Goal: Task Accomplishment & Management: Manage account settings

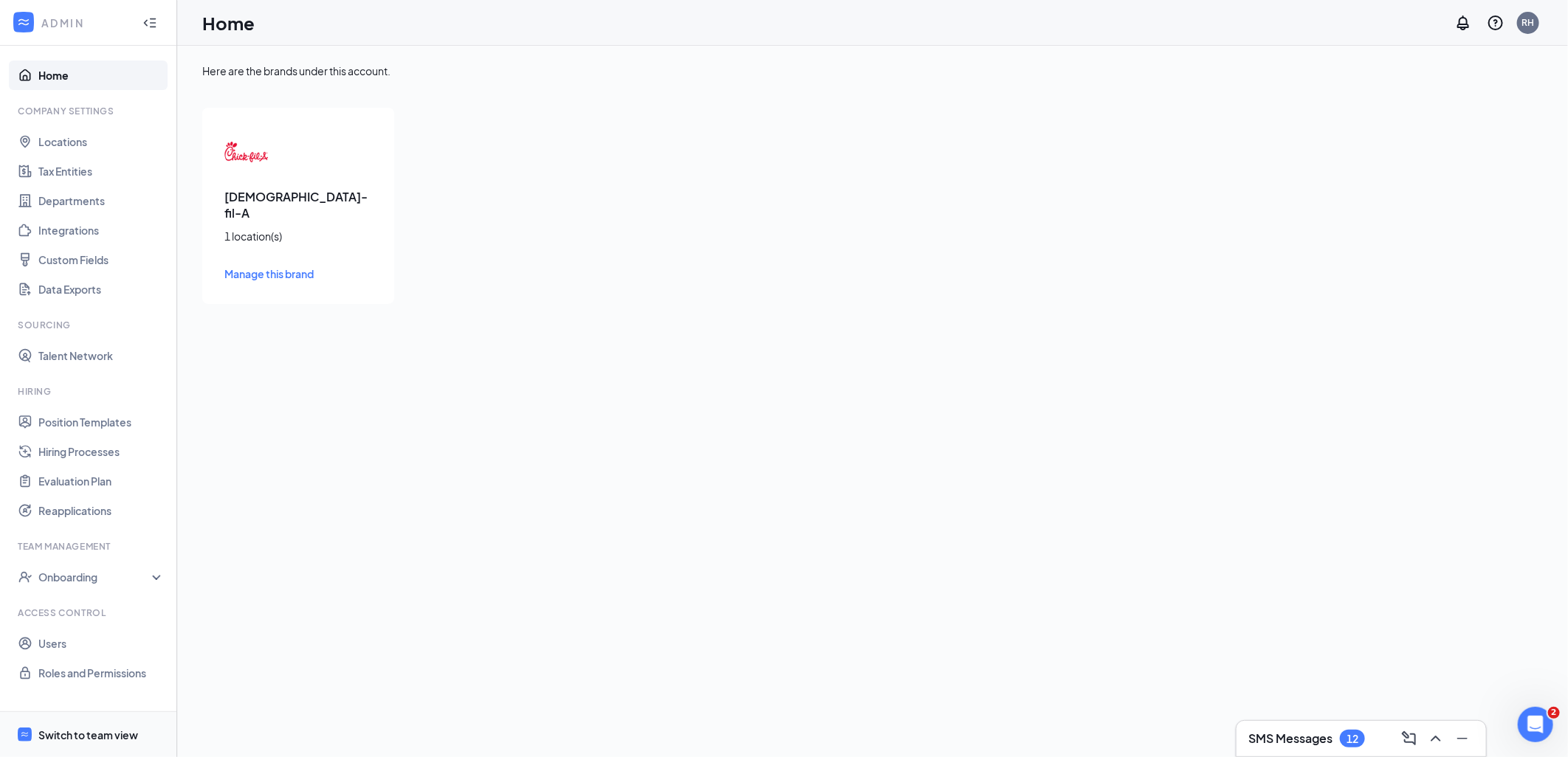
click at [114, 726] on span "Switch to team view" at bounding box center [101, 734] width 126 height 45
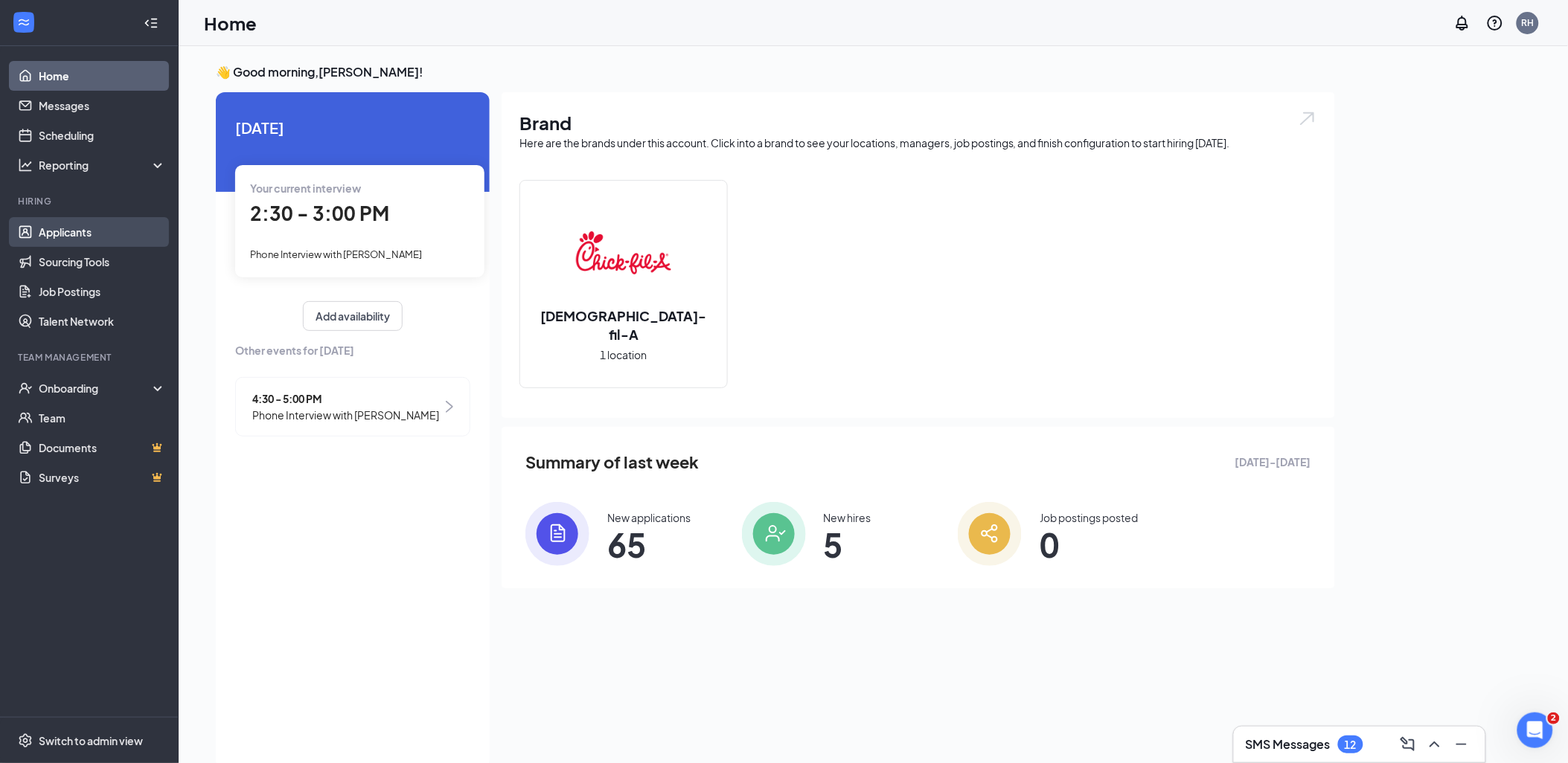
click at [104, 233] on link "Applicants" at bounding box center [102, 232] width 127 height 30
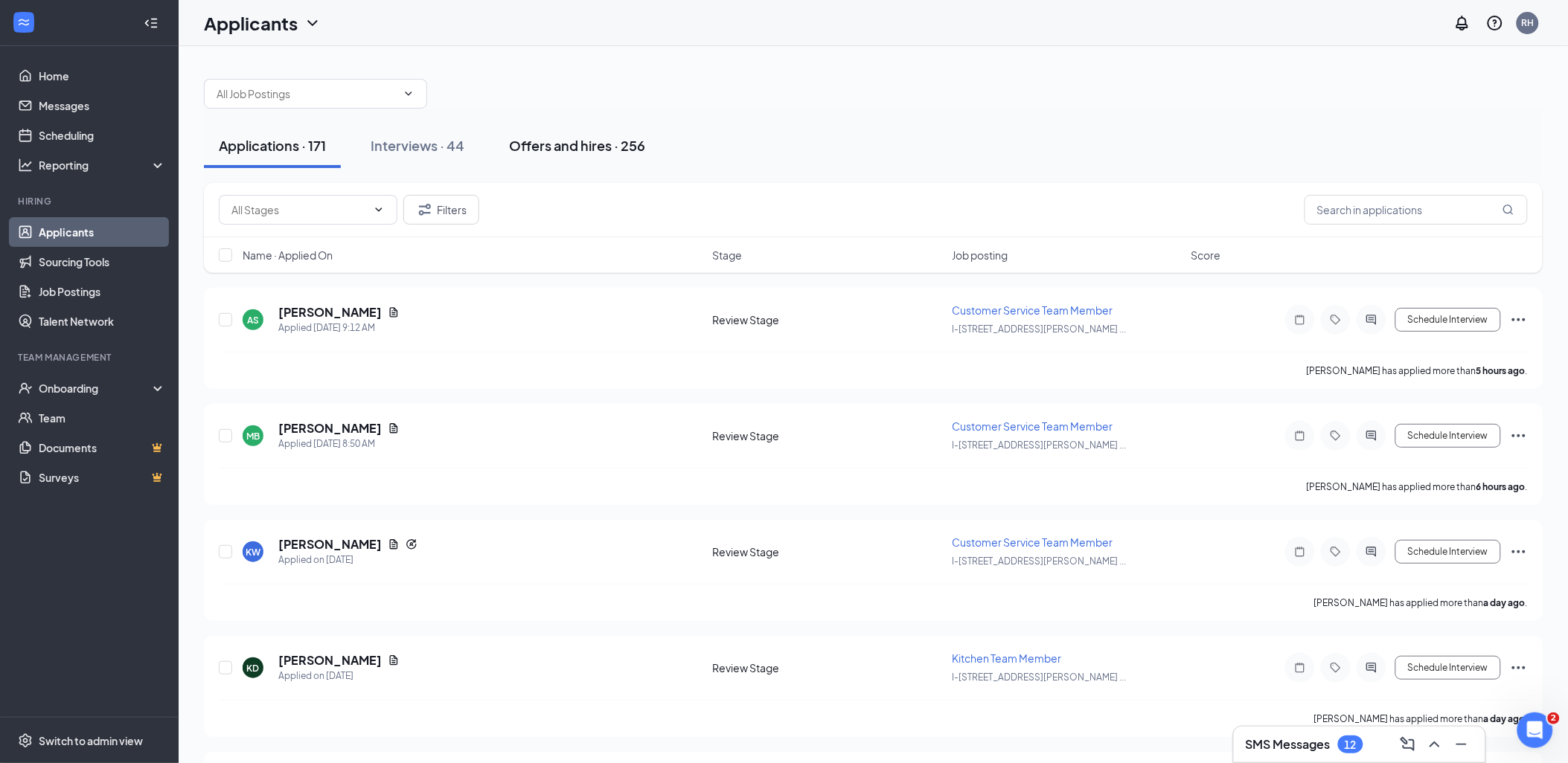
click at [614, 131] on button "Offers and hires · 256" at bounding box center [577, 146] width 166 height 44
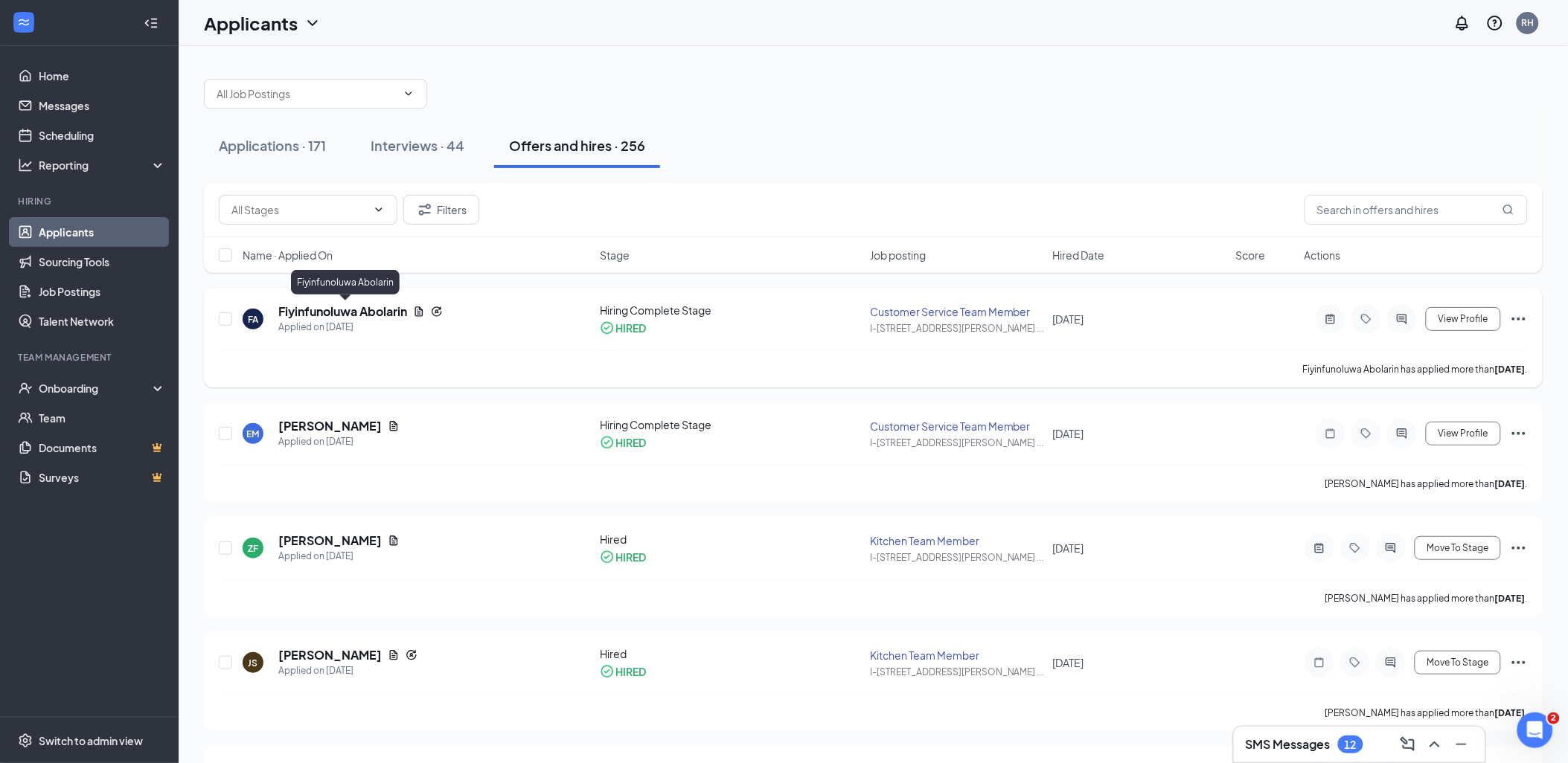
click at [368, 316] on h5 "Fiyinfunoluwa Abolarin" at bounding box center [343, 312] width 129 height 17
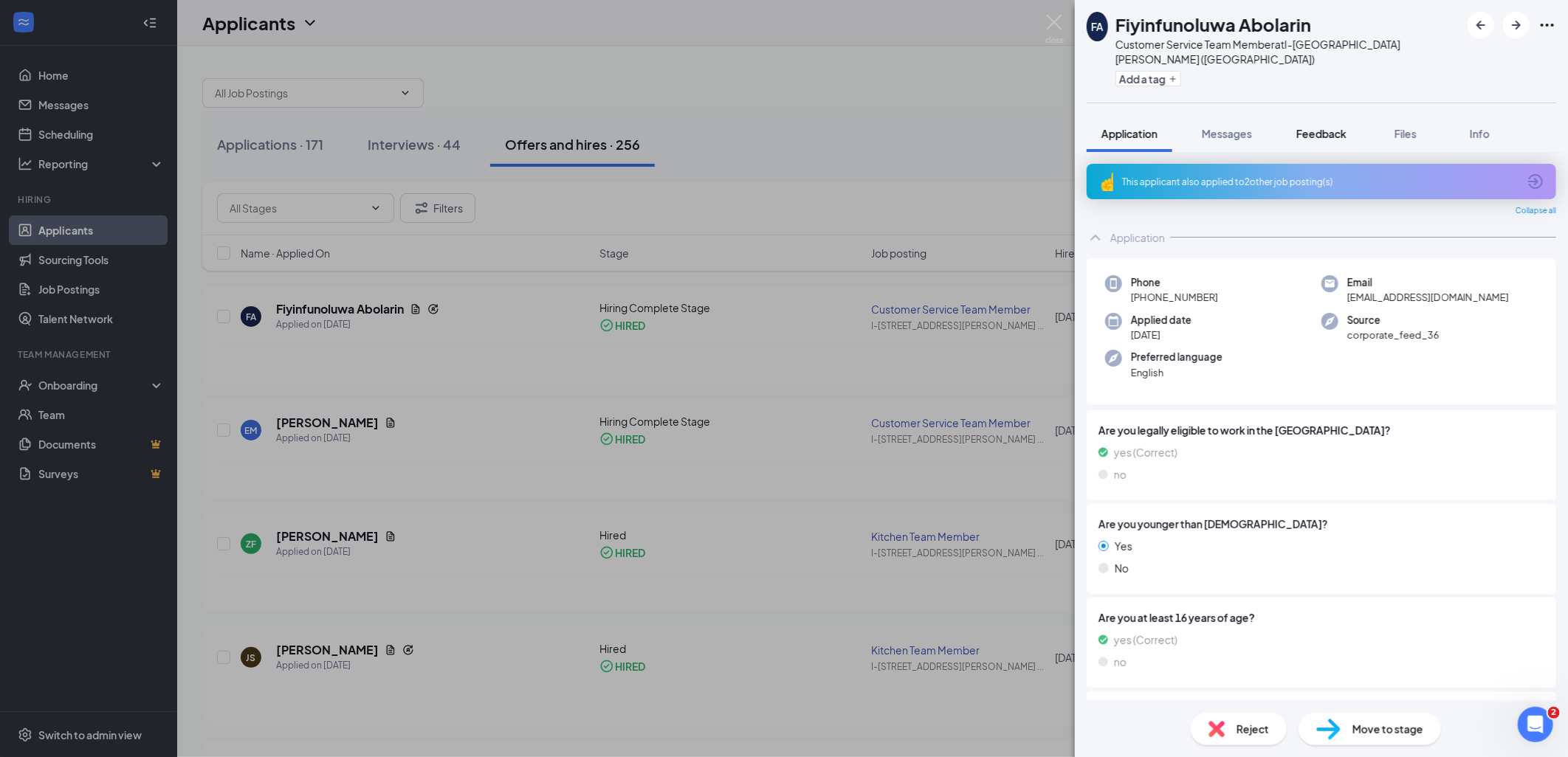
click at [1337, 127] on span "Feedback" at bounding box center [1321, 133] width 50 height 13
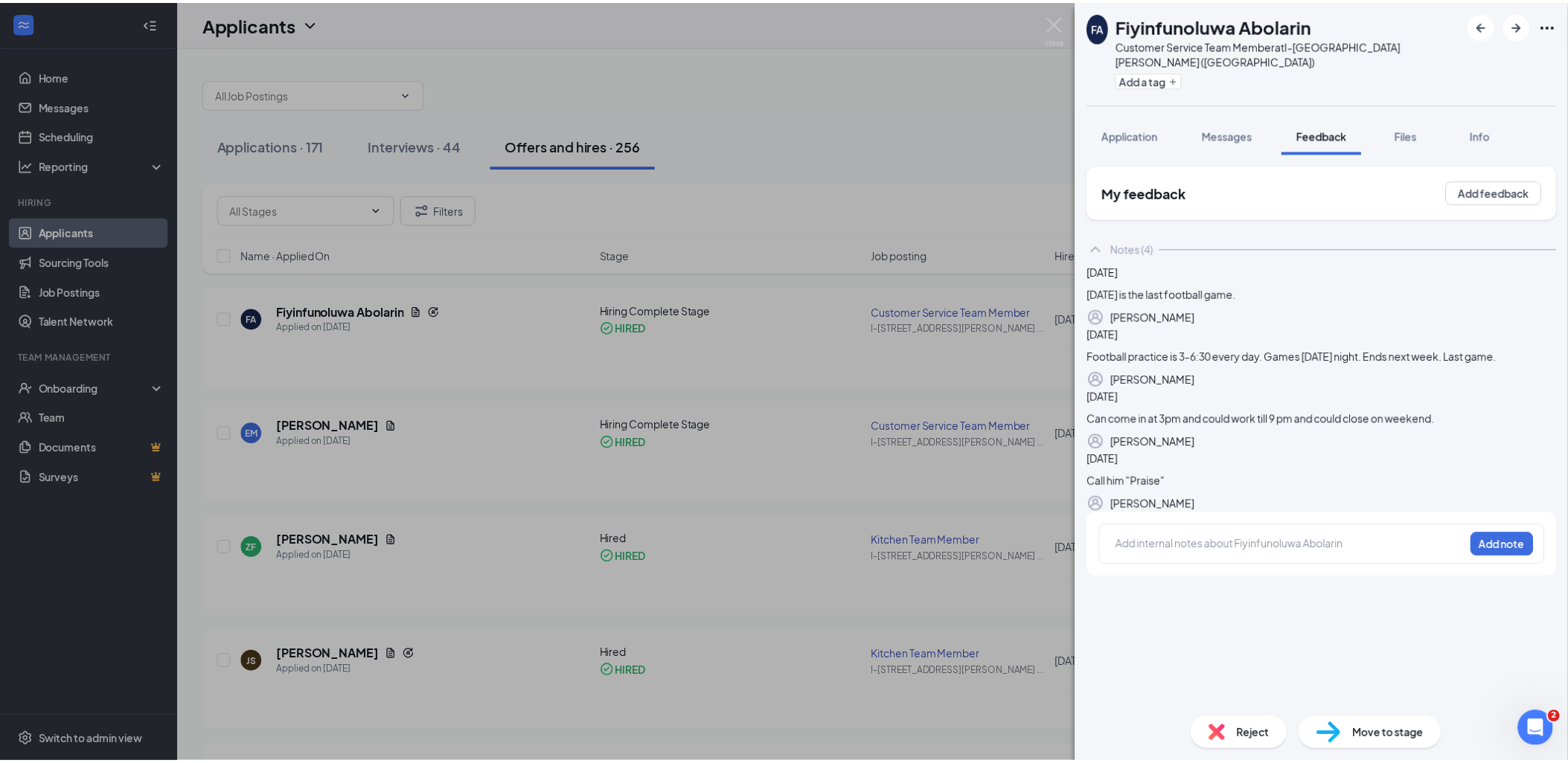
scroll to position [19, 0]
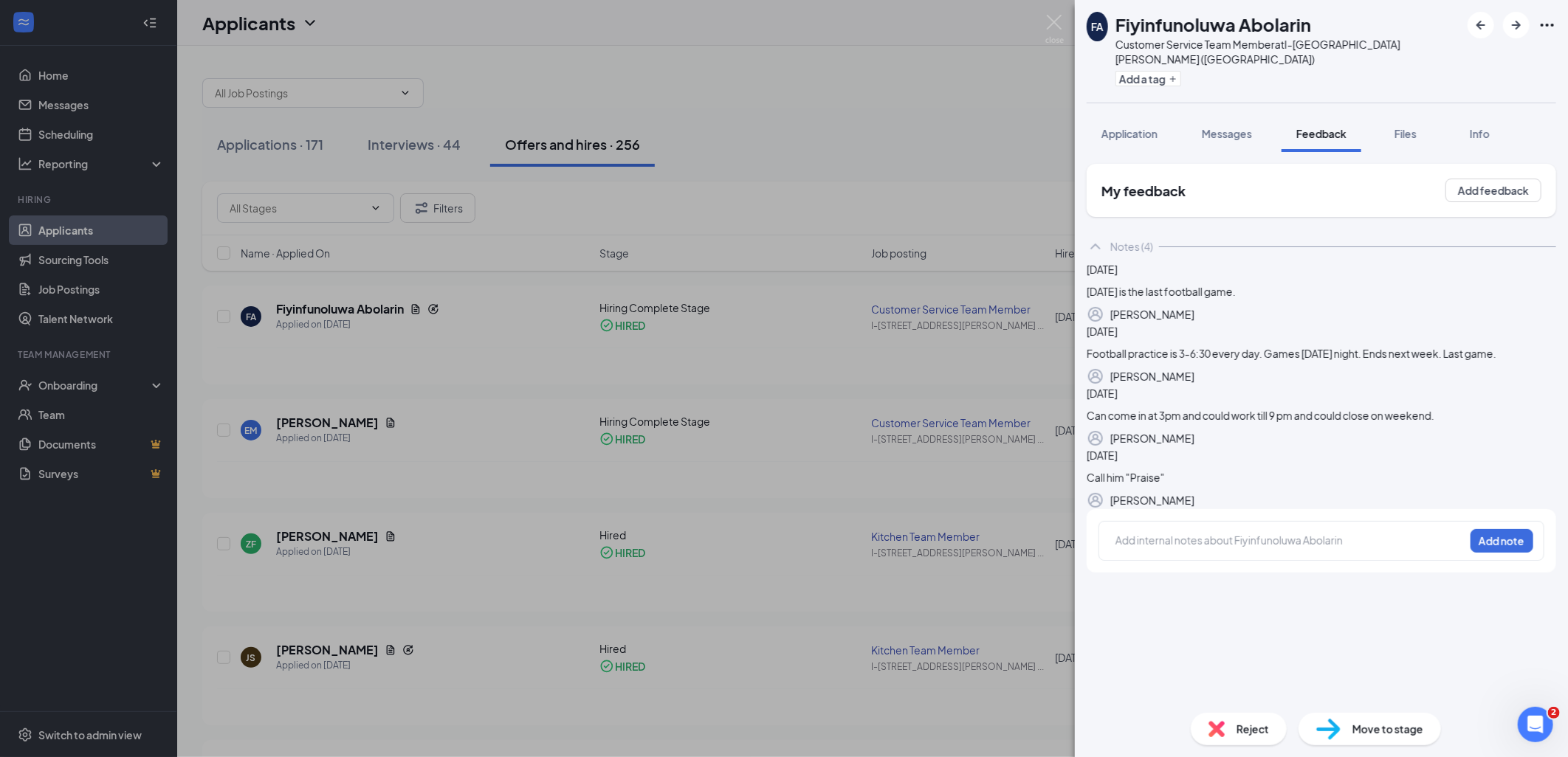
click at [810, 422] on div "FA Fiyinfunoluwa Abolarin Customer Service Team Member at I-75 & Miller Road (M…" at bounding box center [784, 378] width 1568 height 757
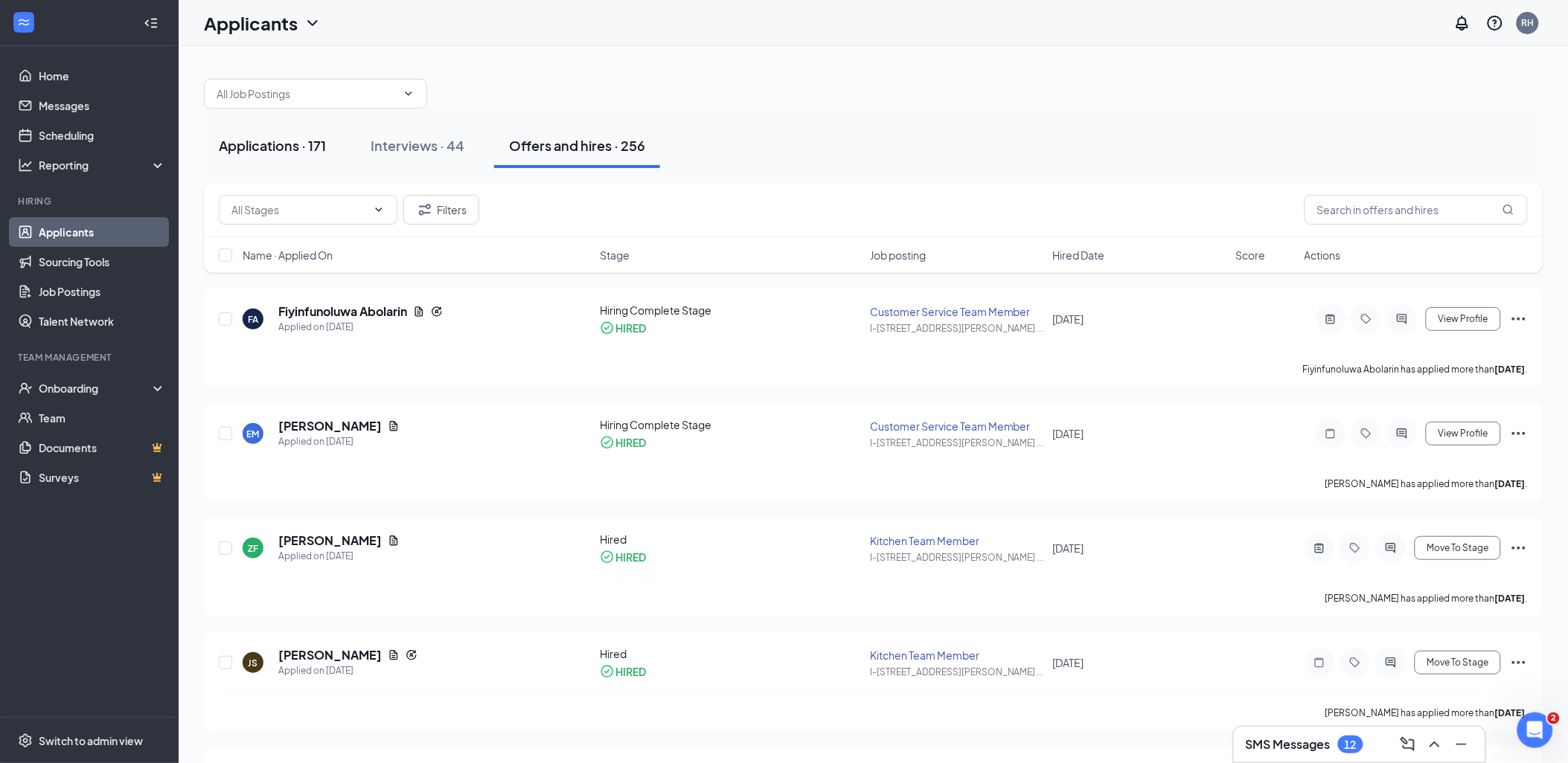
click at [263, 140] on div "Applications · 171" at bounding box center [271, 145] width 107 height 18
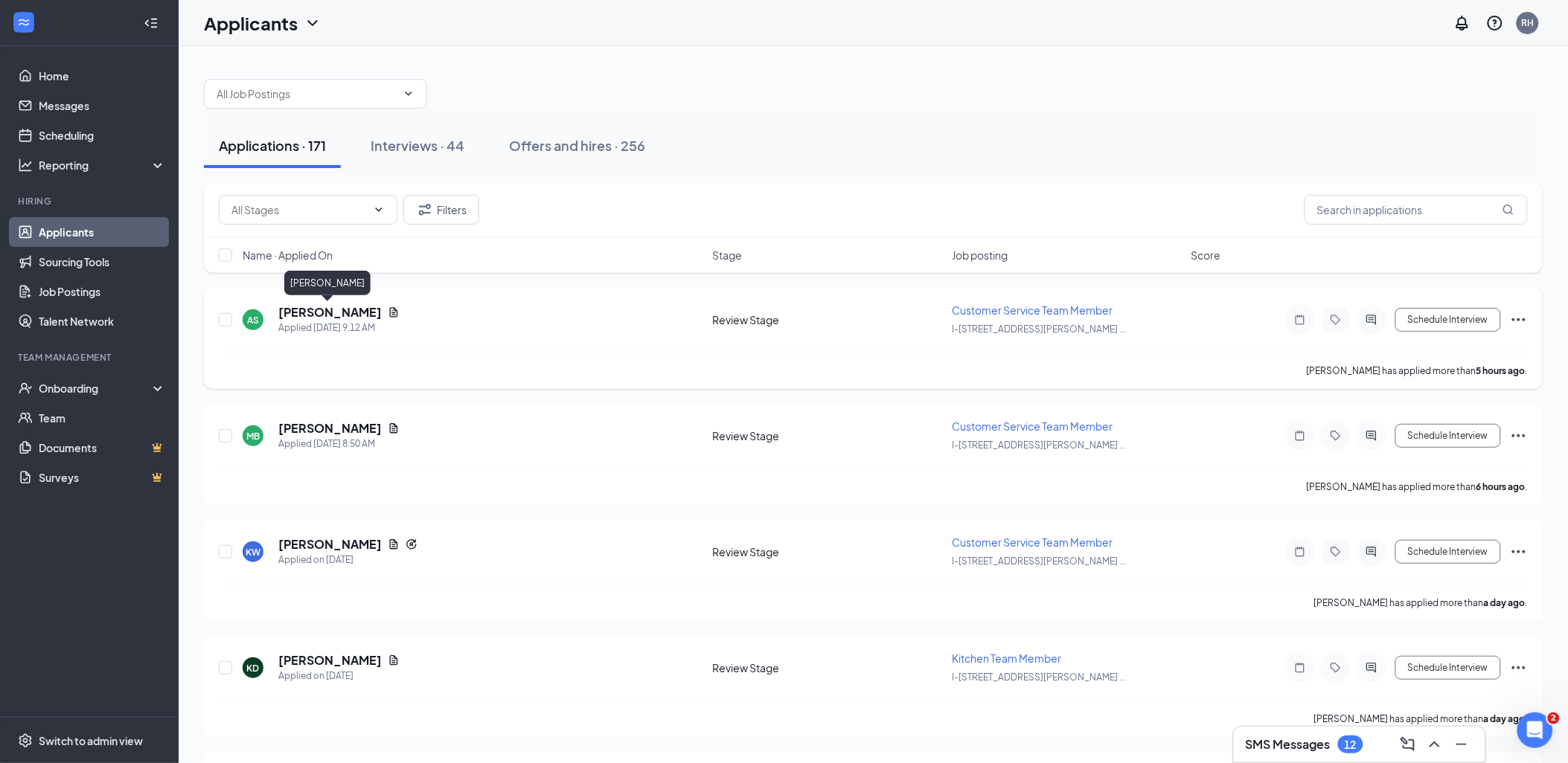
click at [316, 309] on h5 "[PERSON_NAME]" at bounding box center [330, 312] width 104 height 17
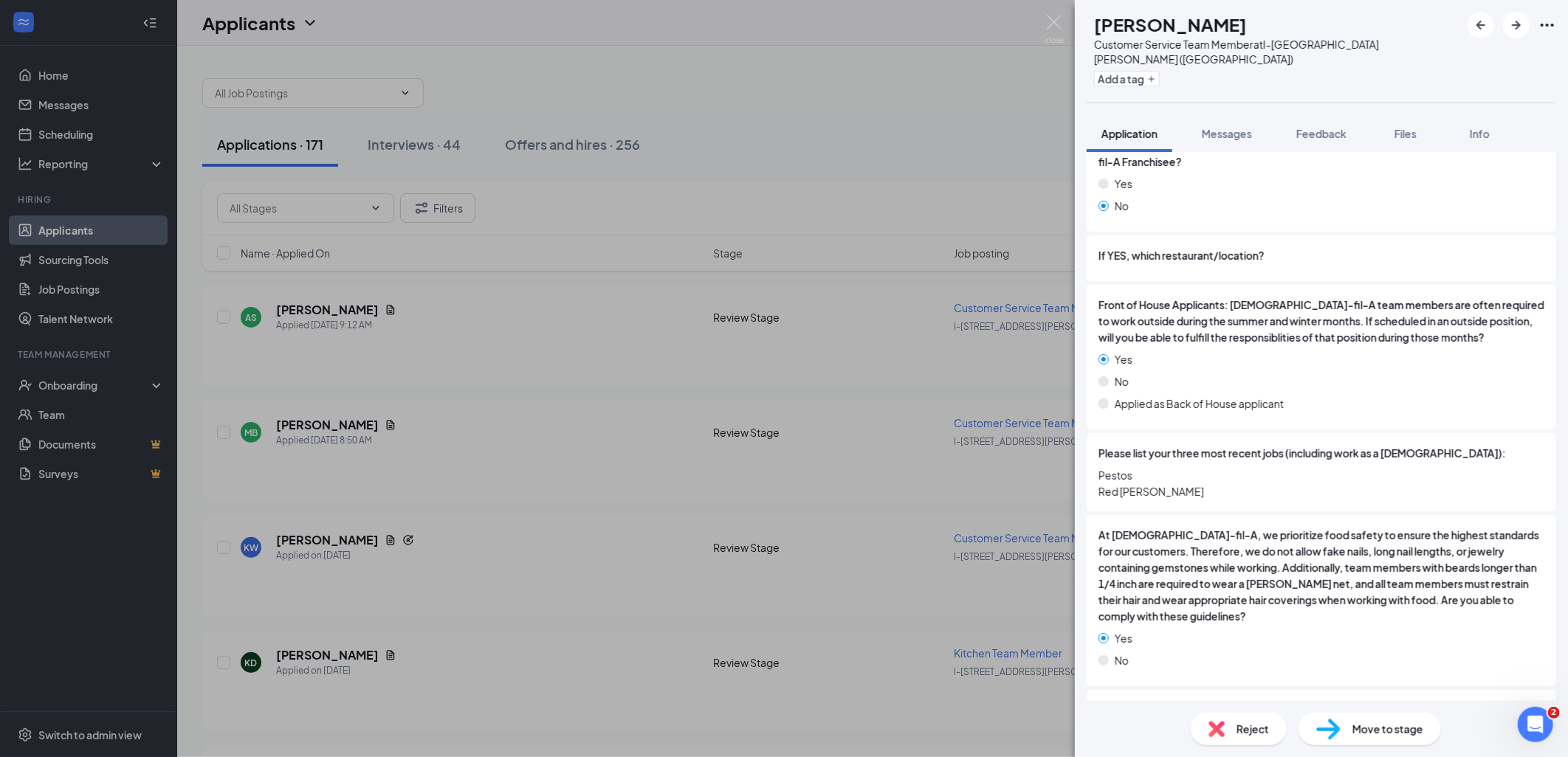
scroll to position [738, 0]
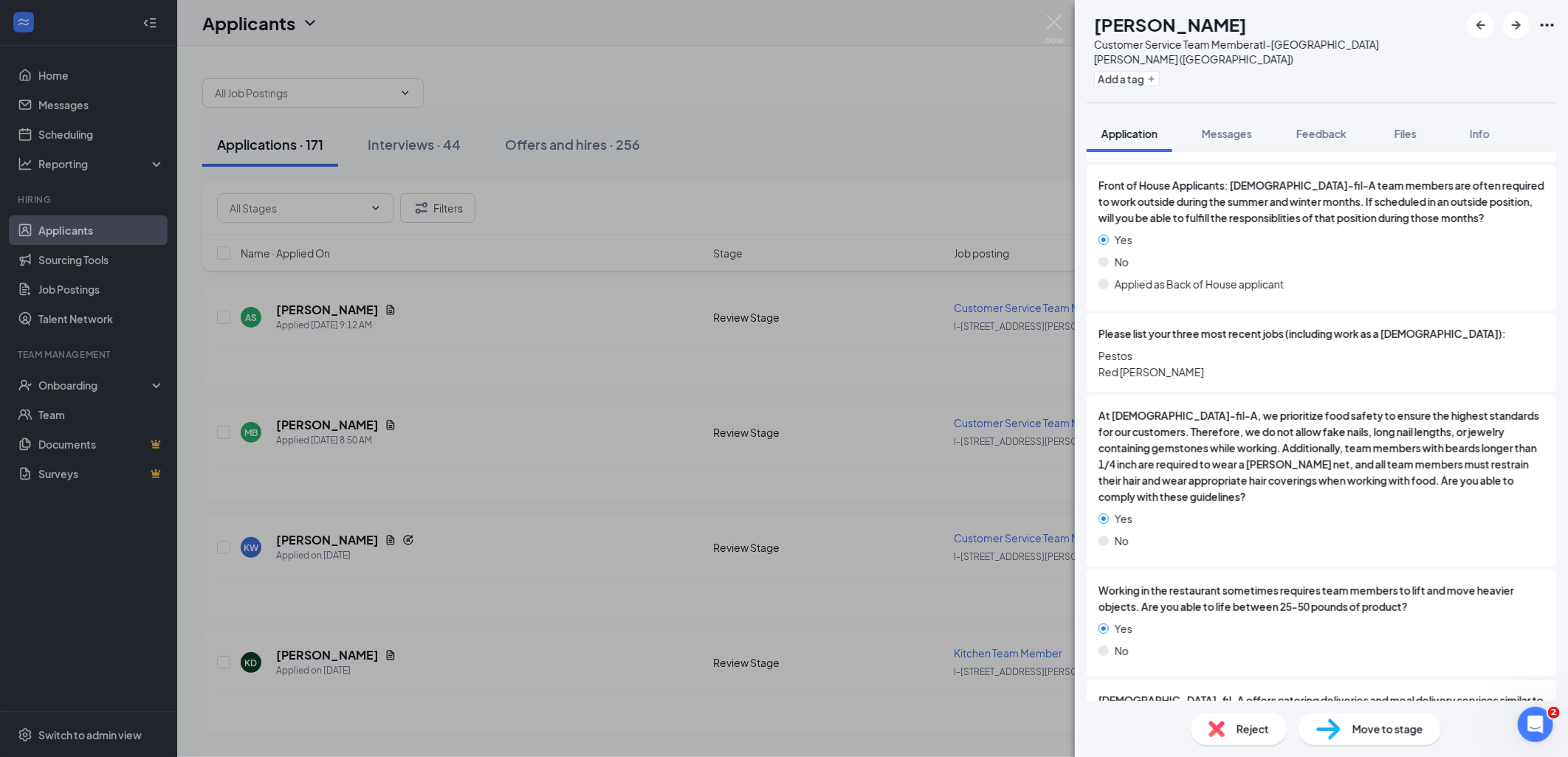
click at [1337, 711] on div "Reject Move to stage" at bounding box center [1321, 729] width 493 height 56
click at [1337, 721] on img at bounding box center [1328, 730] width 24 height 21
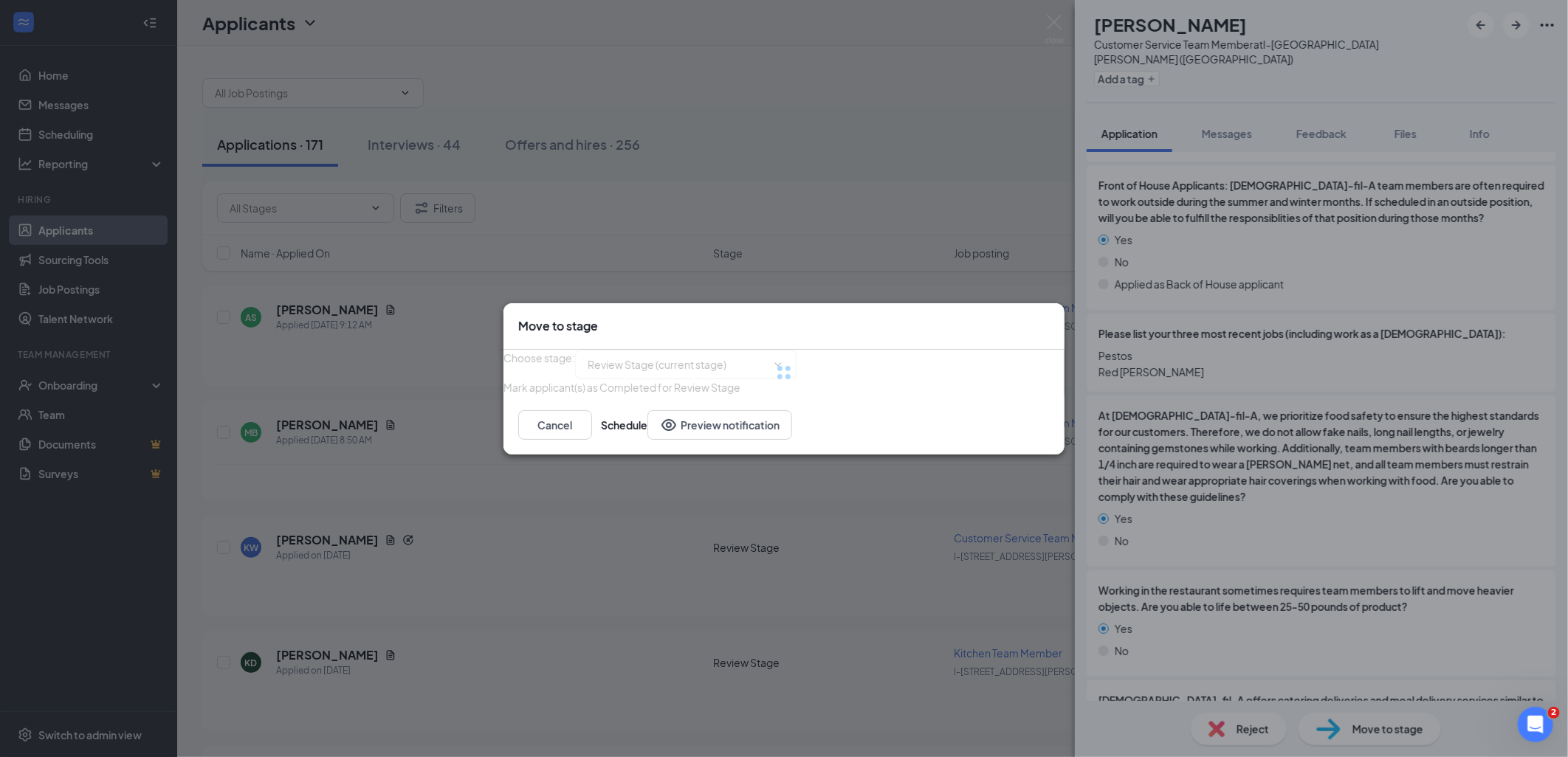
type input "Phone Interview (next stage)"
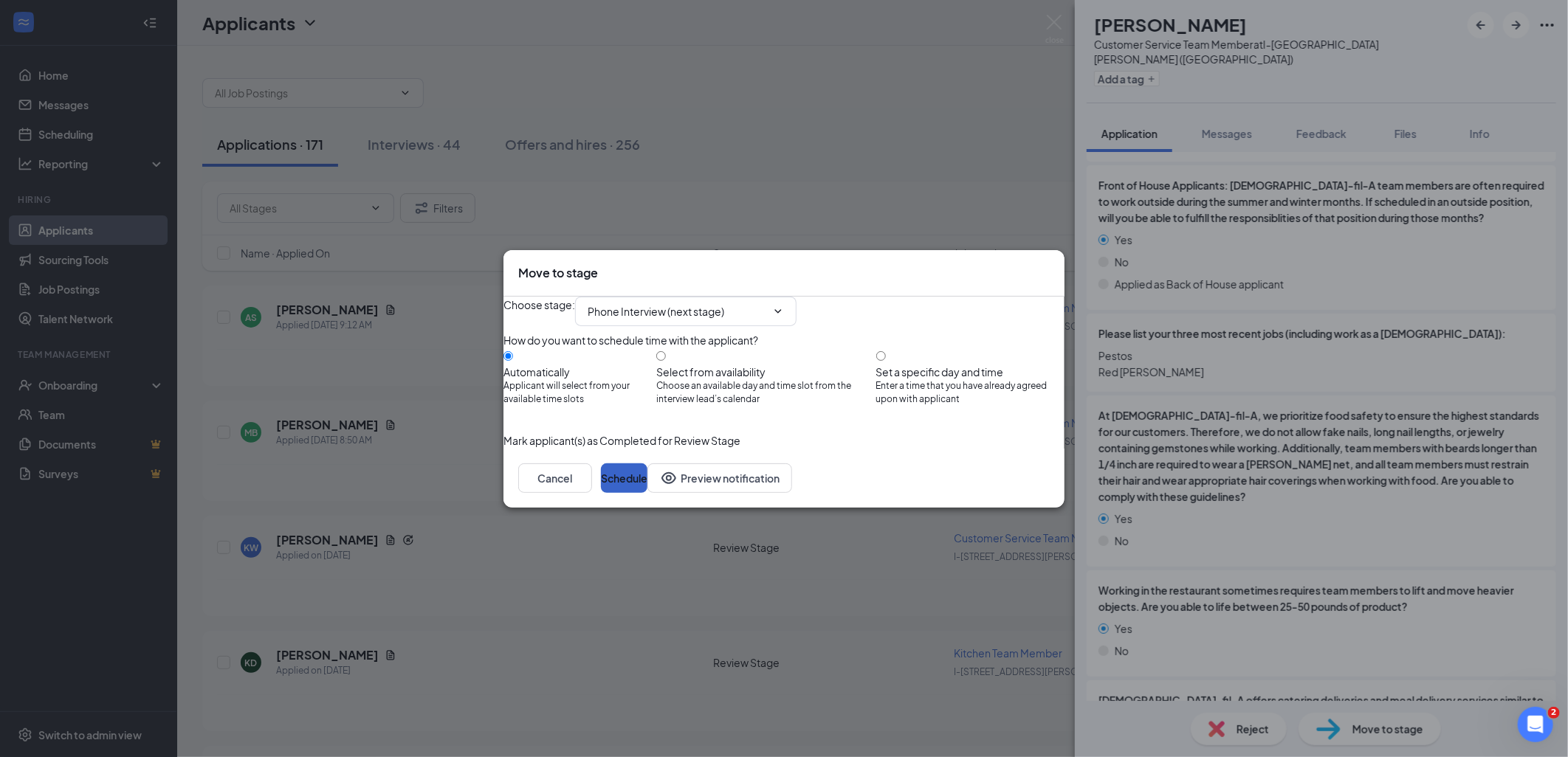
click at [647, 493] on button "Schedule" at bounding box center [623, 478] width 46 height 30
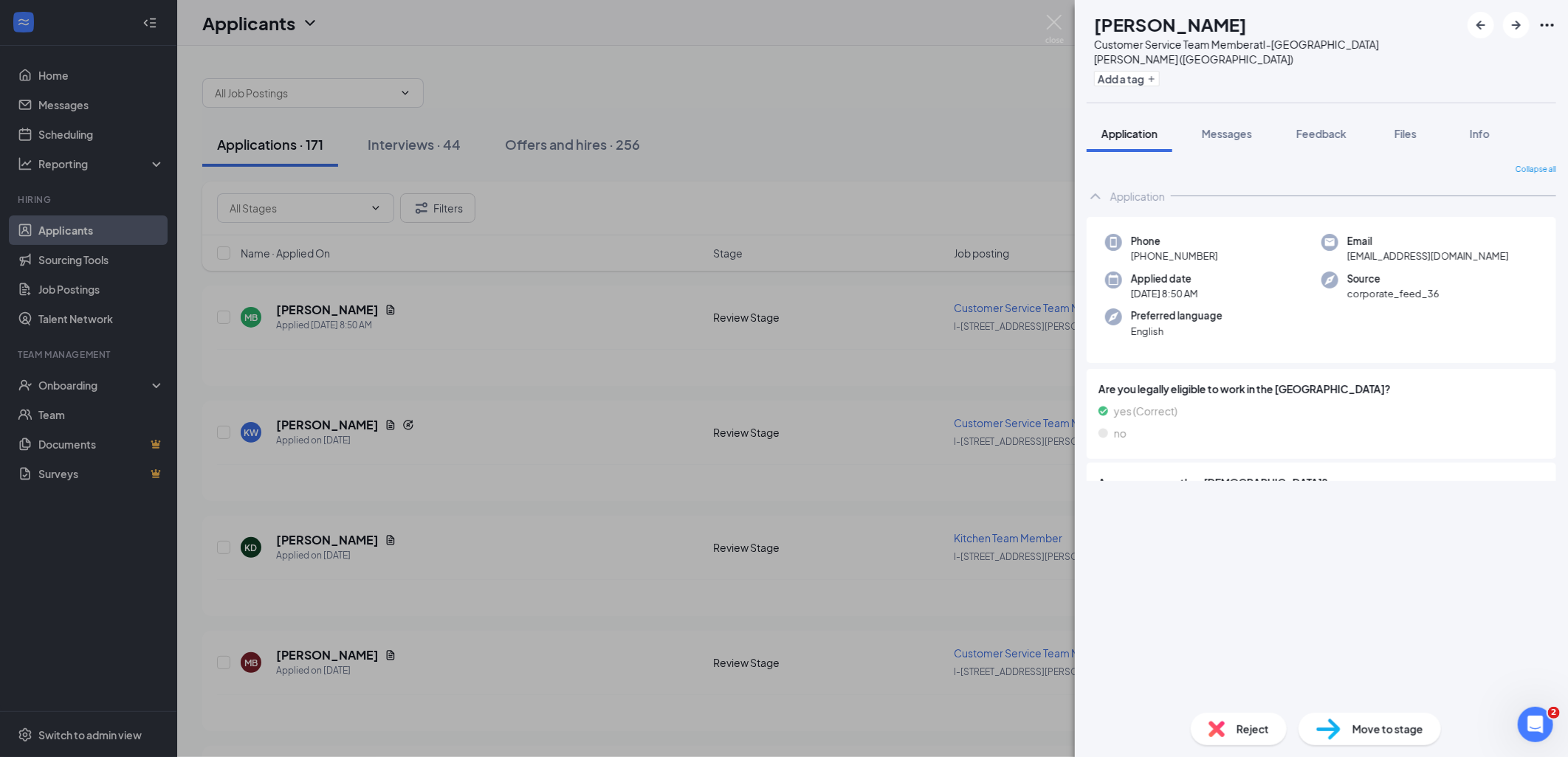
click at [698, 600] on div "MB mia bowen Customer Service Team Member at I-75 & Miller Road (MI) Add a tag …" at bounding box center [784, 378] width 1568 height 757
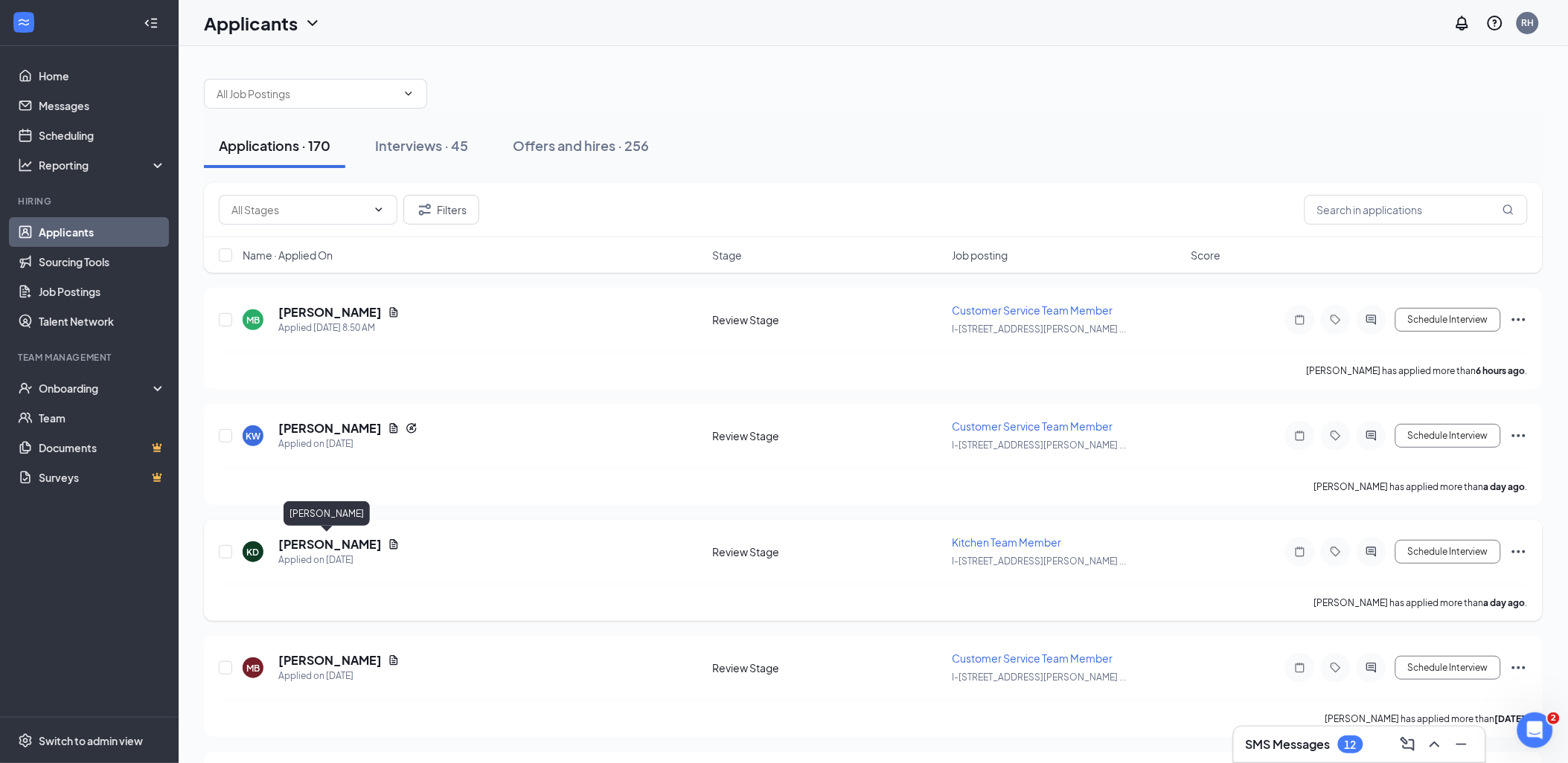
click at [310, 537] on h5 "[PERSON_NAME]" at bounding box center [330, 545] width 104 height 17
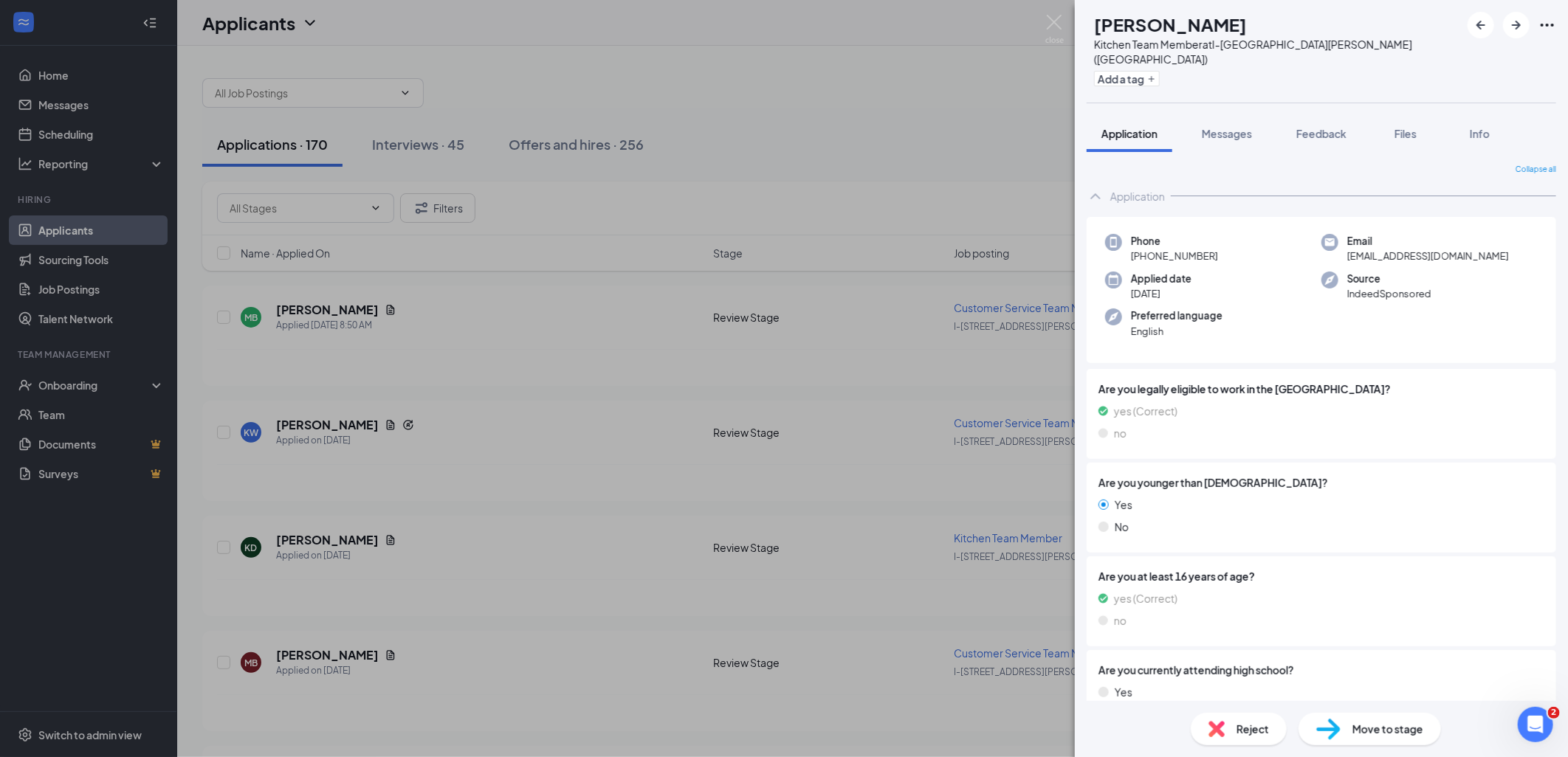
click at [686, 492] on div "KD Kandy Deloney Kitchen Team Member at I-75 & Miller Road (MI) Add a tag Appli…" at bounding box center [784, 378] width 1568 height 757
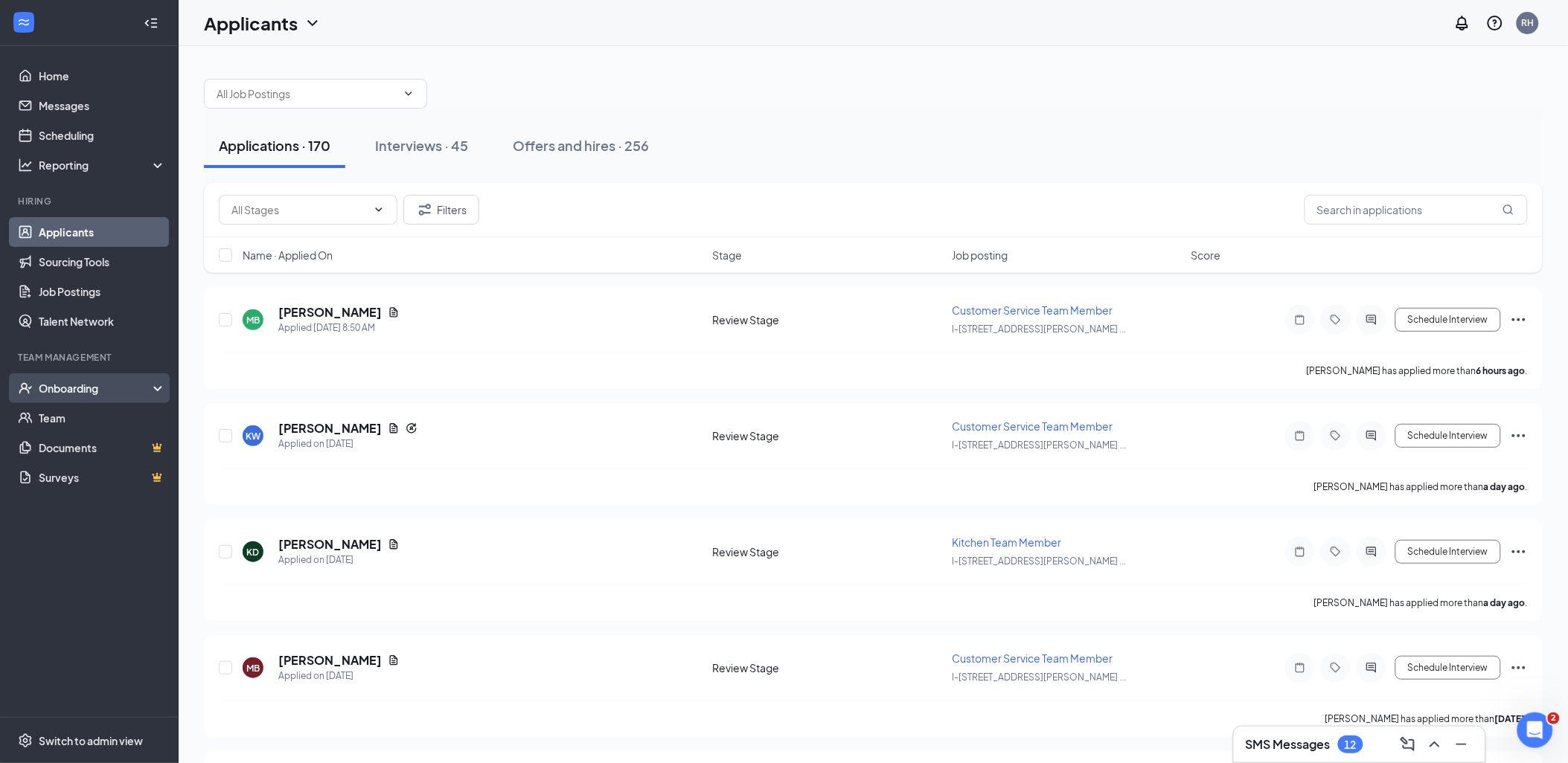
click at [95, 389] on div "Onboarding" at bounding box center [96, 388] width 115 height 15
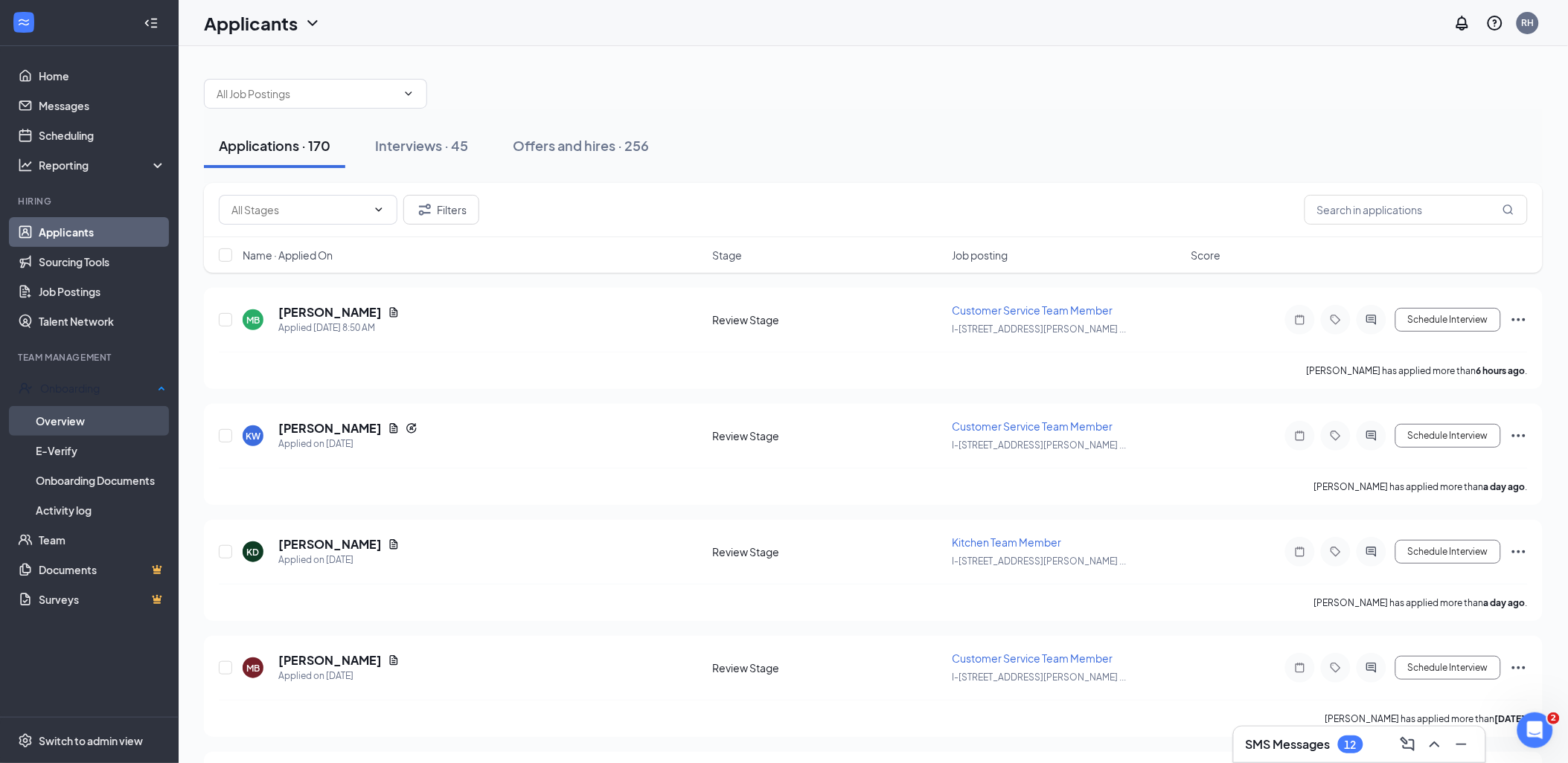
click at [104, 419] on link "Overview" at bounding box center [101, 421] width 130 height 30
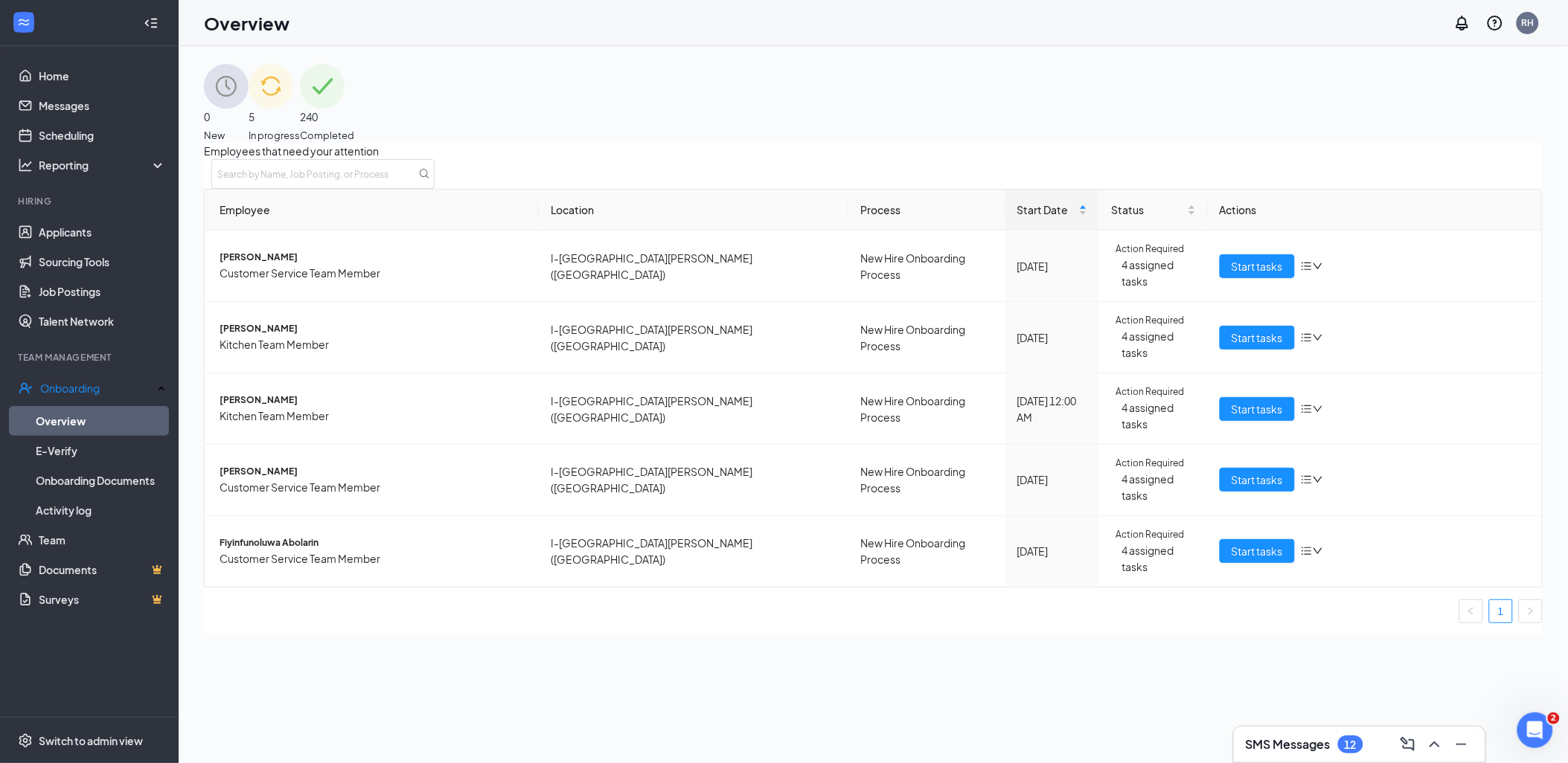
click at [300, 122] on div "5 In progress" at bounding box center [274, 104] width 51 height 79
click at [354, 68] on div "240 Completed" at bounding box center [327, 104] width 55 height 79
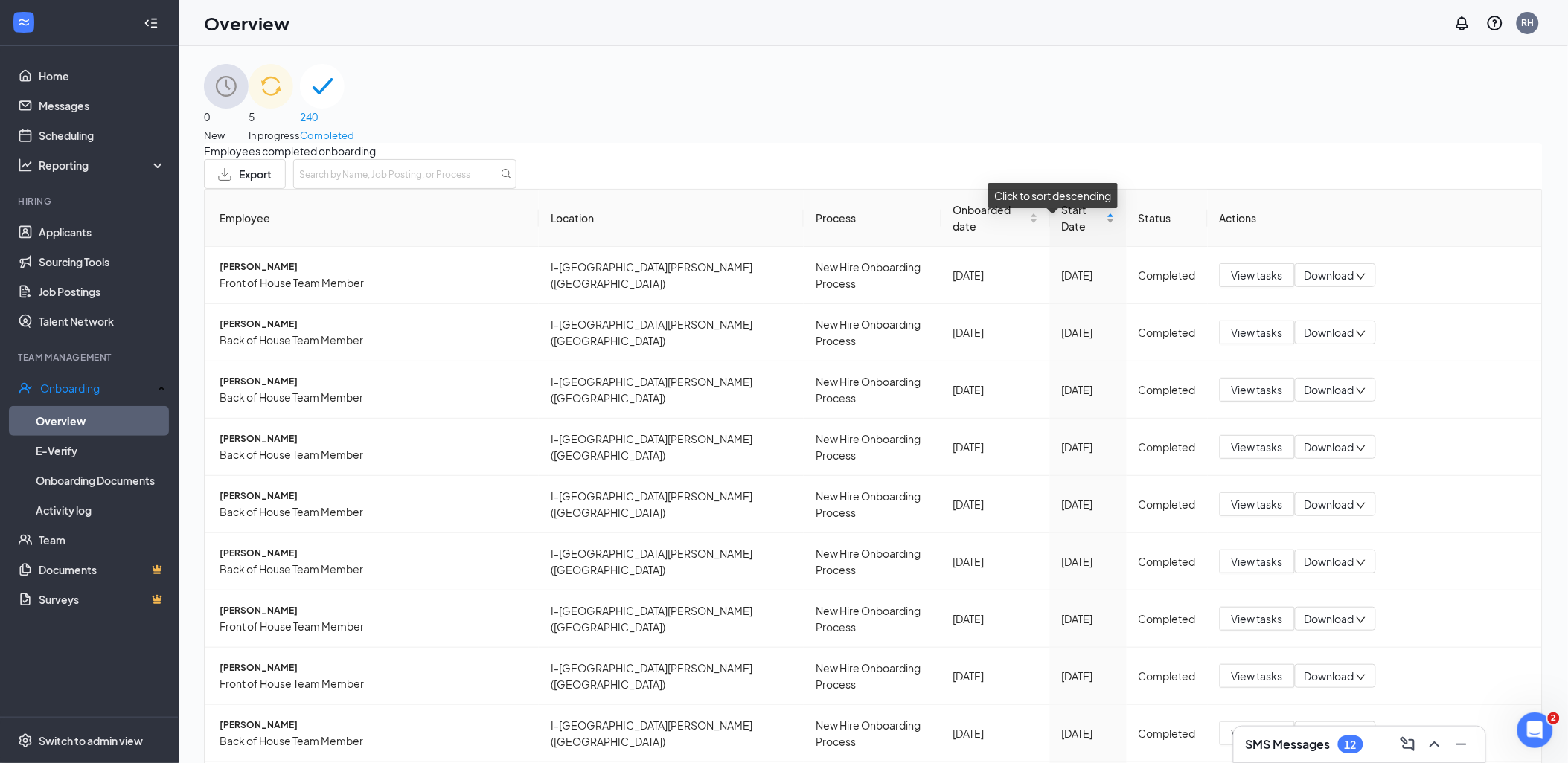
click at [1061, 227] on span "Start Date" at bounding box center [1082, 218] width 42 height 32
click at [300, 110] on span "5" at bounding box center [274, 116] width 51 height 17
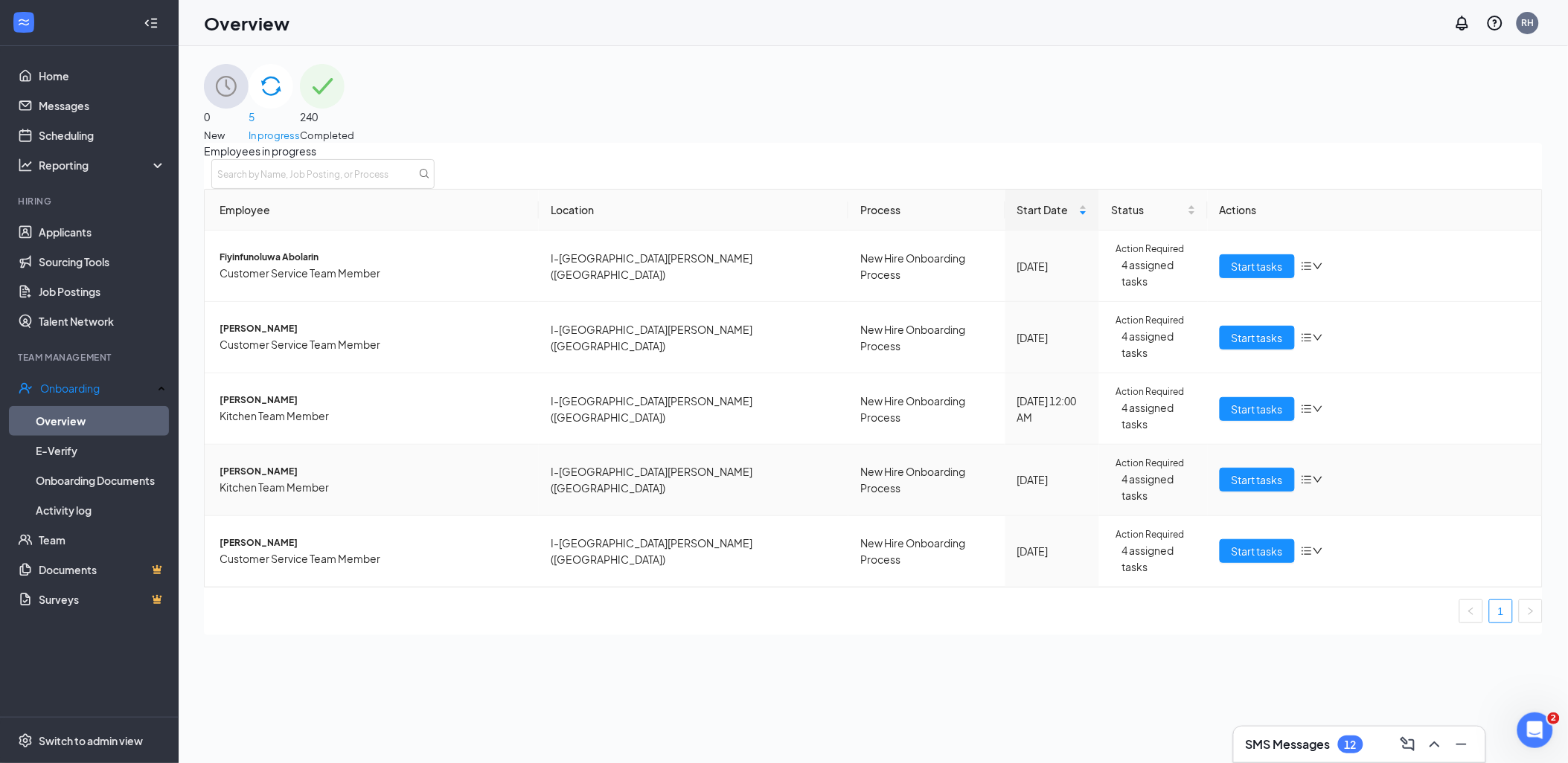
click at [298, 465] on span "Jakaylein R Scott" at bounding box center [373, 472] width 307 height 14
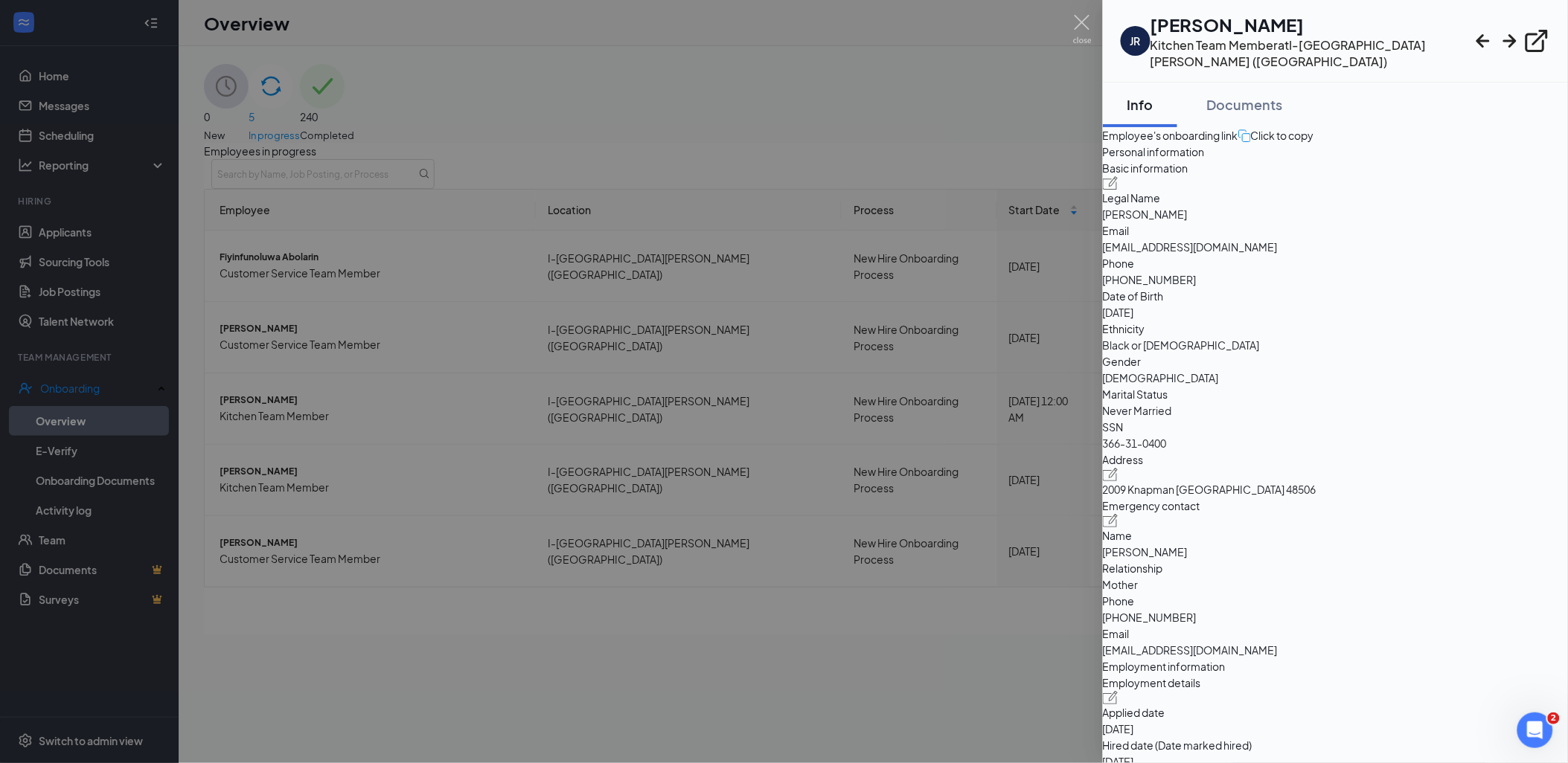
click at [1035, 472] on div at bounding box center [784, 382] width 1568 height 763
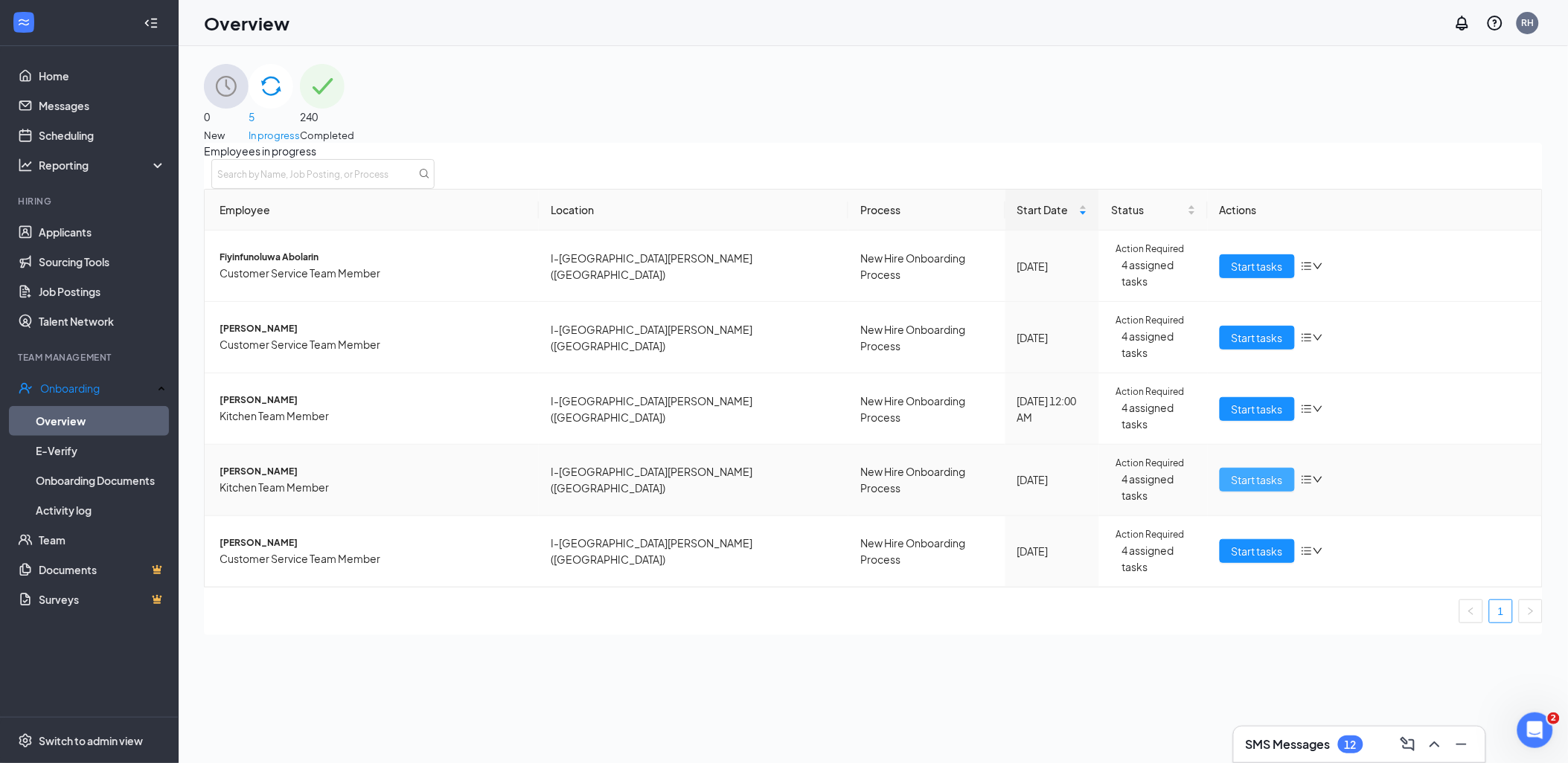
click at [1275, 472] on span "Start tasks" at bounding box center [1257, 480] width 51 height 17
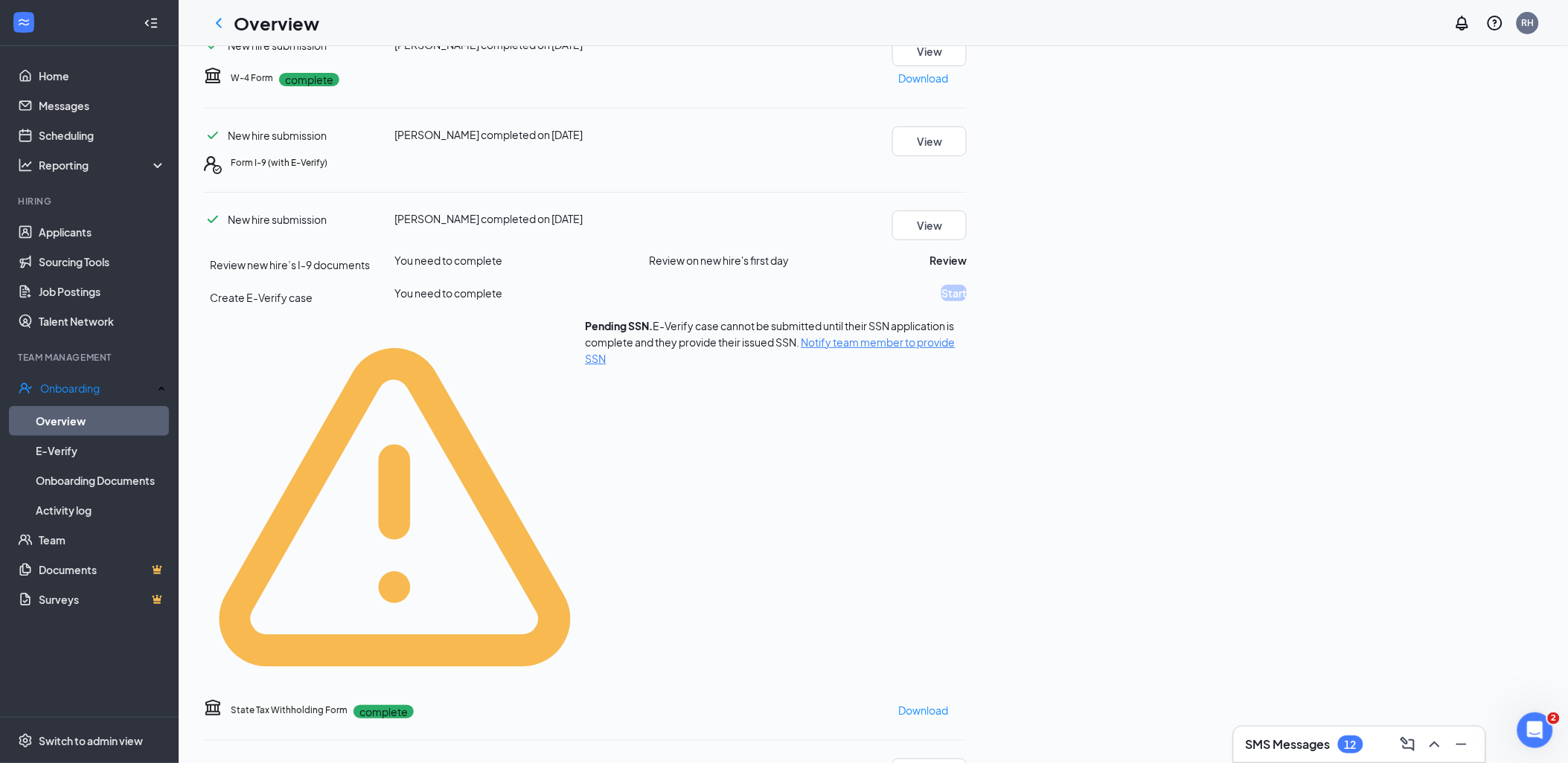
scroll to position [164, 0]
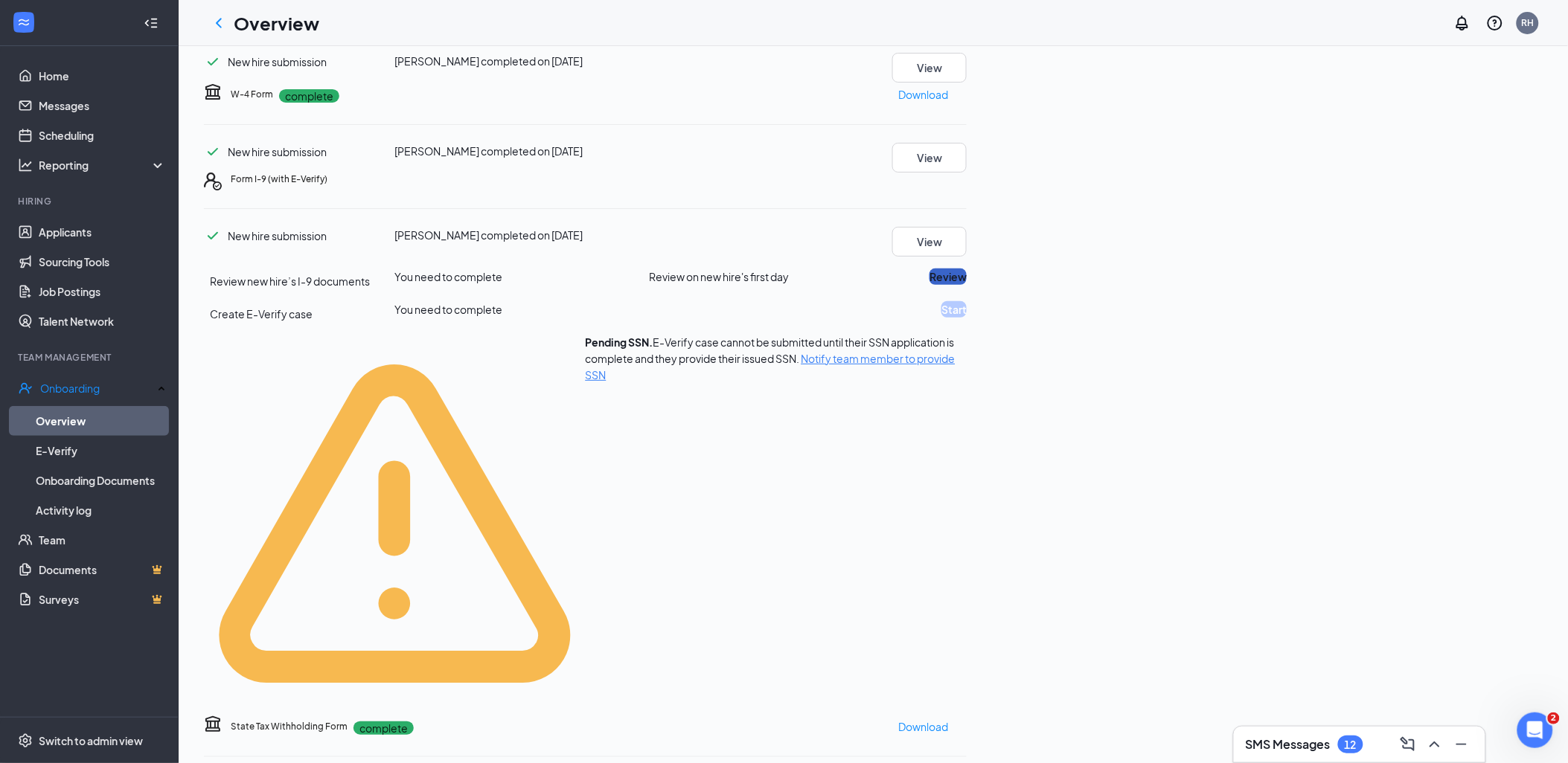
click at [966, 285] on button "Review" at bounding box center [947, 276] width 37 height 17
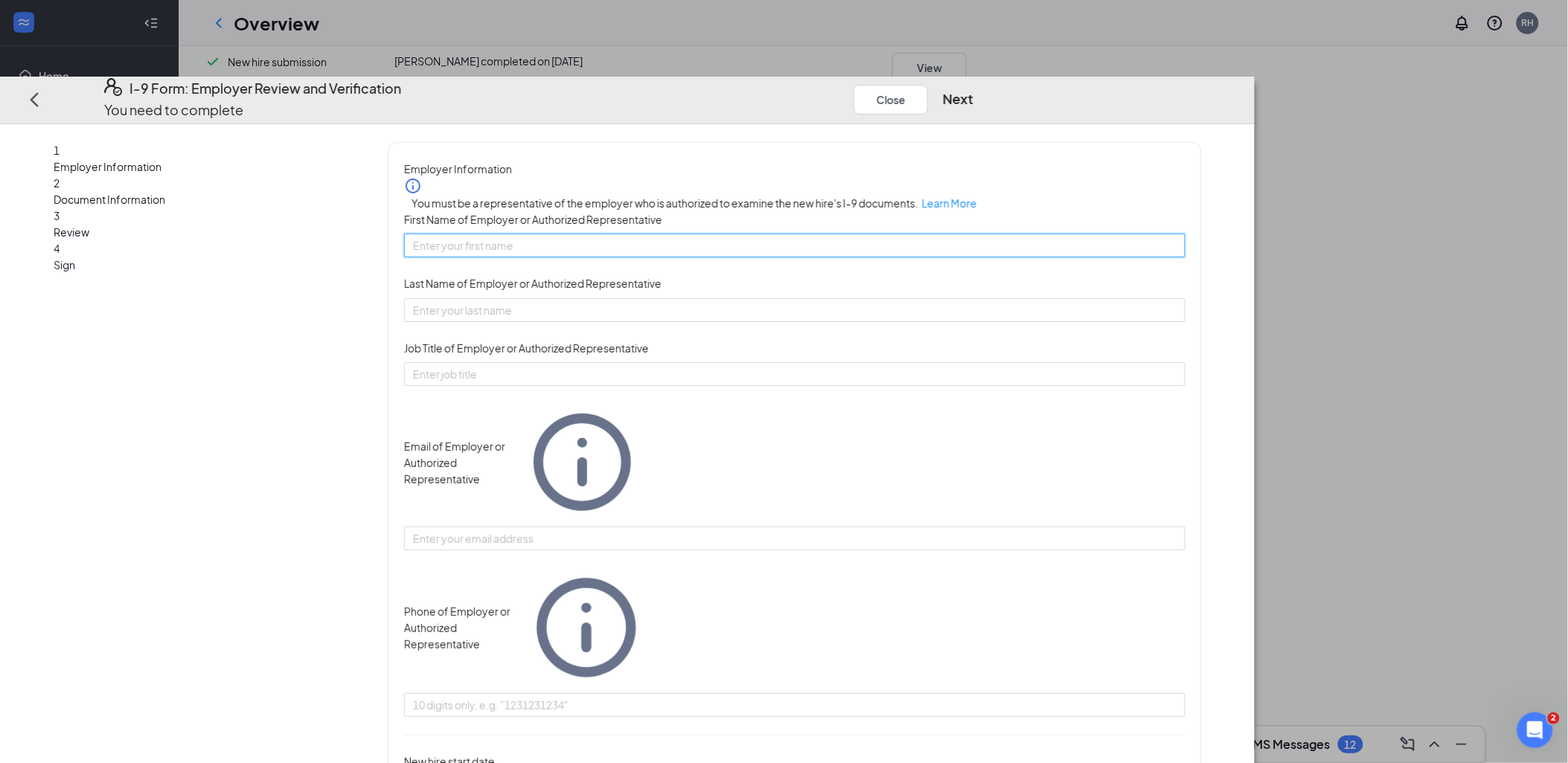
click at [745, 255] on input "First Name of Employer or Authorized Representative" at bounding box center [794, 245] width 781 height 24
type input "Russ"
type input "Carney"
type input "rcarne03@baker.edu"
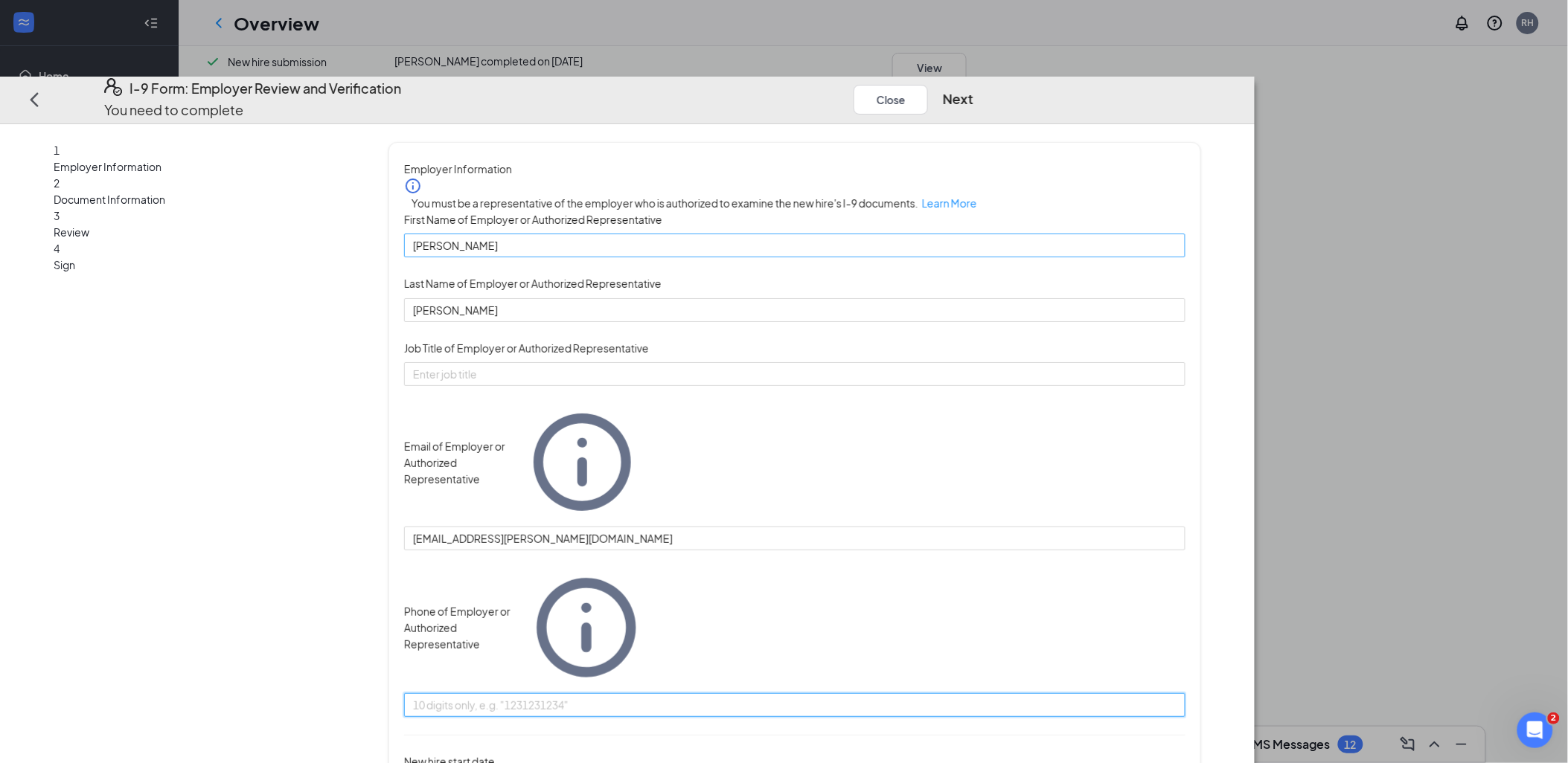
type input "8106917092"
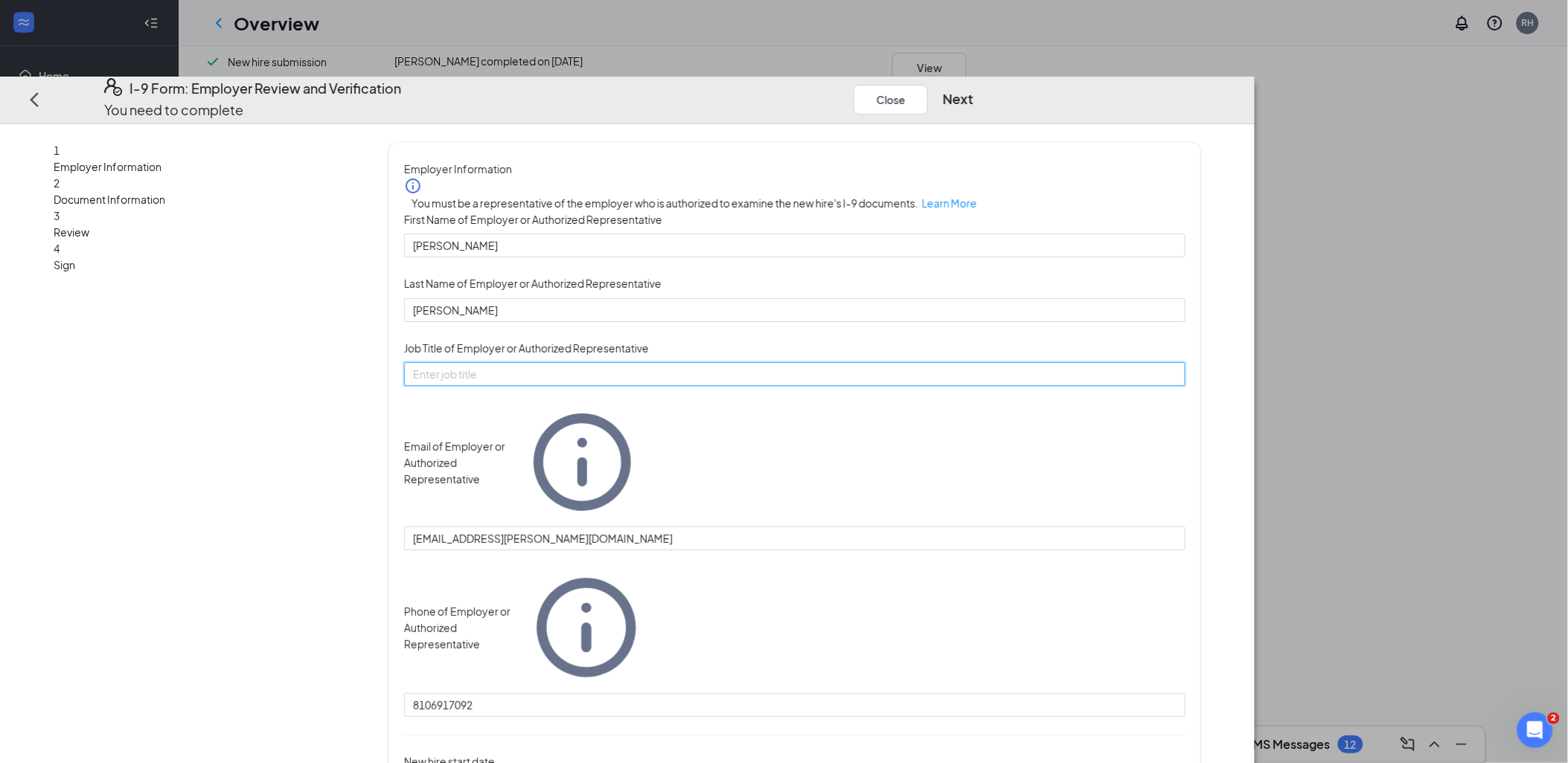
click at [710, 386] on input "Job Title of Employer or Authorized Representative" at bounding box center [794, 374] width 781 height 24
type input "Director"
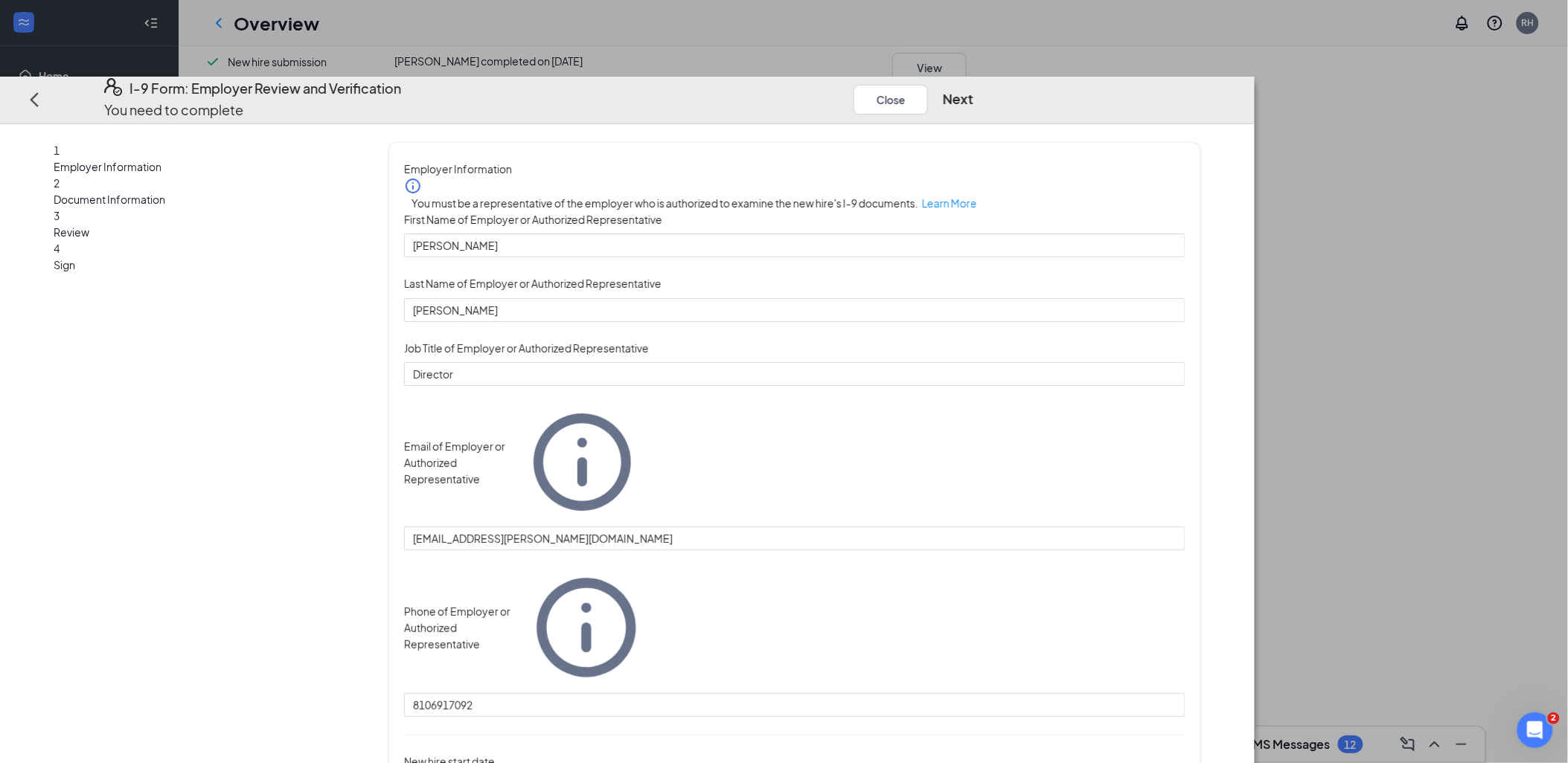
click at [1005, 373] on div "You must be a representative of the employer who is authorized to examine the n…" at bounding box center [794, 447] width 781 height 540
click at [973, 89] on button "Next" at bounding box center [958, 99] width 31 height 21
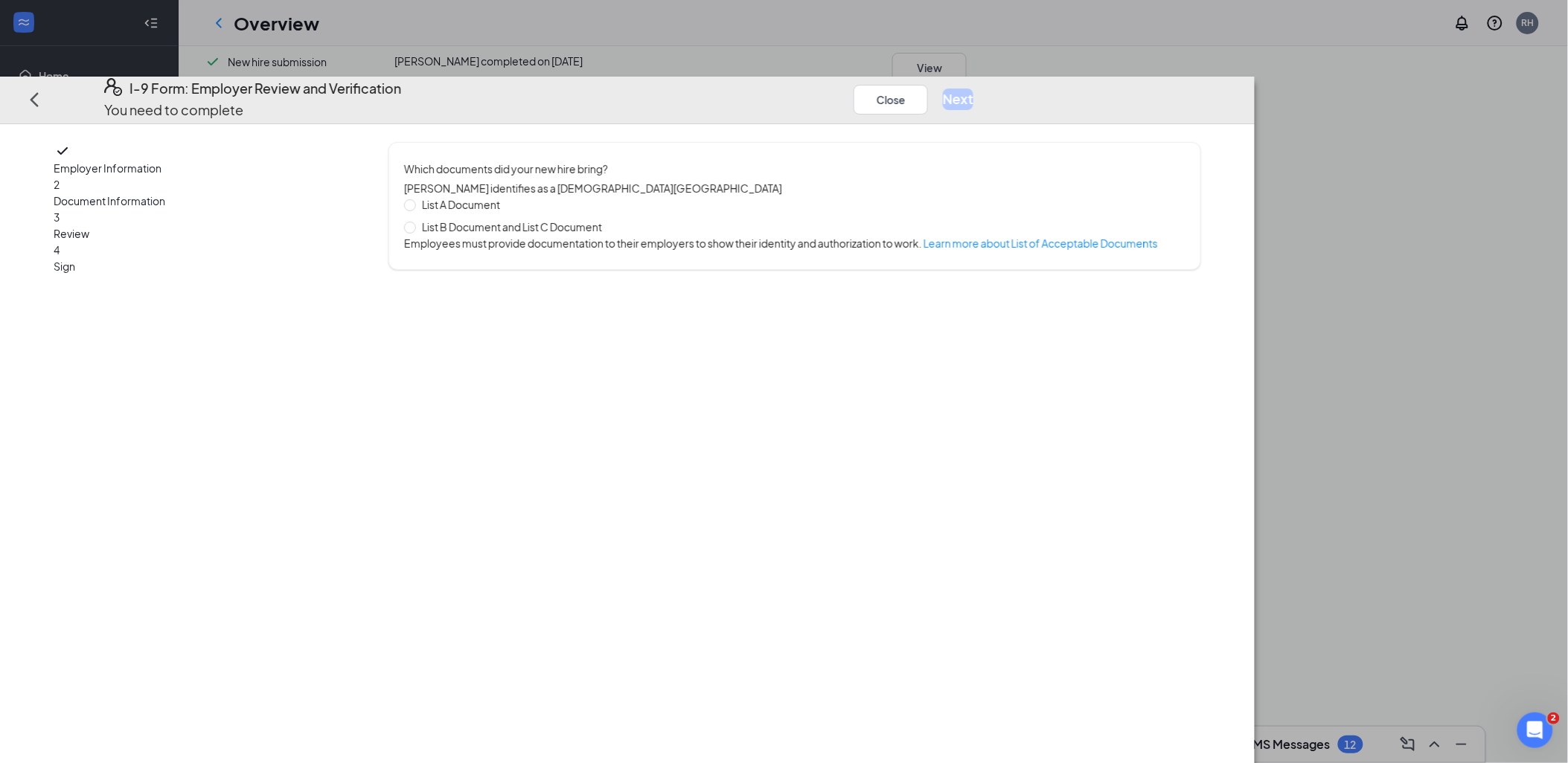
click at [608, 218] on span "List B Document and List C Document" at bounding box center [511, 226] width 192 height 17
click at [415, 221] on input "List B Document and List C Document" at bounding box center [408, 226] width 10 height 10
radio input "true"
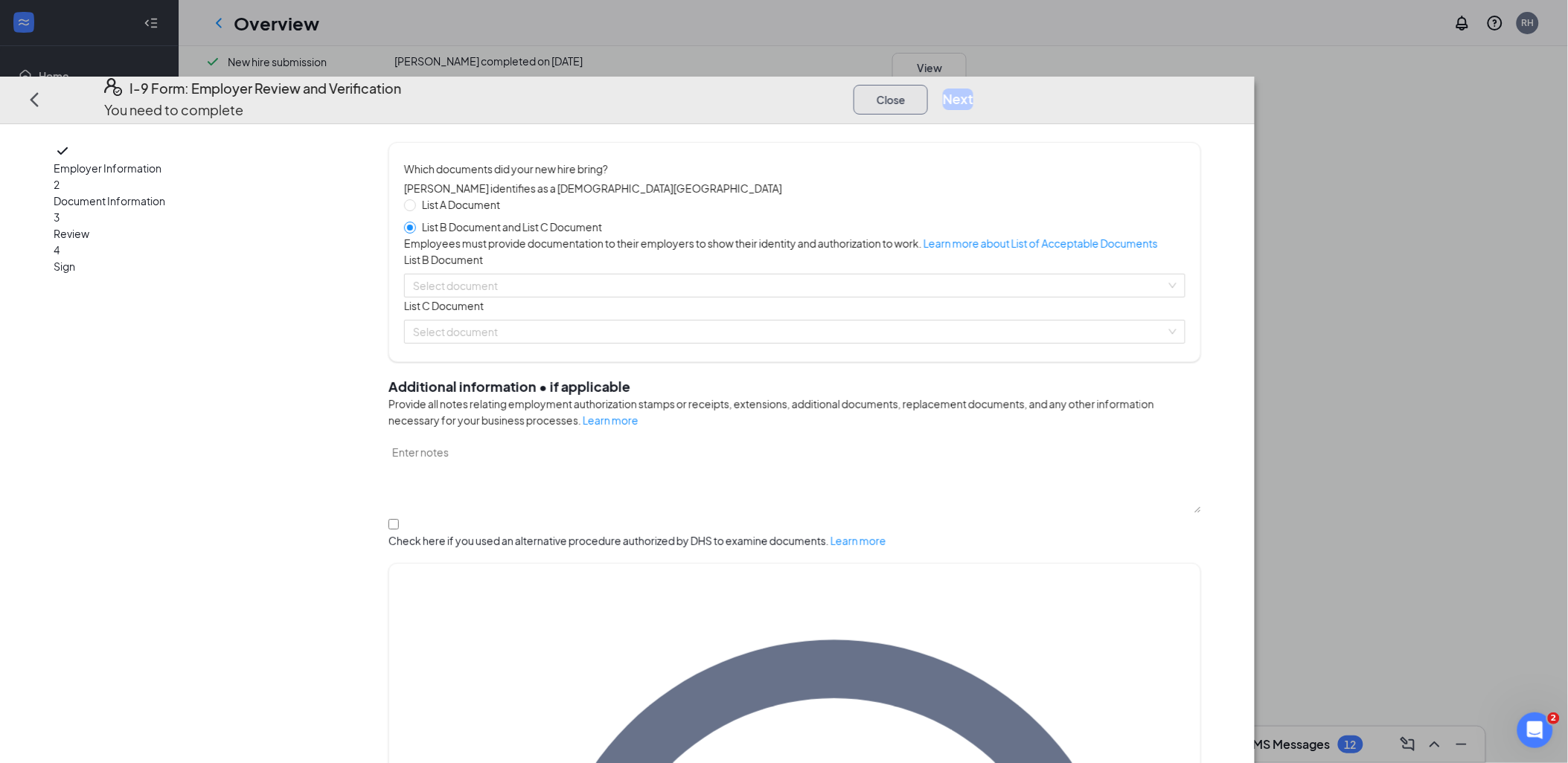
click at [928, 84] on button "Close" at bounding box center [890, 99] width 74 height 30
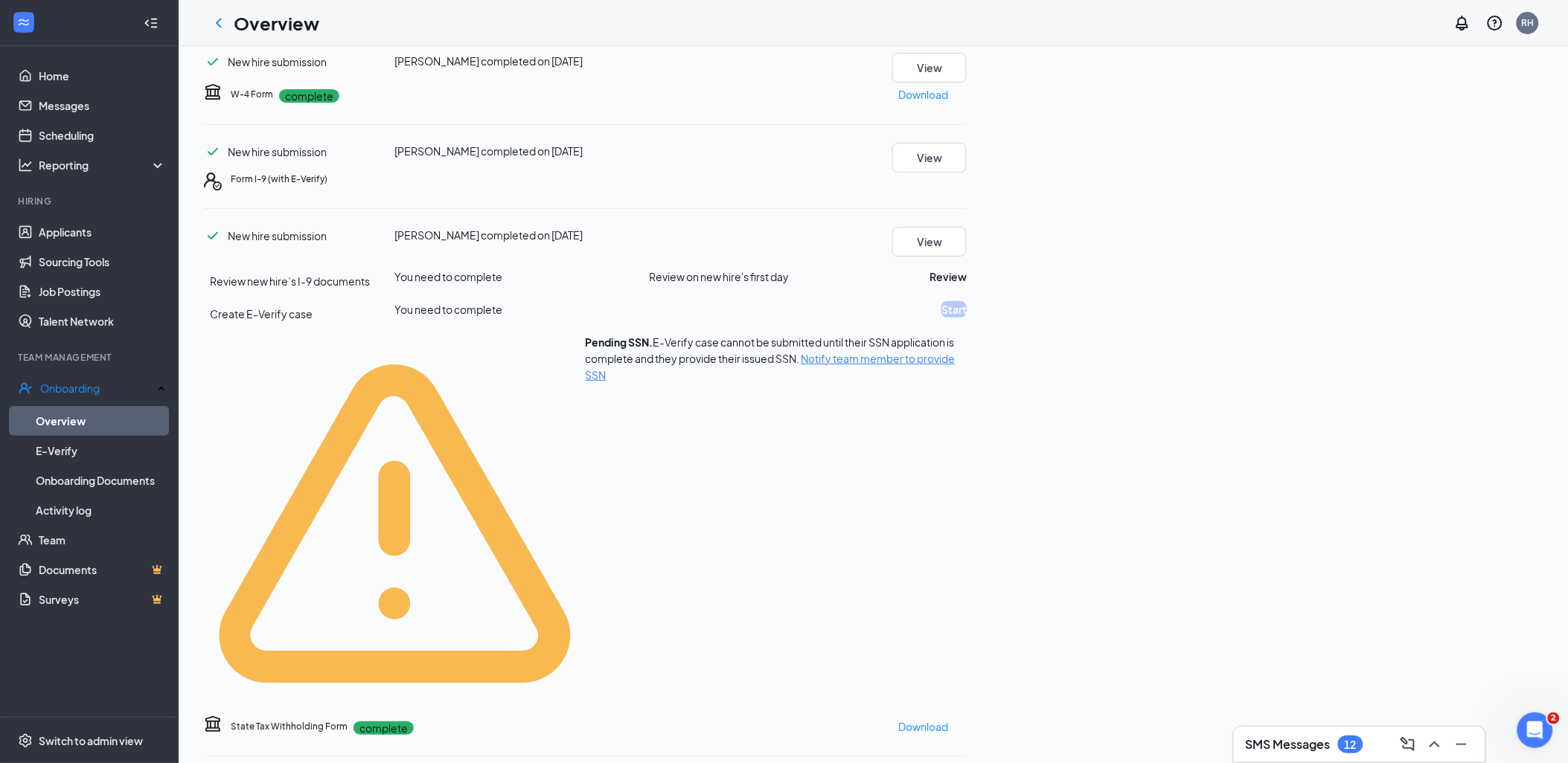
click at [955, 382] on span "Notify team member to provide SSN" at bounding box center [770, 367] width 370 height 30
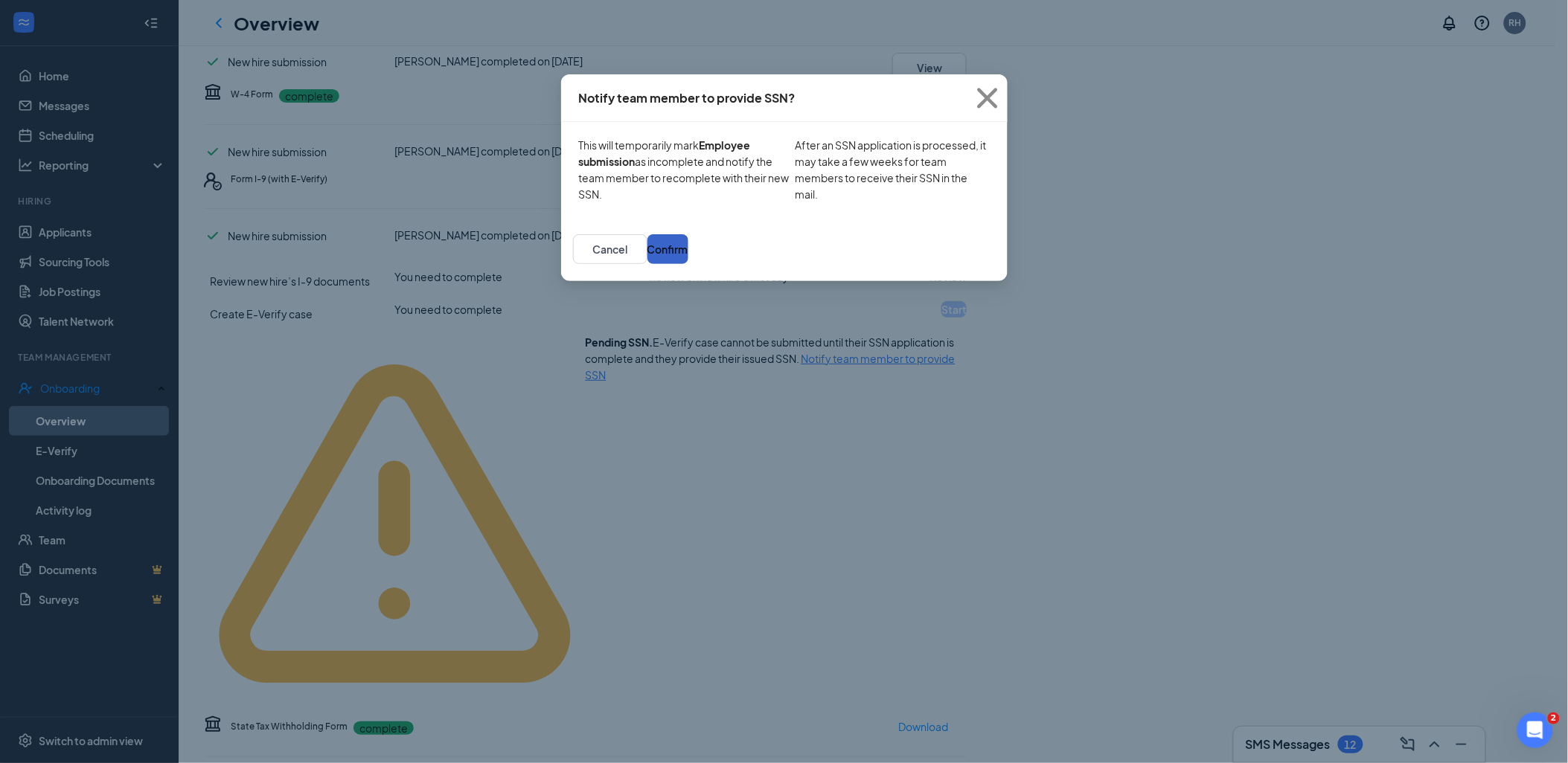
click at [688, 264] on button "Confirm" at bounding box center [668, 249] width 41 height 30
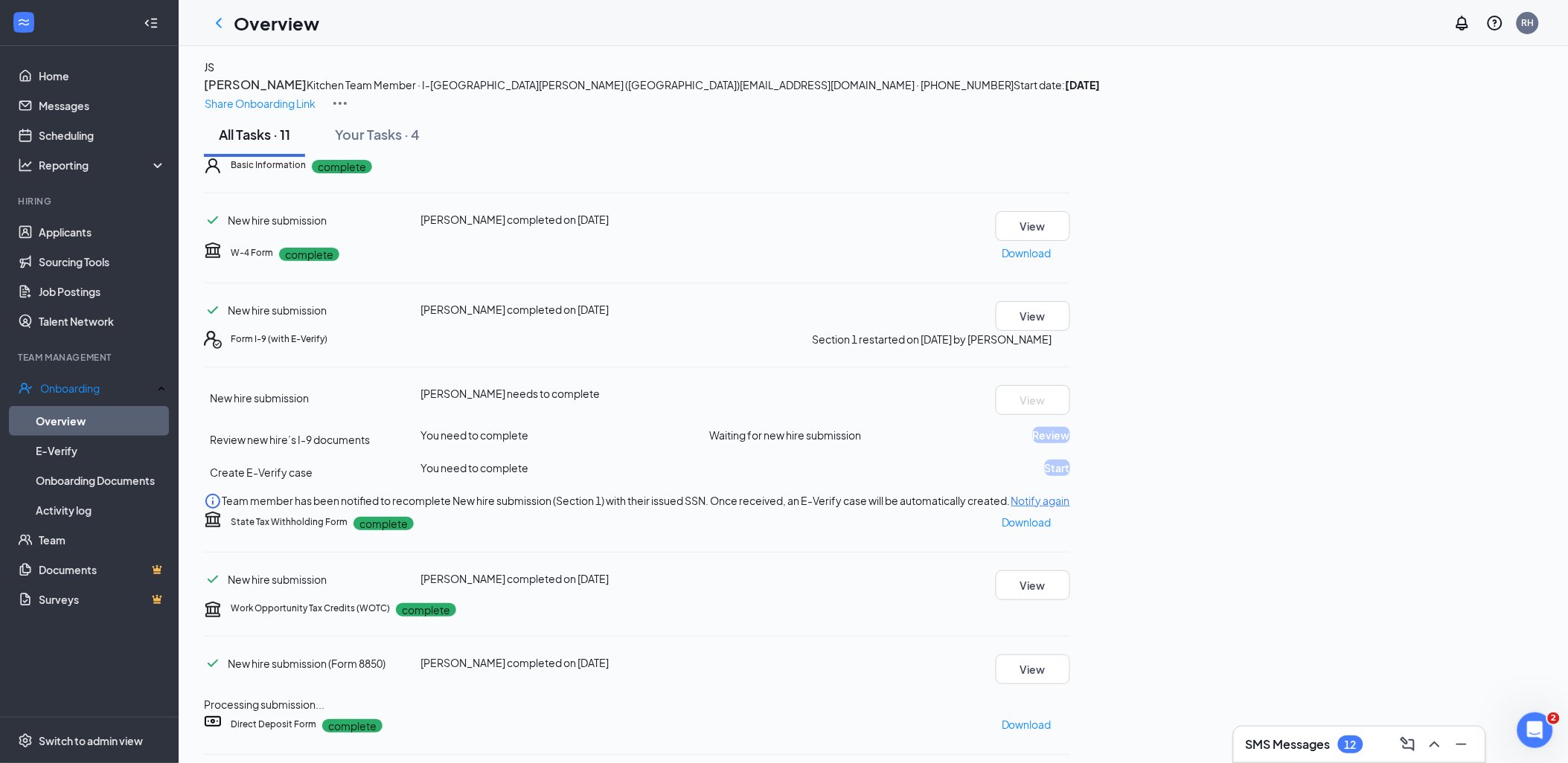
scroll to position [0, 0]
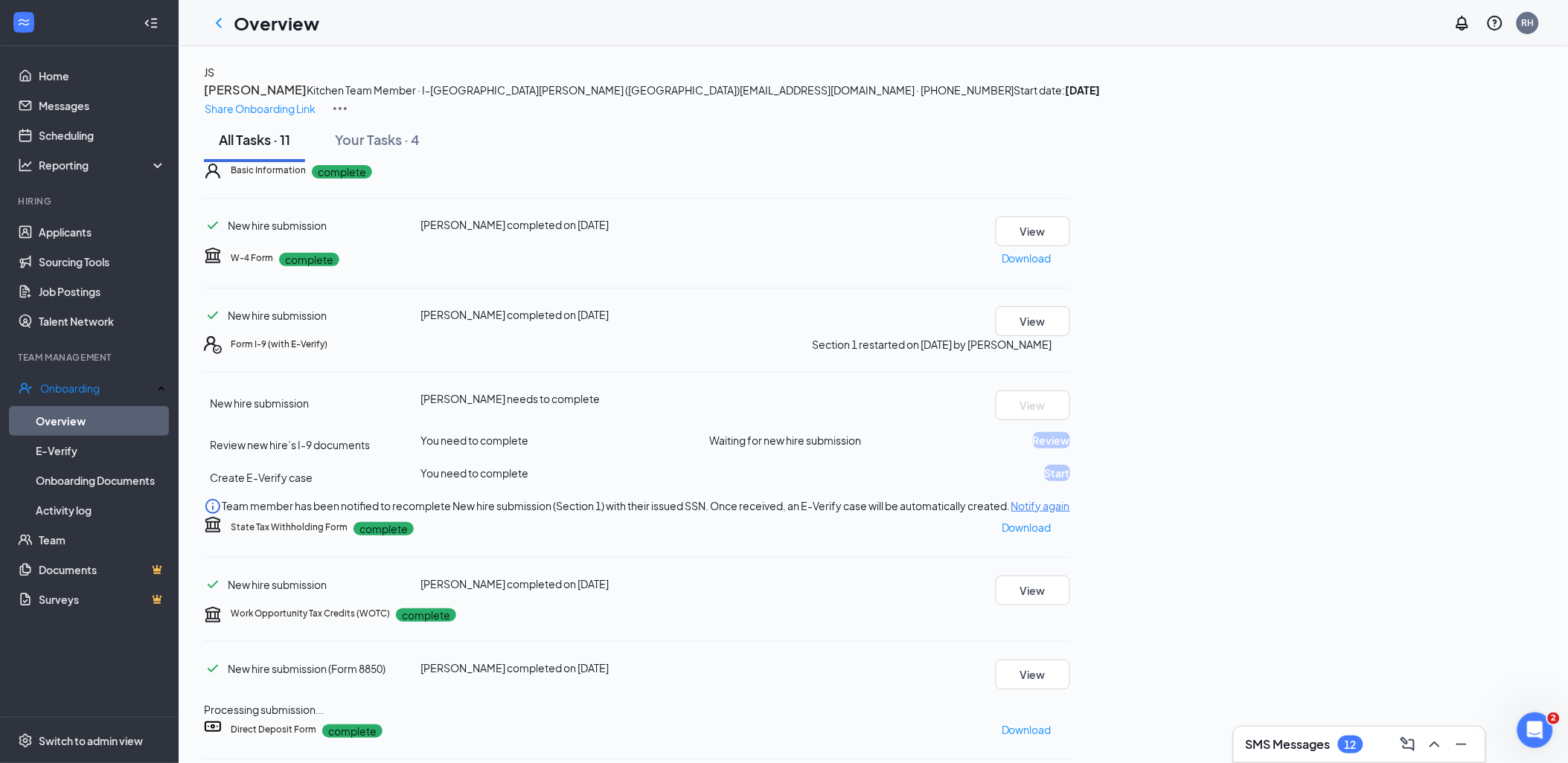
click at [253, 16] on h1 "Overview" at bounding box center [276, 23] width 85 height 25
click at [221, 21] on icon "ChevronLeft" at bounding box center [218, 23] width 18 height 18
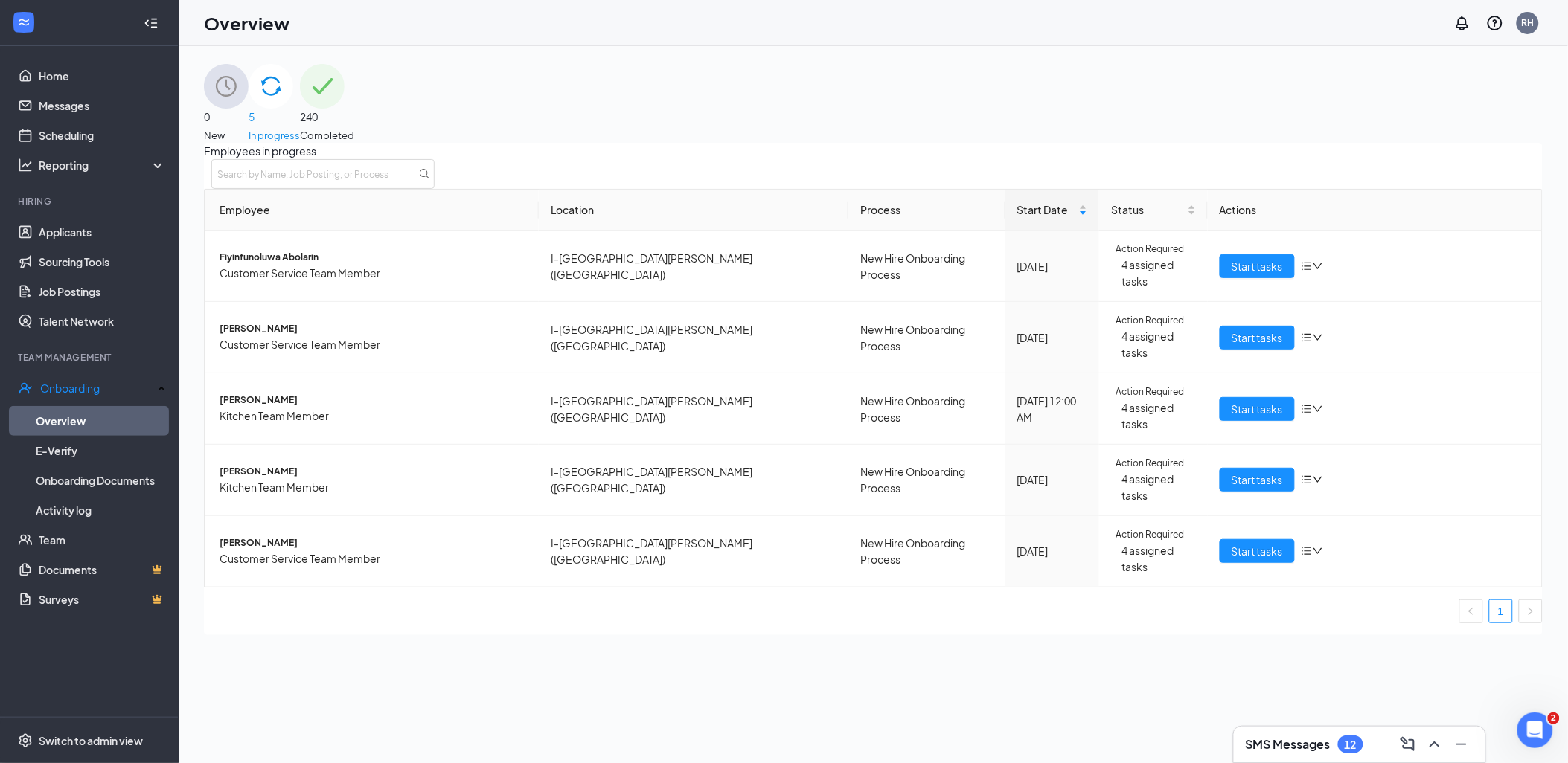
click at [465, 142] on div "0 New 5 In progress 240 Completed Employees in progress Employee Location Proce…" at bounding box center [873, 350] width 1338 height 571
click at [249, 123] on div "0 New" at bounding box center [226, 104] width 44 height 79
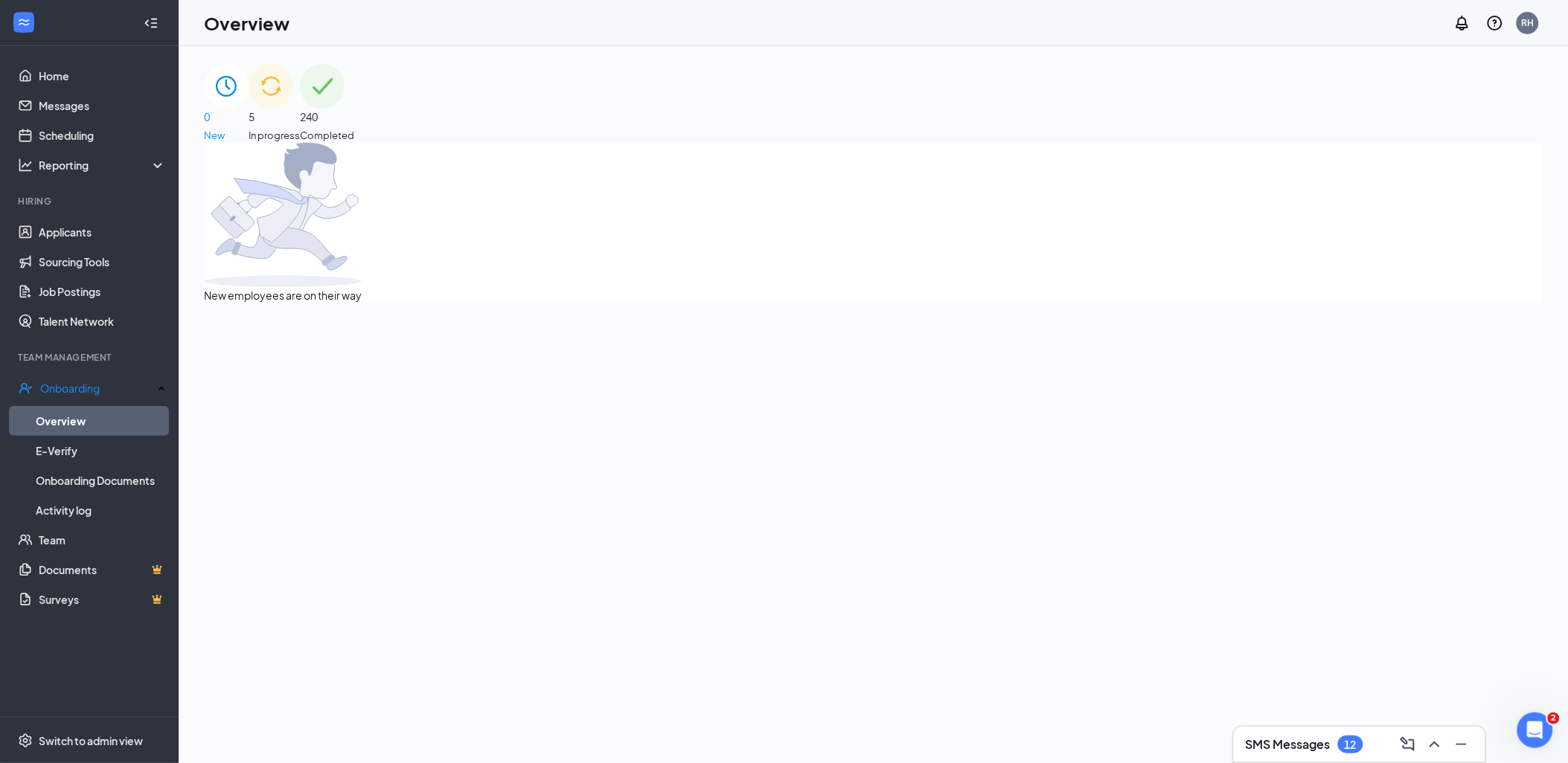
click at [293, 83] on img at bounding box center [271, 86] width 44 height 44
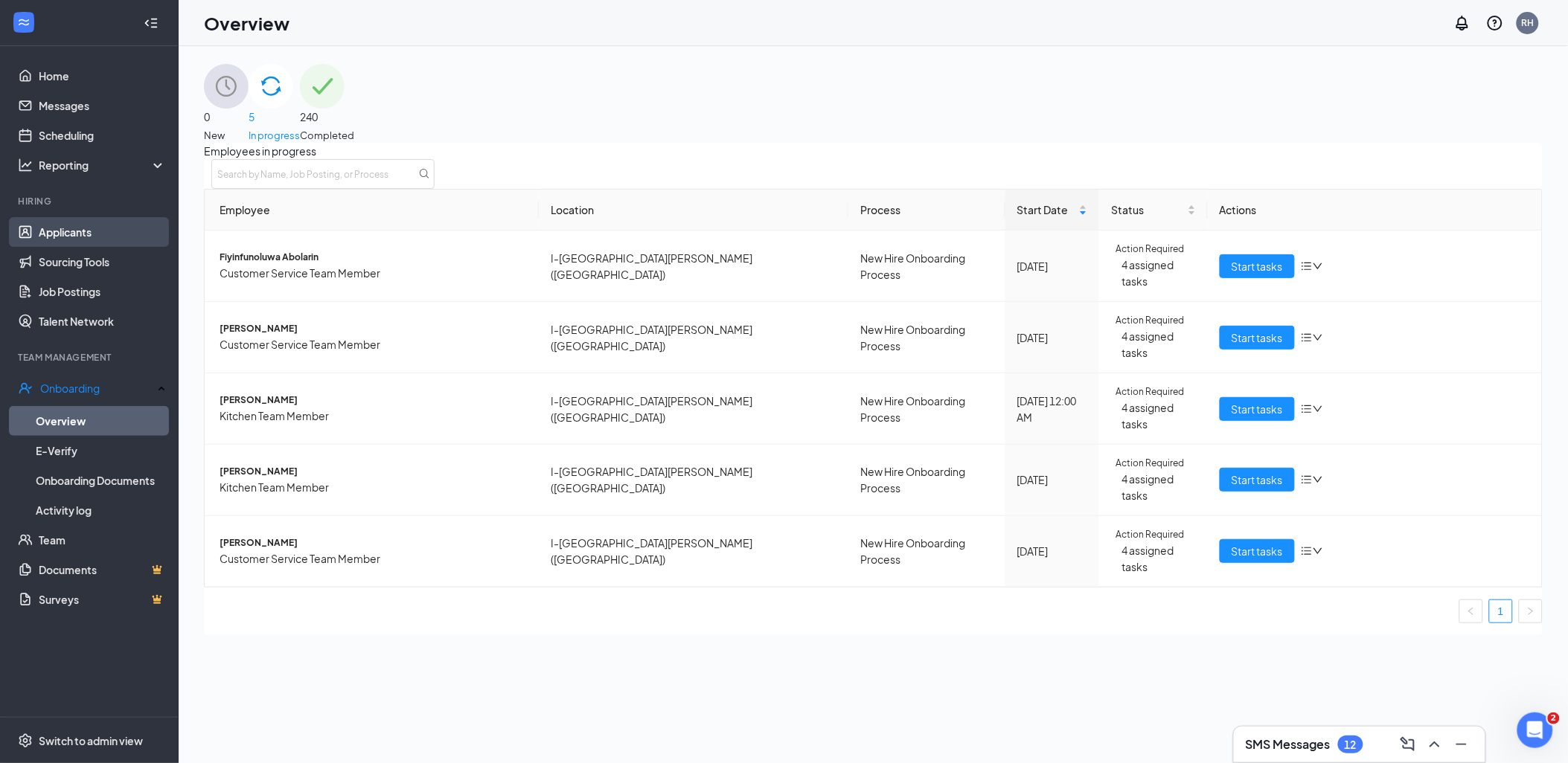
click at [85, 223] on link "Applicants" at bounding box center [102, 232] width 127 height 30
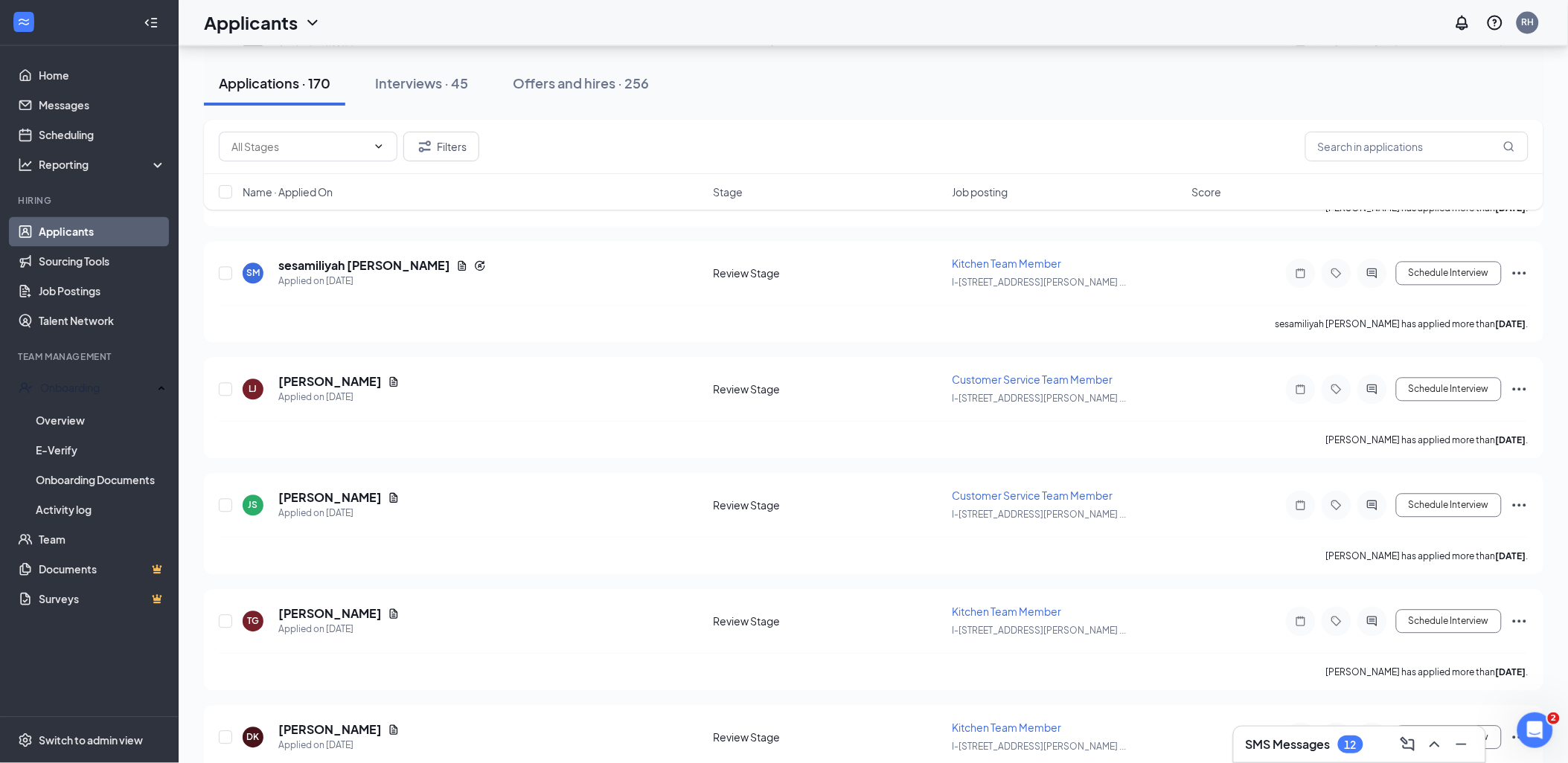
scroll to position [5042, 0]
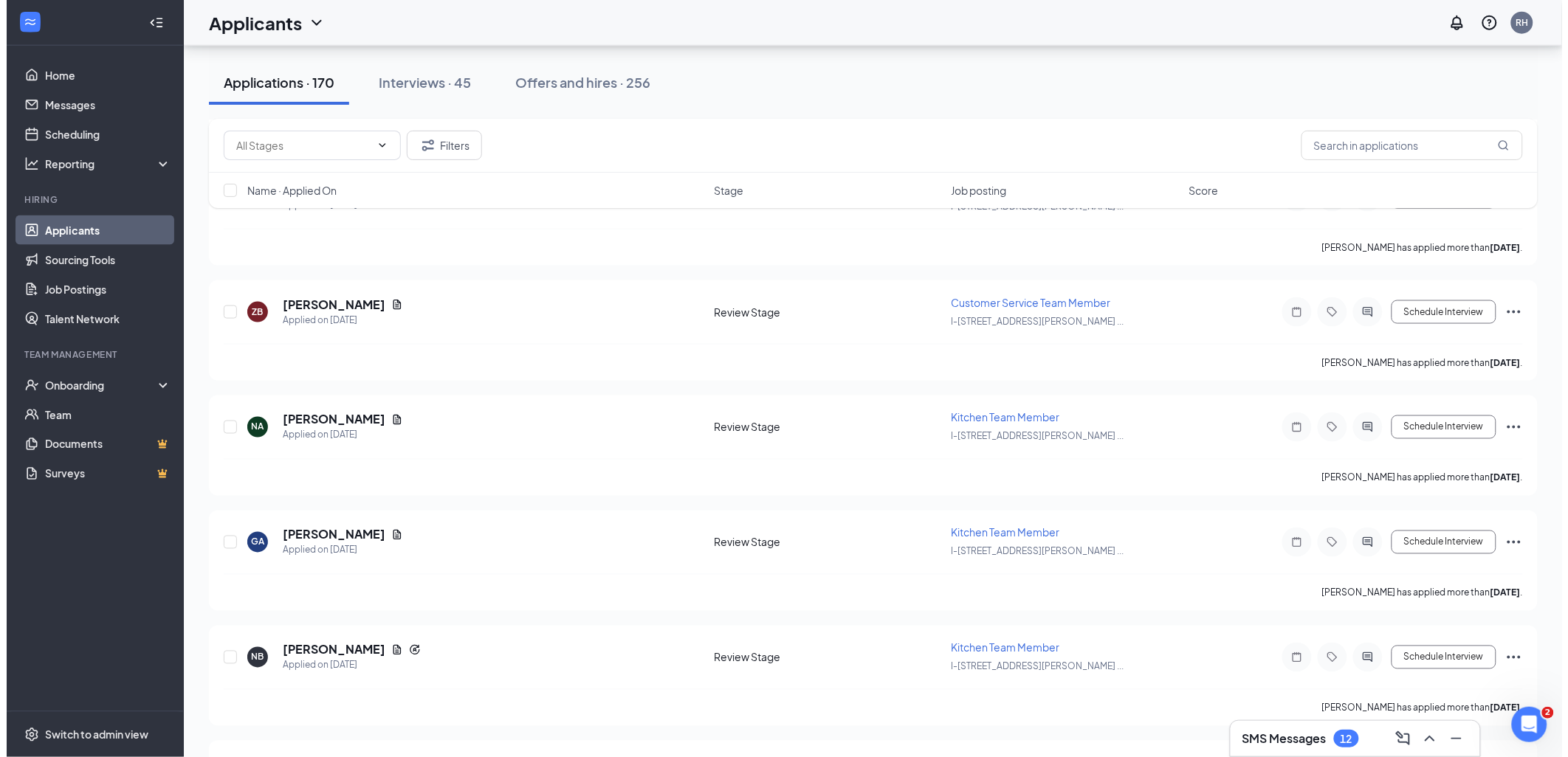
scroll to position [656, 0]
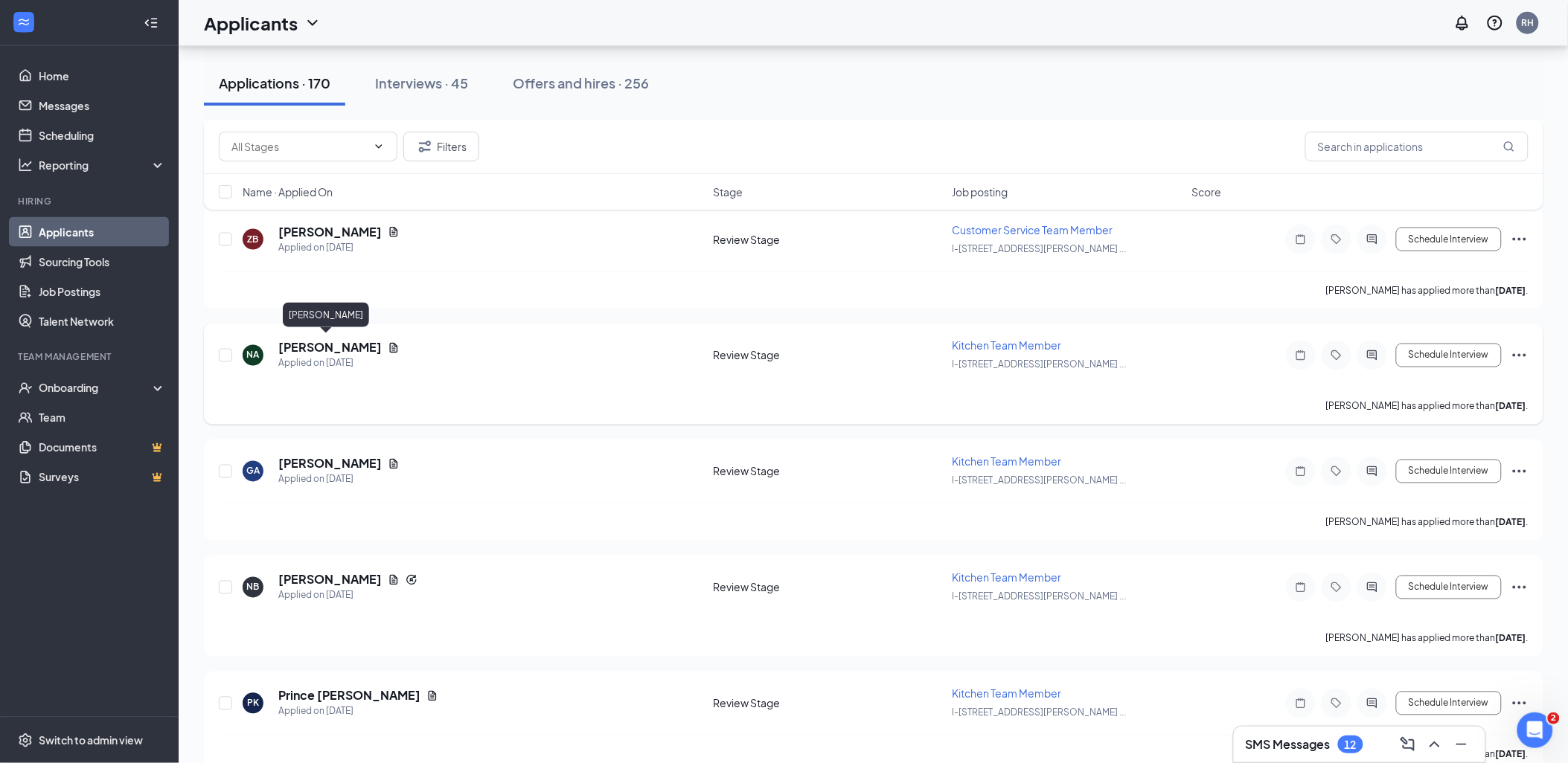
click at [328, 343] on h5 "[PERSON_NAME]" at bounding box center [330, 348] width 104 height 17
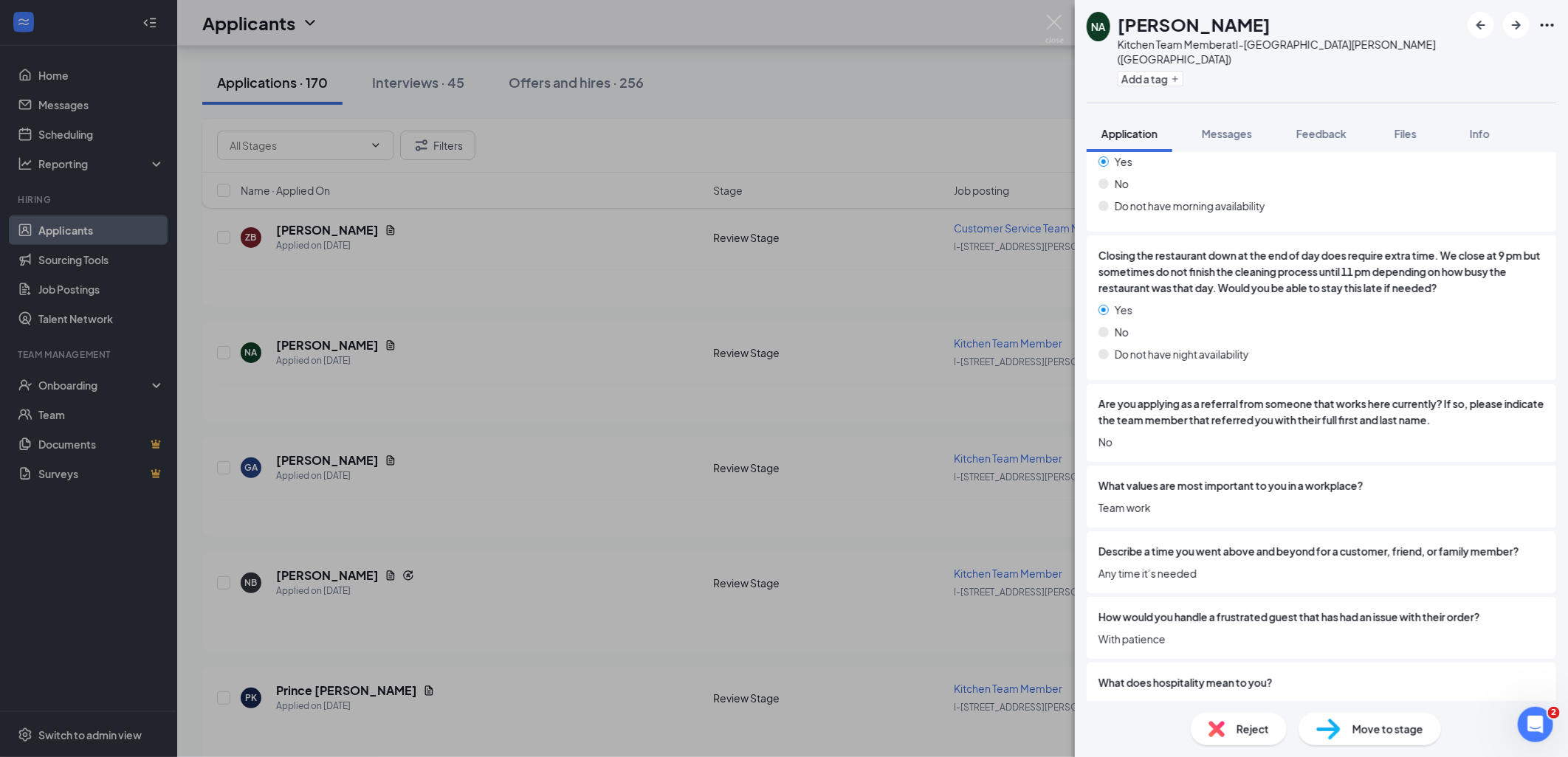
scroll to position [1966, 0]
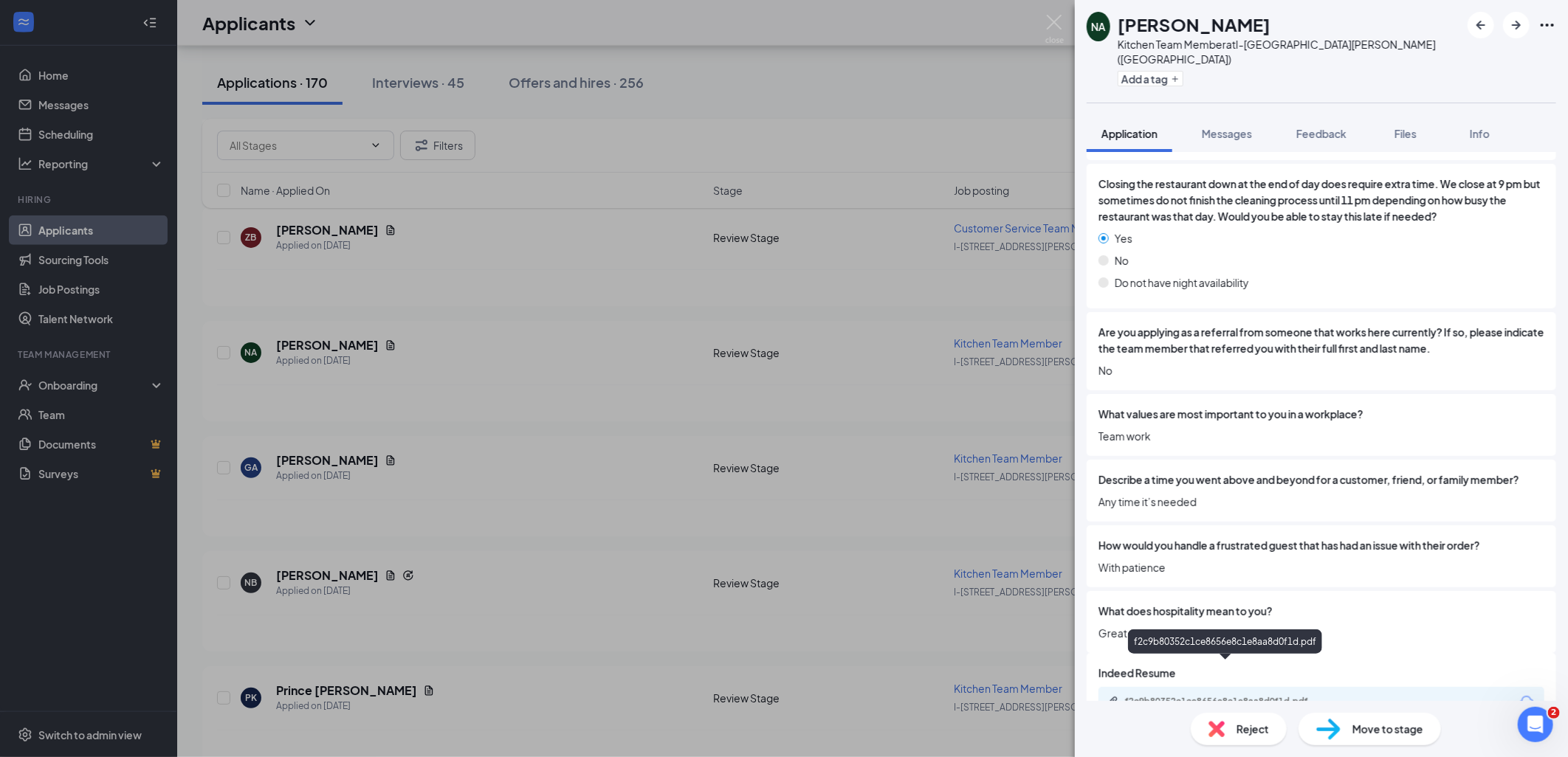
click at [1203, 696] on div "f2c9b80352c1ce8656e8c1e8aa8d0f1d.pdf" at bounding box center [1228, 701] width 207 height 12
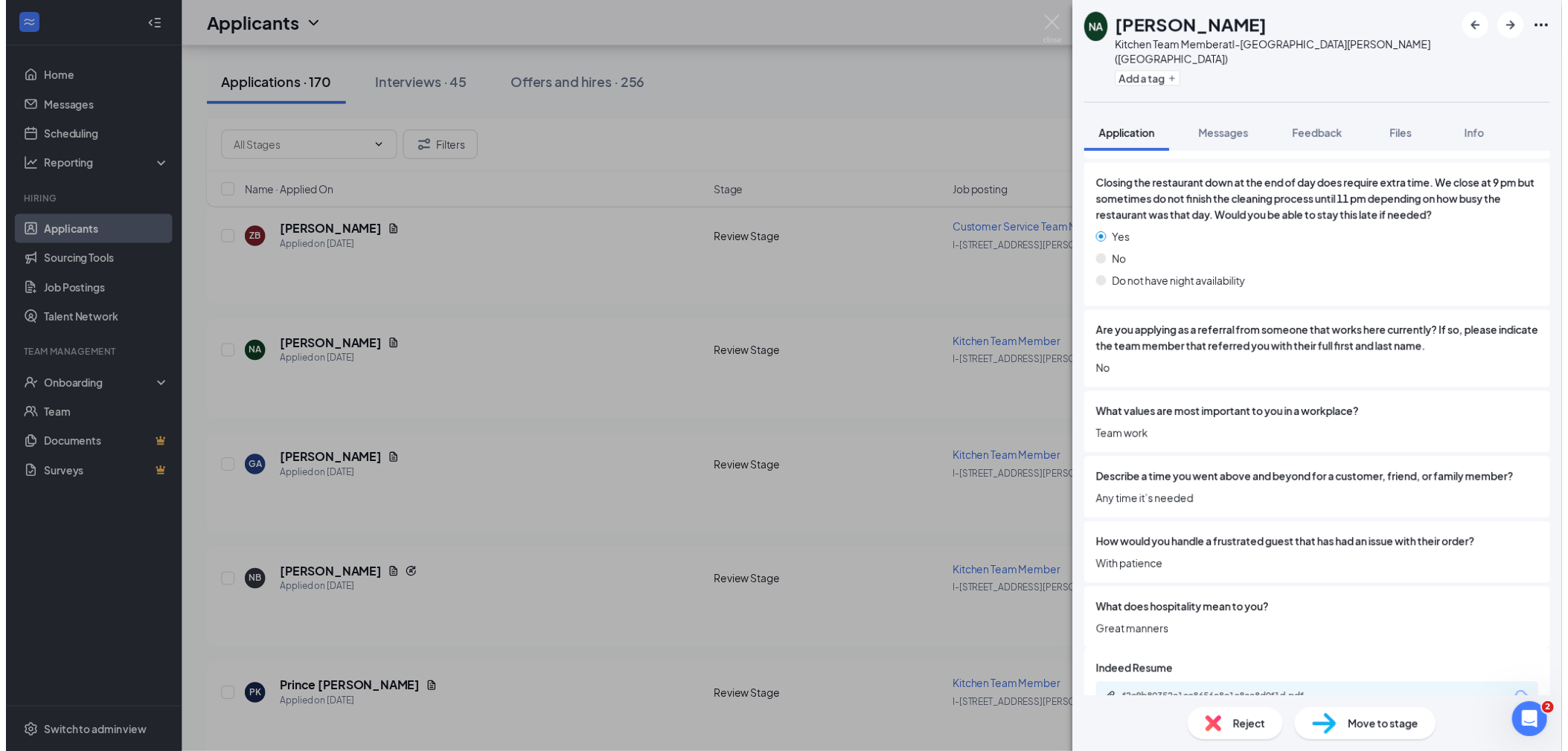
scroll to position [1976, 0]
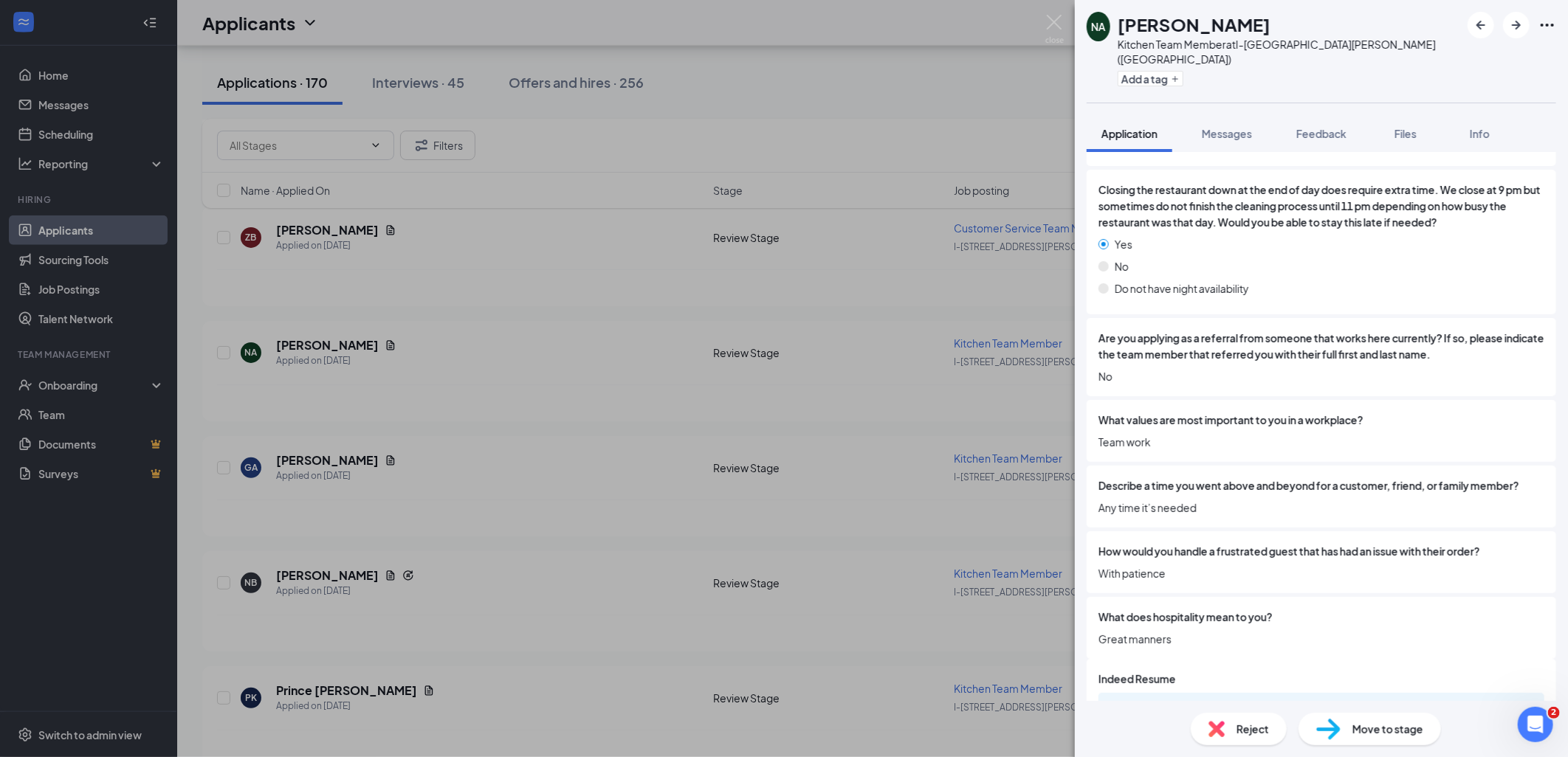
click at [1346, 733] on div "Move to stage" at bounding box center [1369, 729] width 142 height 32
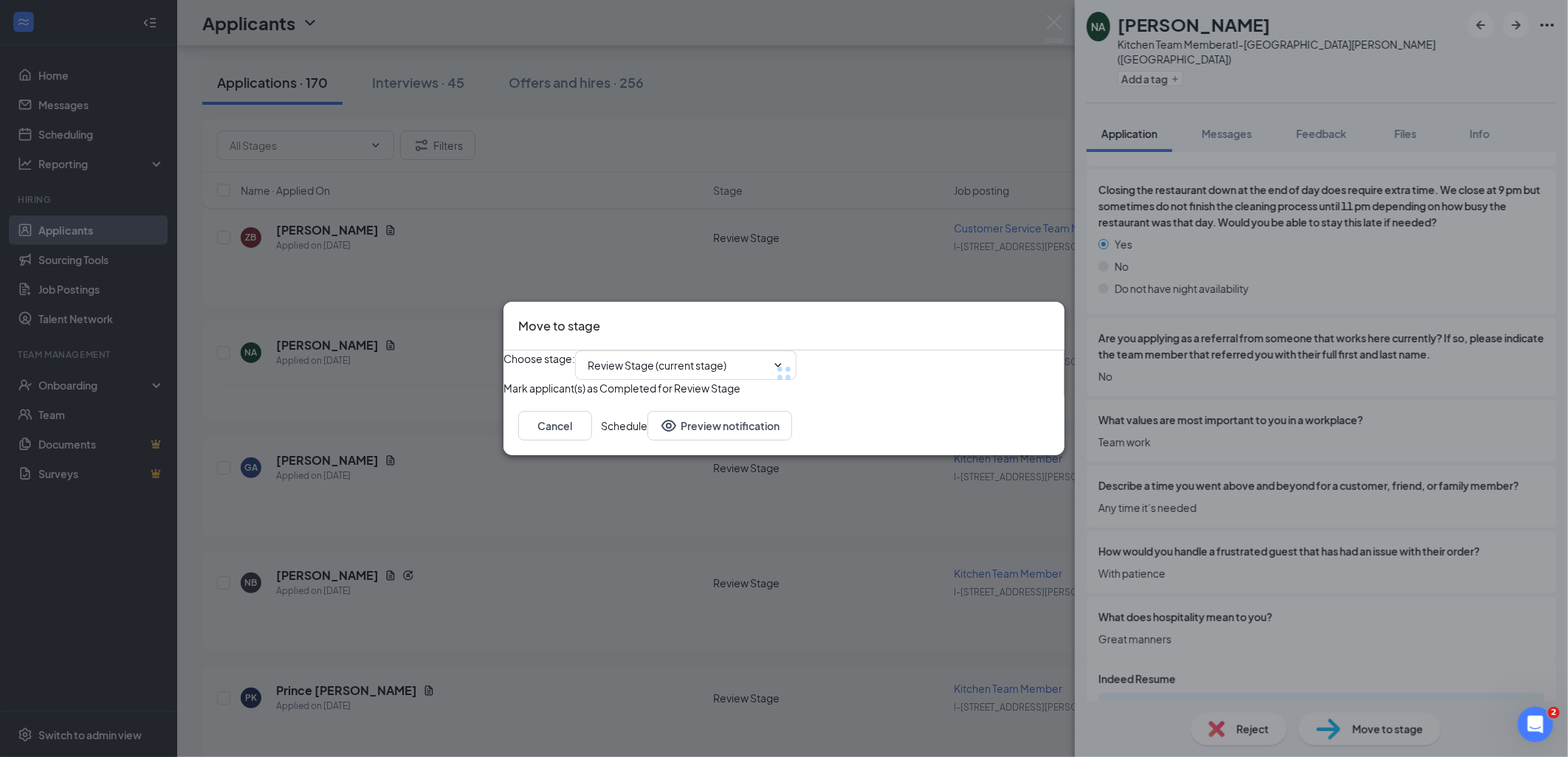
type input "Phone Interview (next stage)"
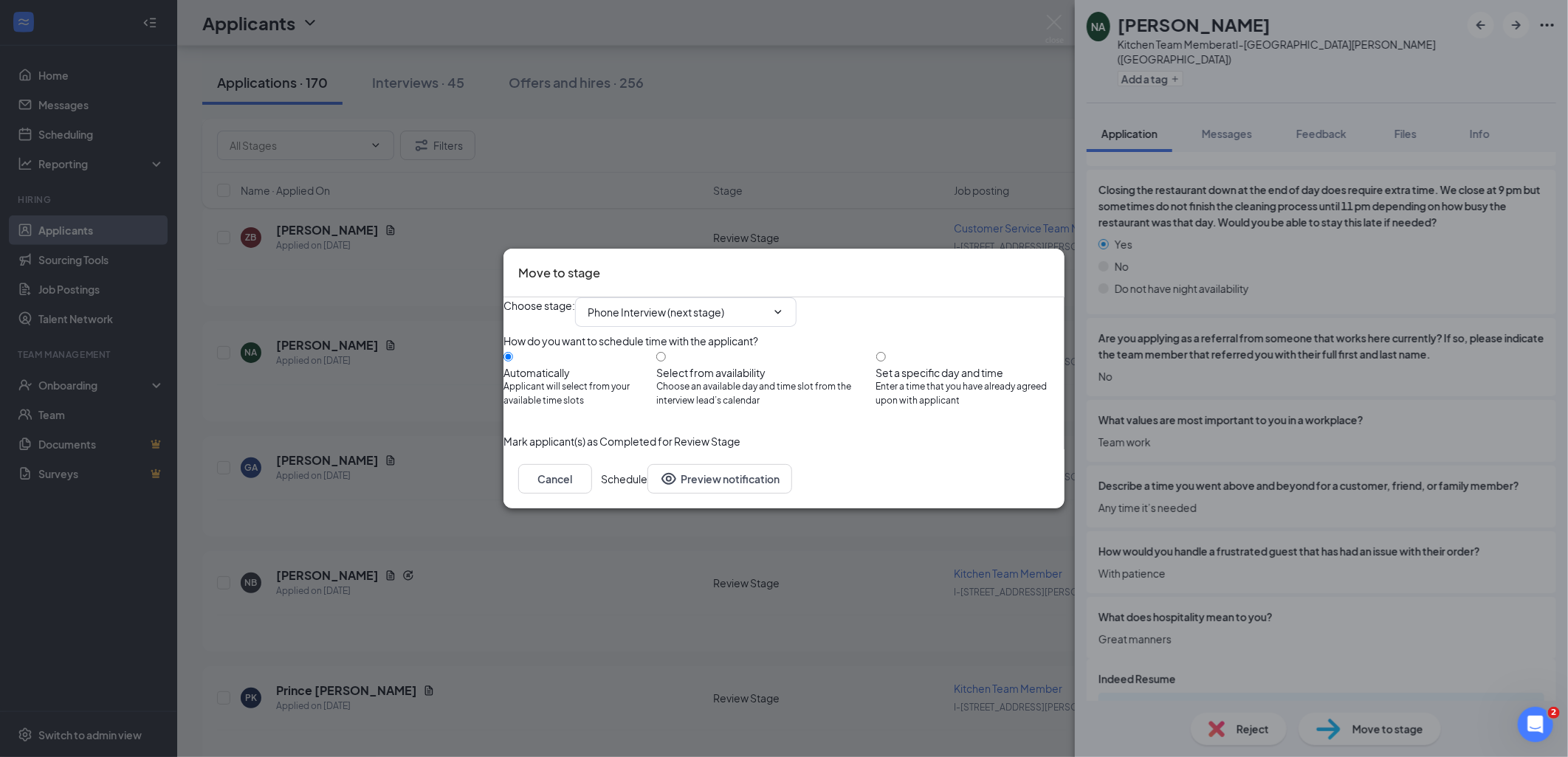
click at [647, 494] on button "Schedule" at bounding box center [623, 479] width 46 height 30
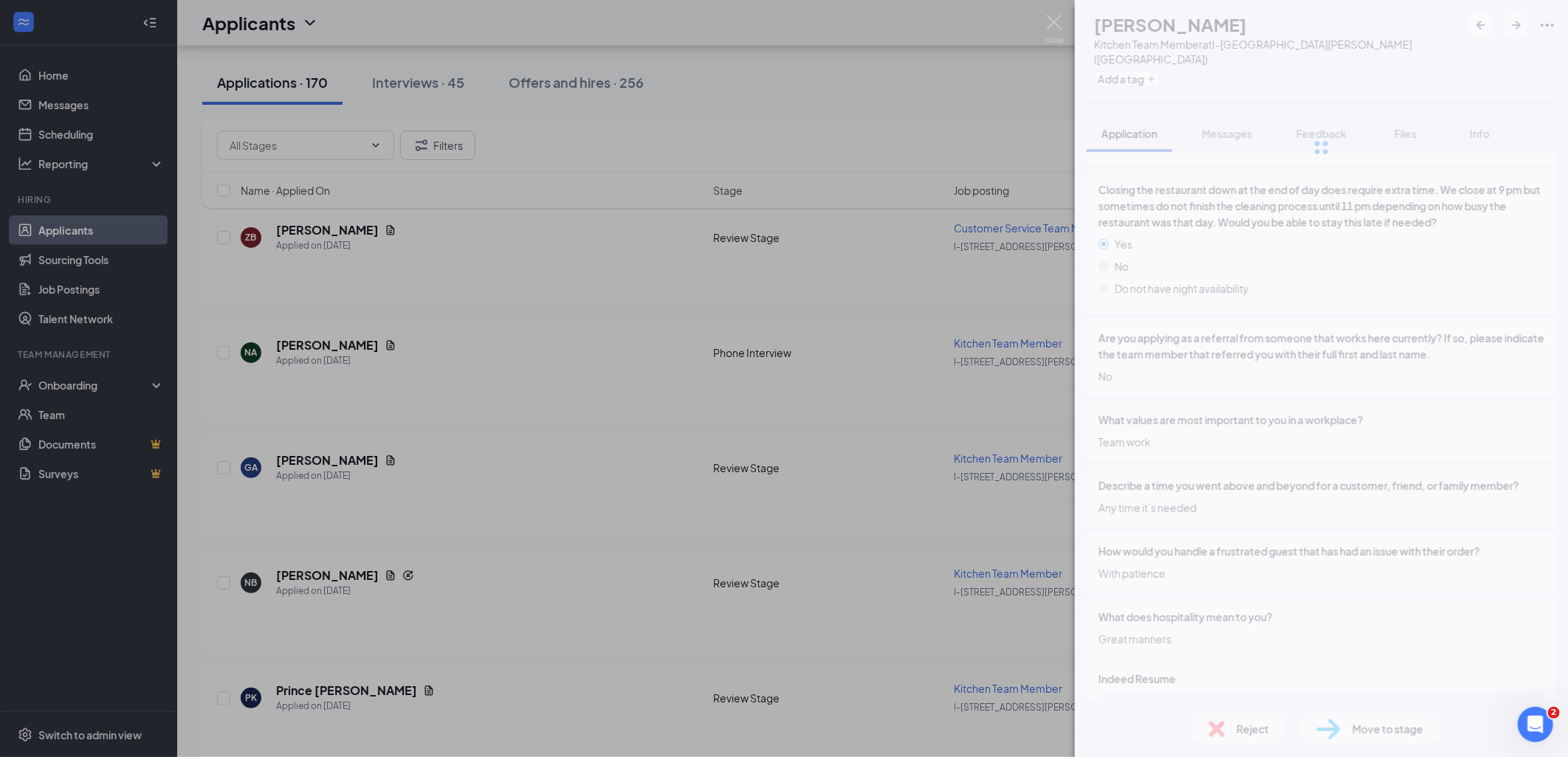
click at [675, 408] on div "NA [PERSON_NAME] Kitchen Team Member at I-[GEOGRAPHIC_DATA][PERSON_NAME] ([GEOG…" at bounding box center [784, 378] width 1568 height 757
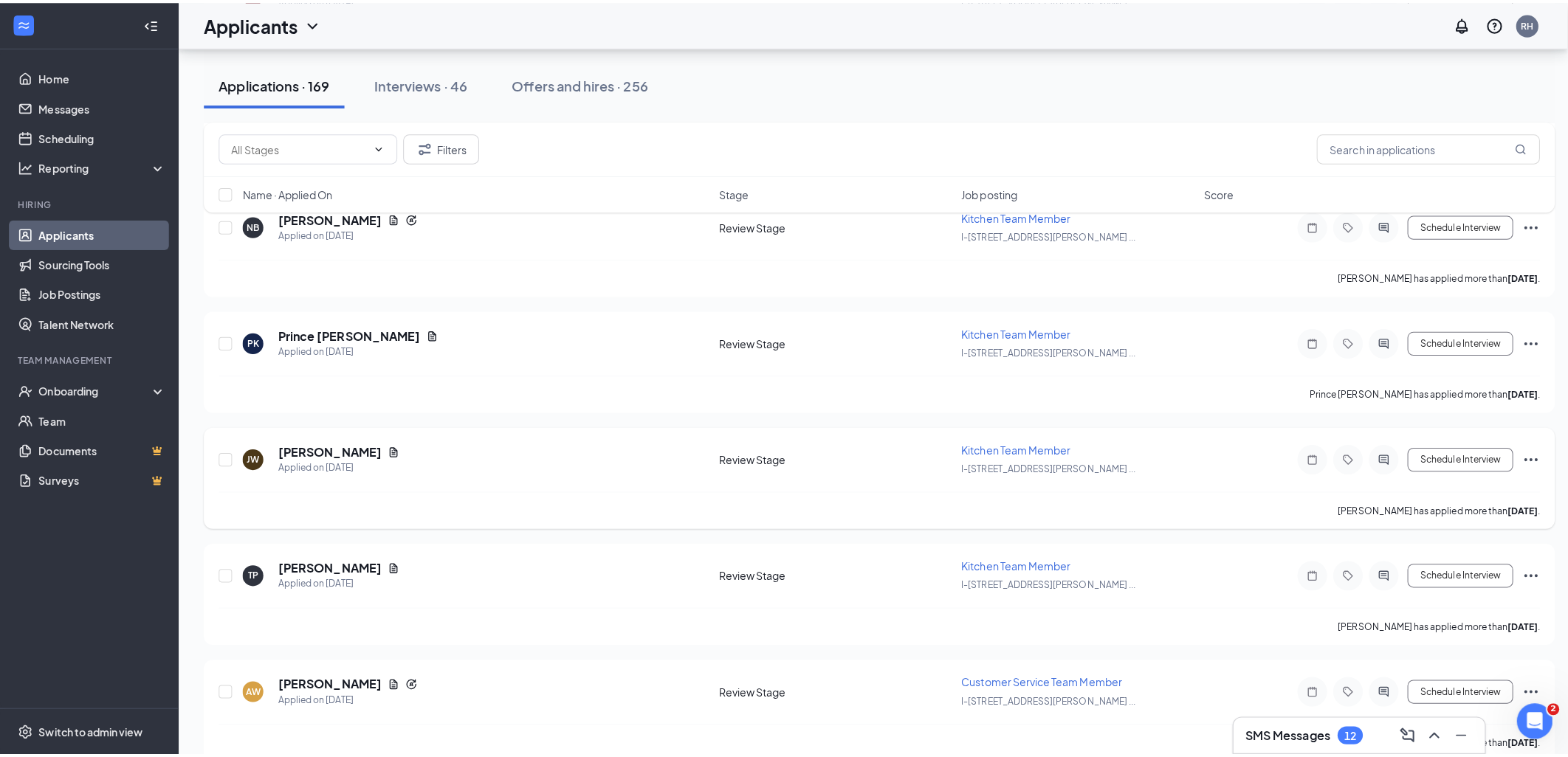
scroll to position [902, 0]
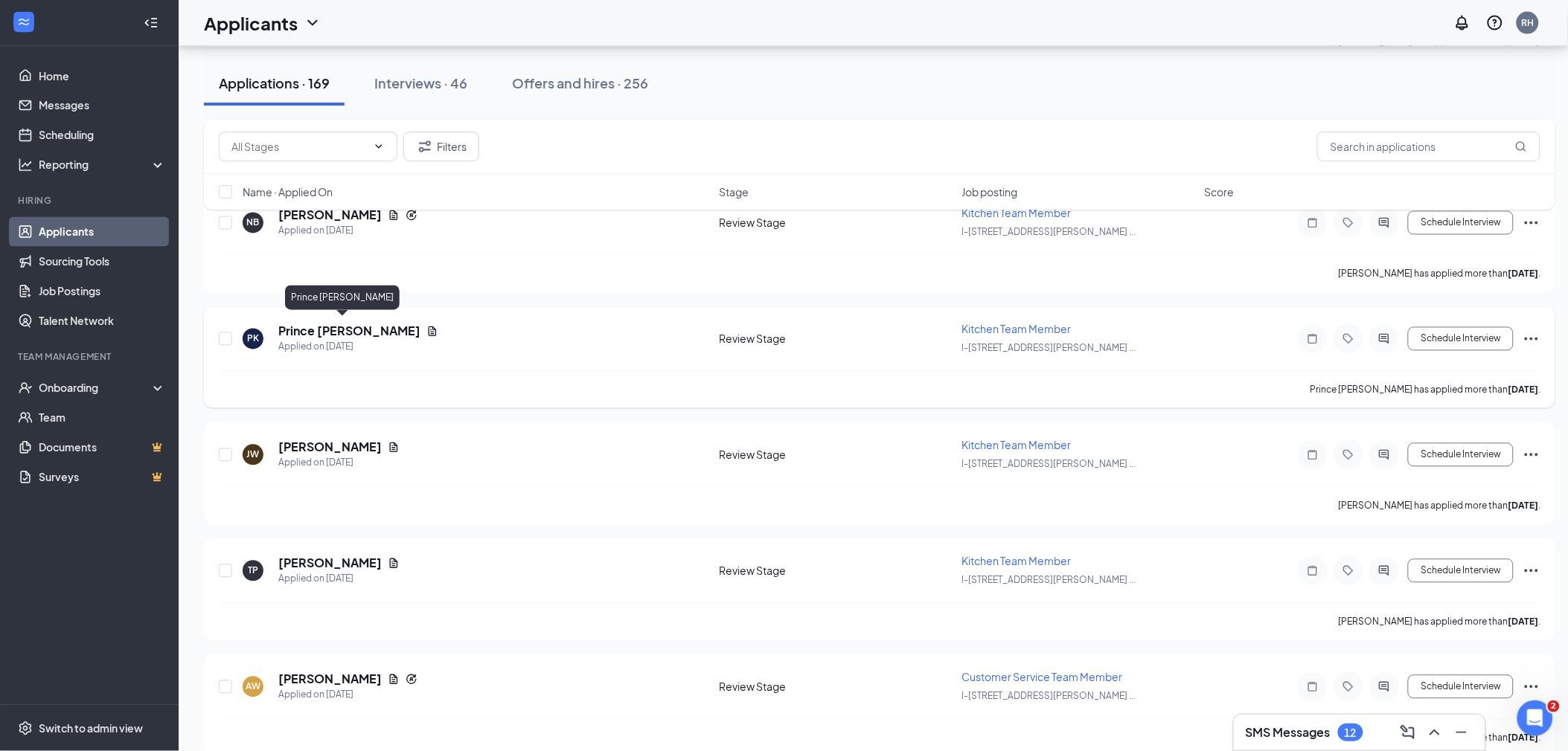
click at [329, 325] on h5 "Prince [PERSON_NAME]" at bounding box center [350, 332] width 142 height 17
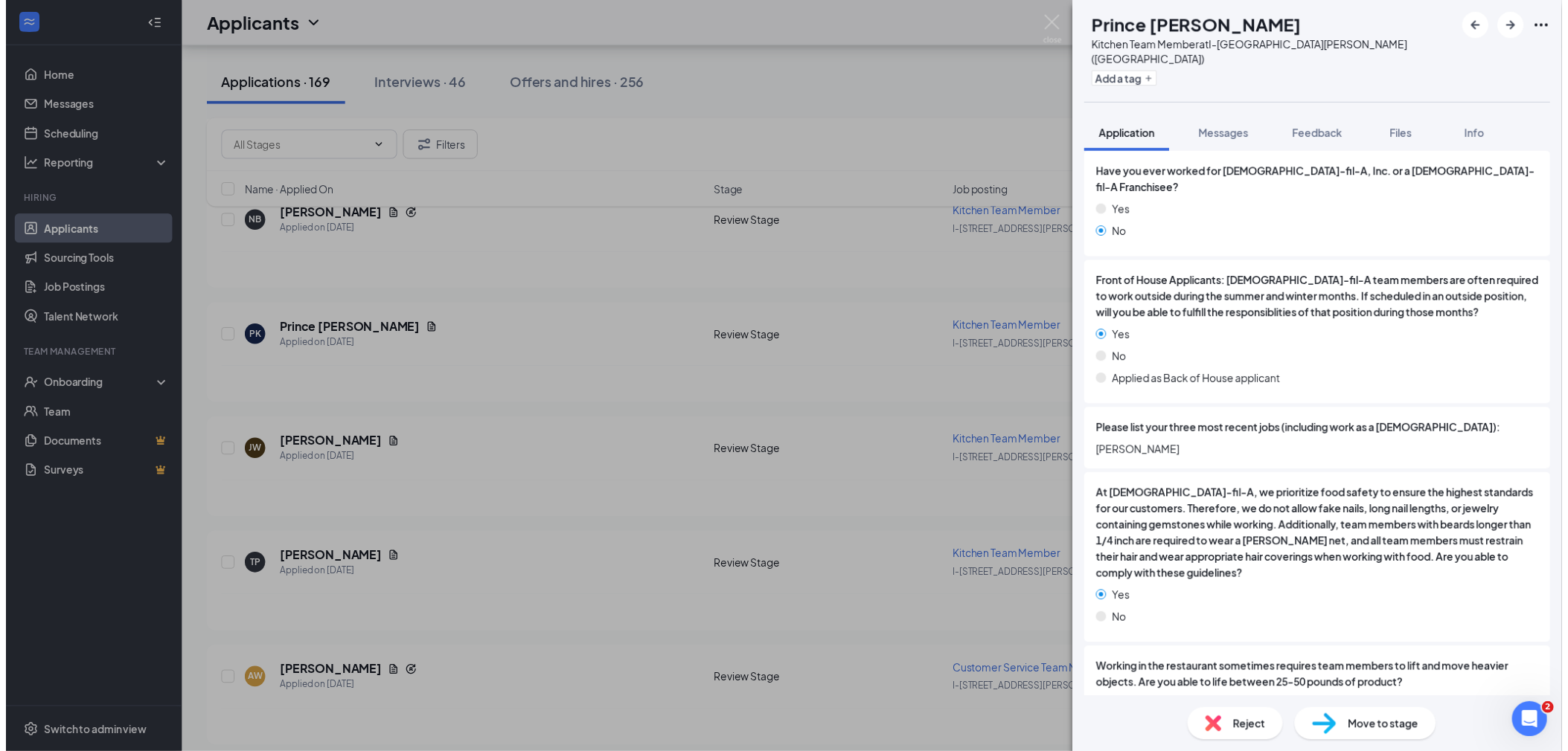
scroll to position [661, 0]
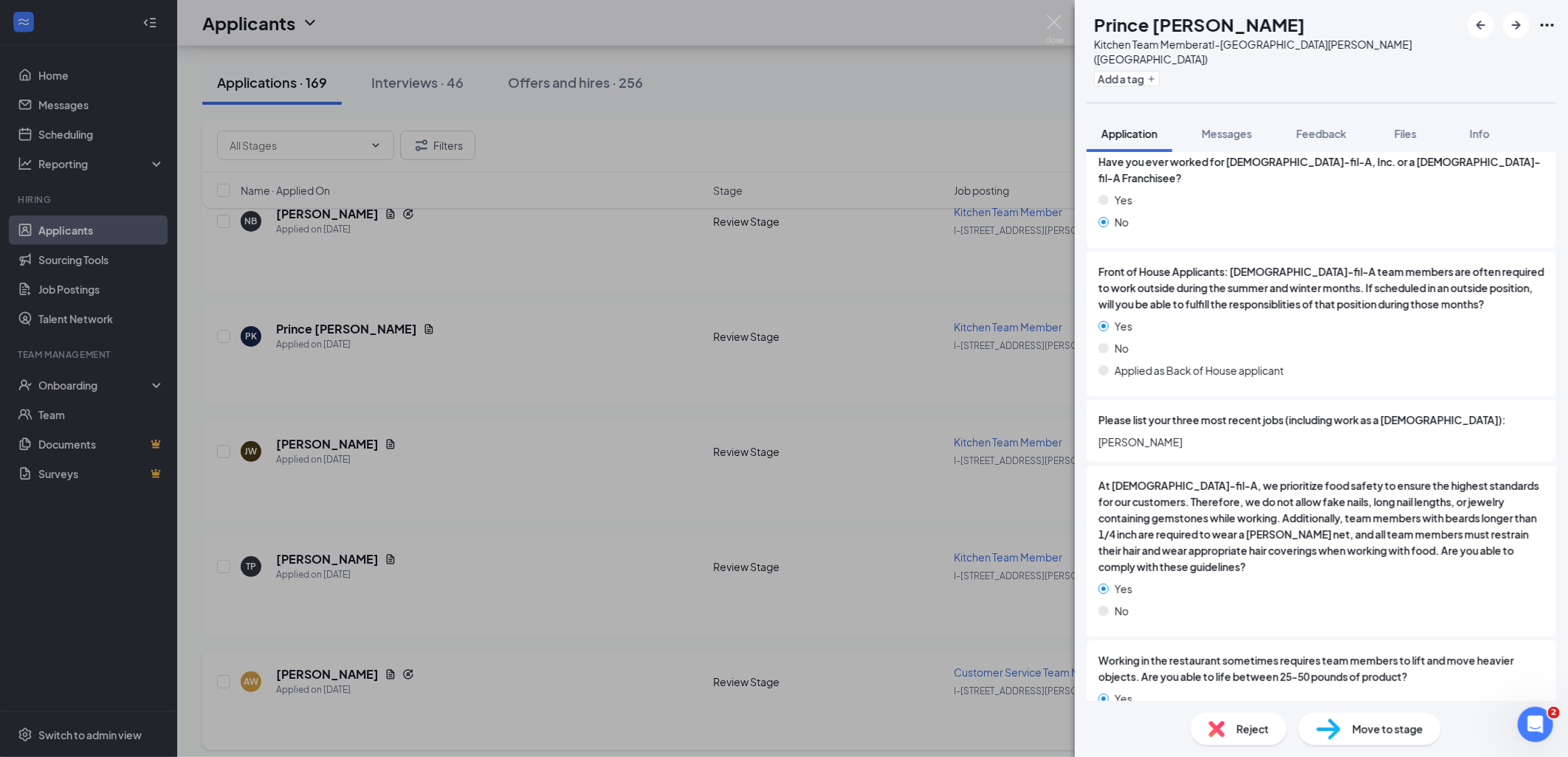
click at [706, 473] on div "[PERSON_NAME] [PERSON_NAME] Kitchen Team Member at I-[GEOGRAPHIC_DATA][PERSON_N…" at bounding box center [784, 378] width 1568 height 757
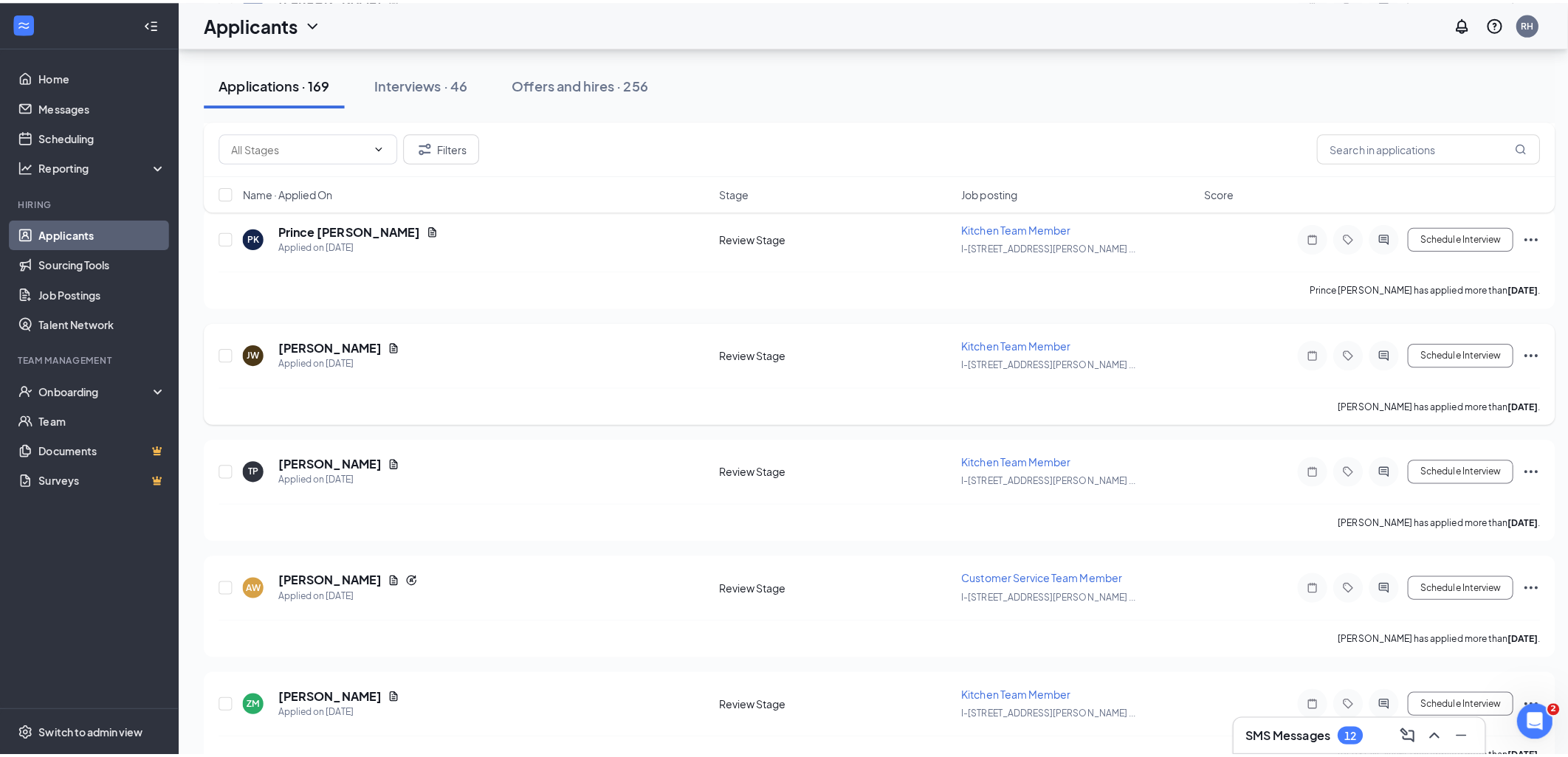
scroll to position [1148, 0]
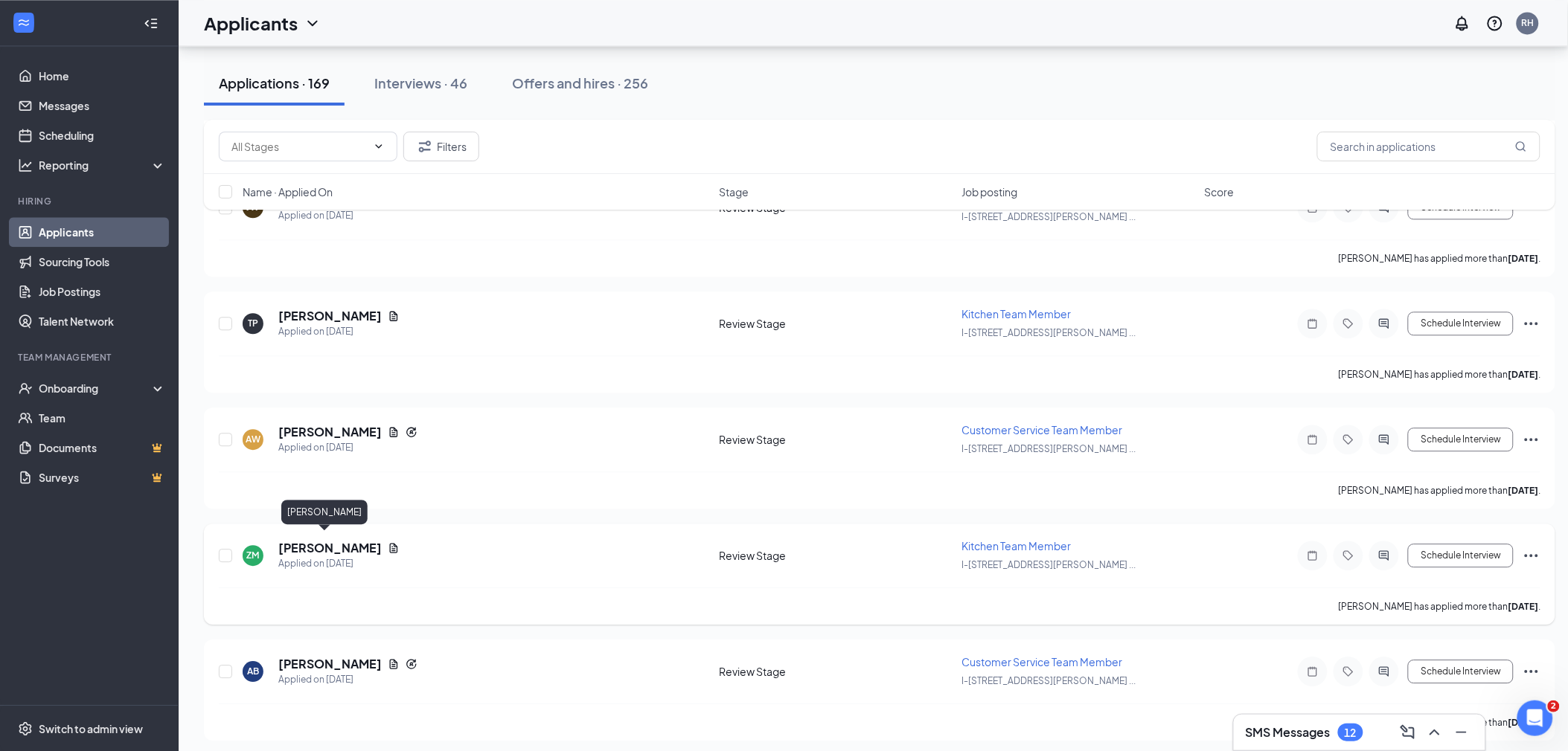
click at [309, 540] on h5 "[PERSON_NAME]" at bounding box center [330, 548] width 104 height 17
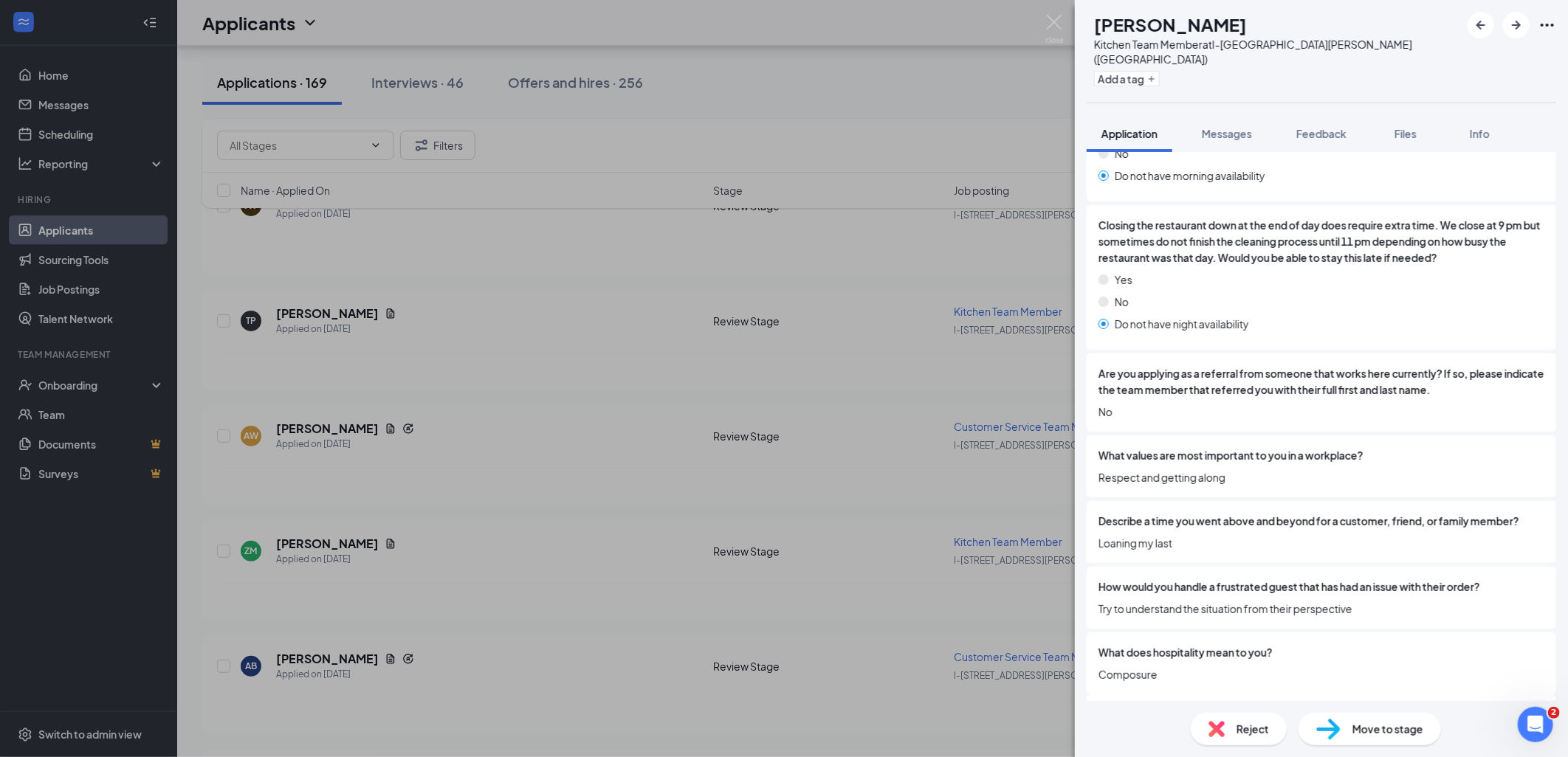
scroll to position [1968, 0]
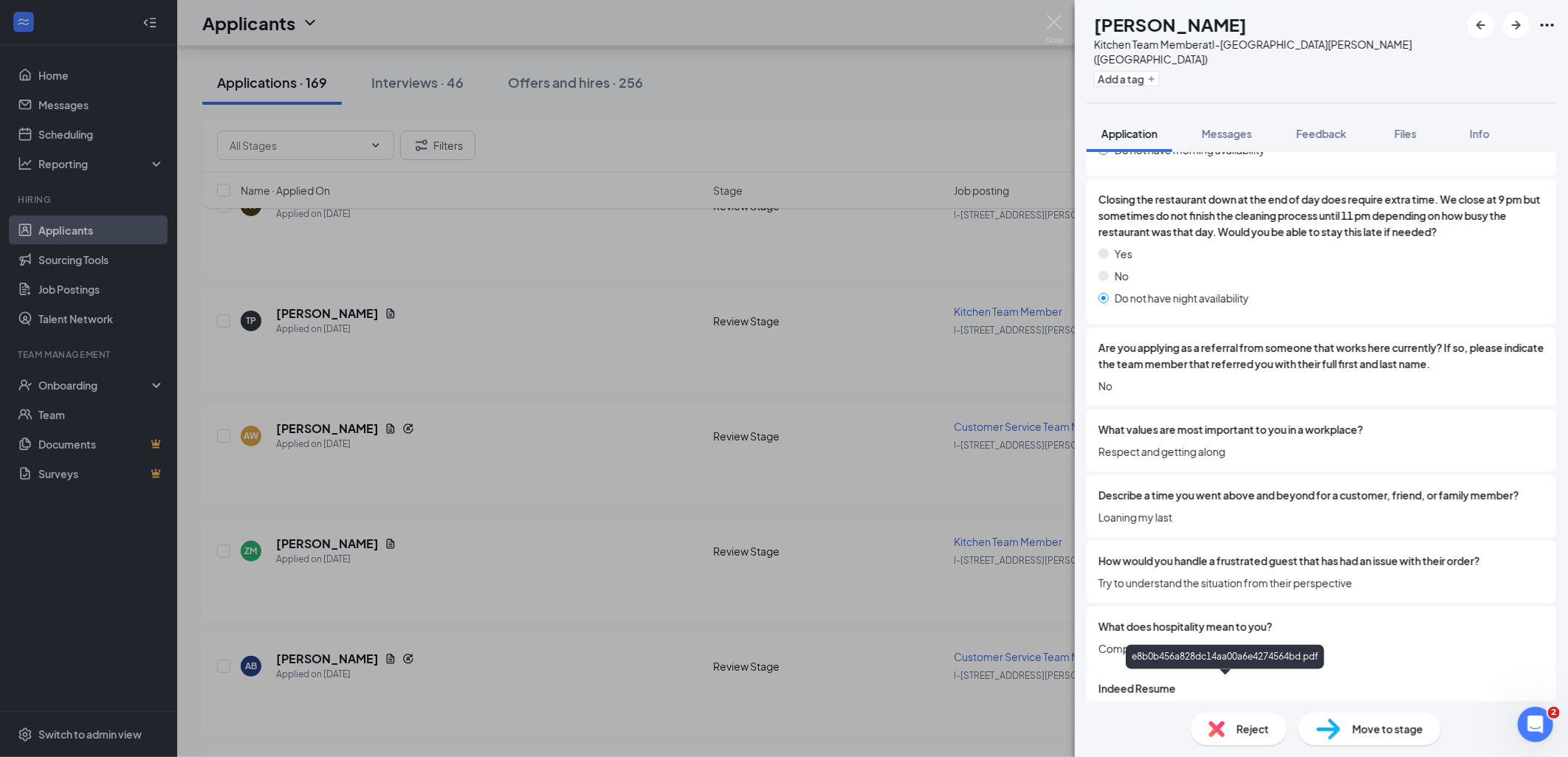
click at [1179, 711] on div "e8b0b456a828dc14aa00a6e4274564bd.pdf" at bounding box center [1228, 717] width 207 height 12
click at [1383, 731] on span "Move to stage" at bounding box center [1387, 729] width 71 height 16
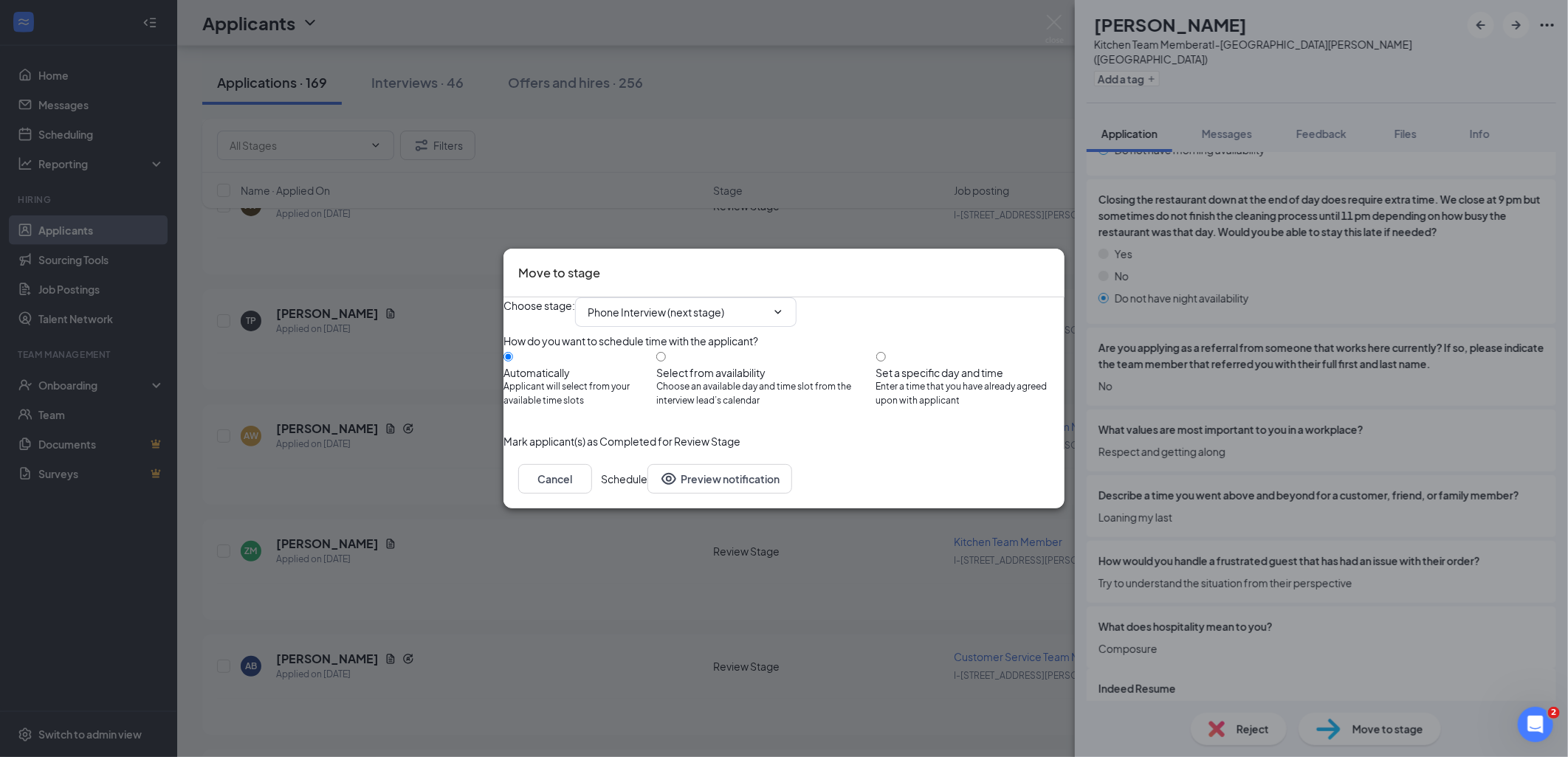
click at [647, 494] on button "Schedule" at bounding box center [623, 479] width 46 height 30
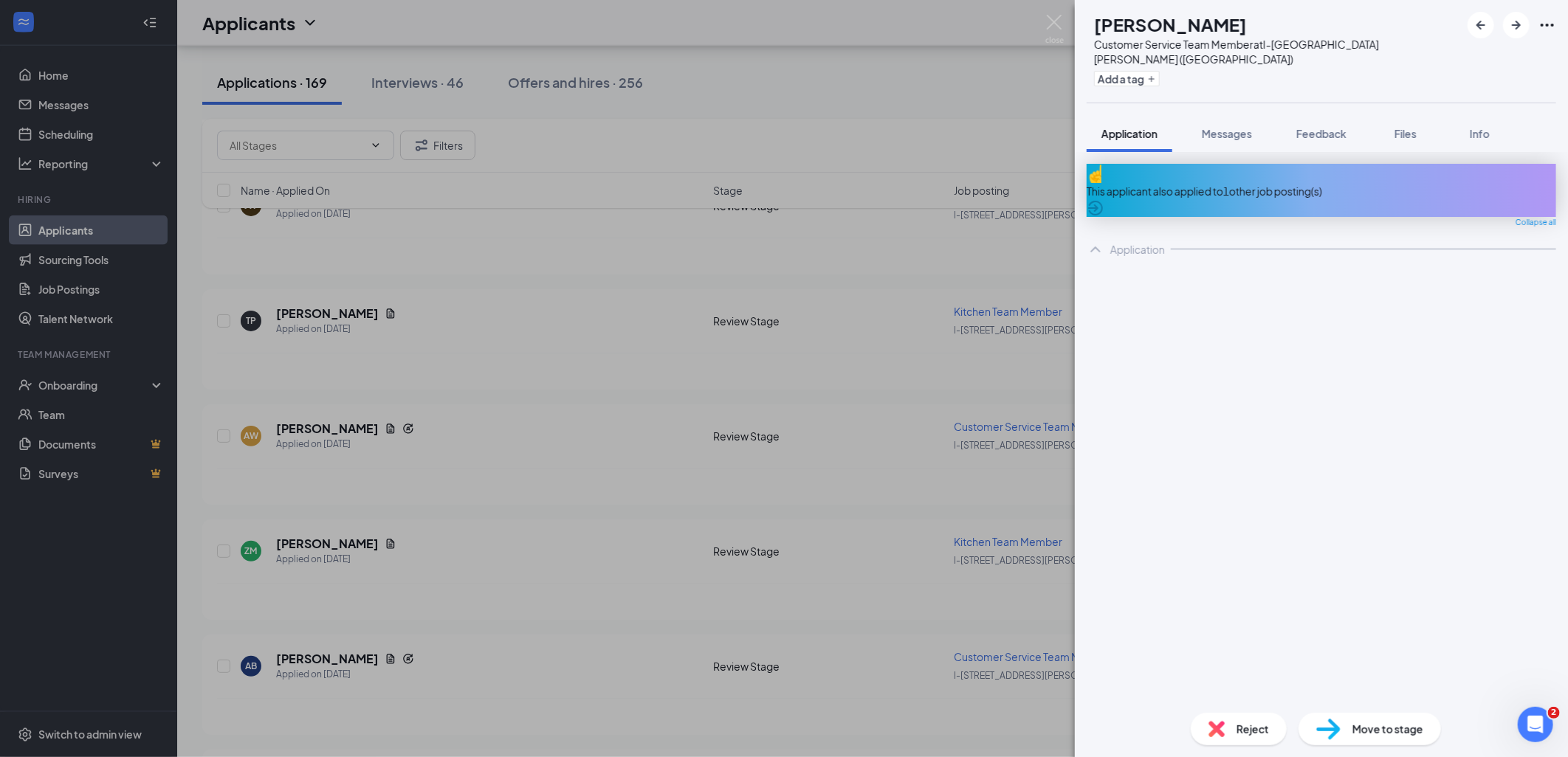
click at [587, 591] on div "AB [PERSON_NAME] Customer Service Team Member at I-[GEOGRAPHIC_DATA][PERSON_NAM…" at bounding box center [784, 378] width 1568 height 757
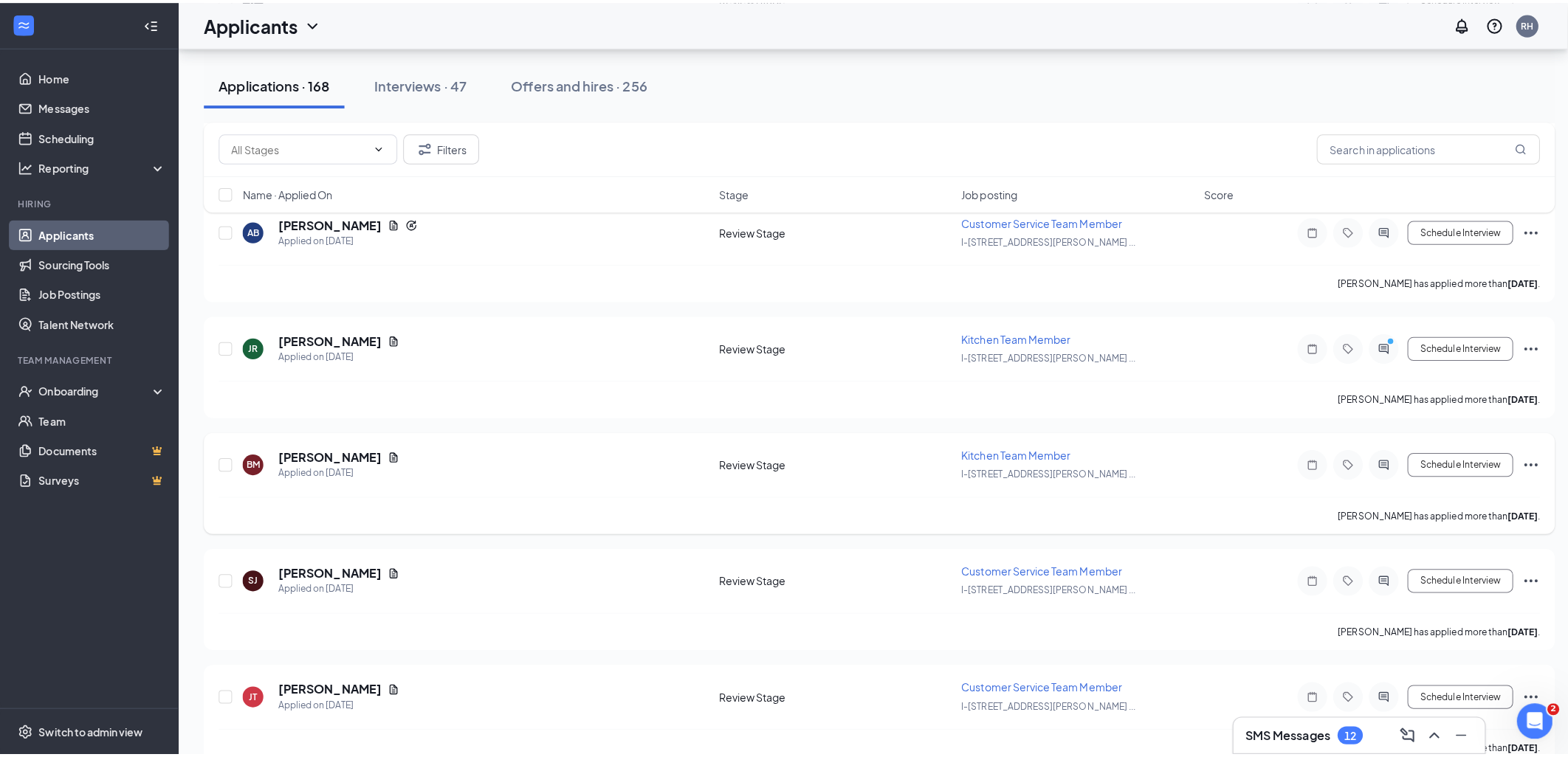
scroll to position [1476, 0]
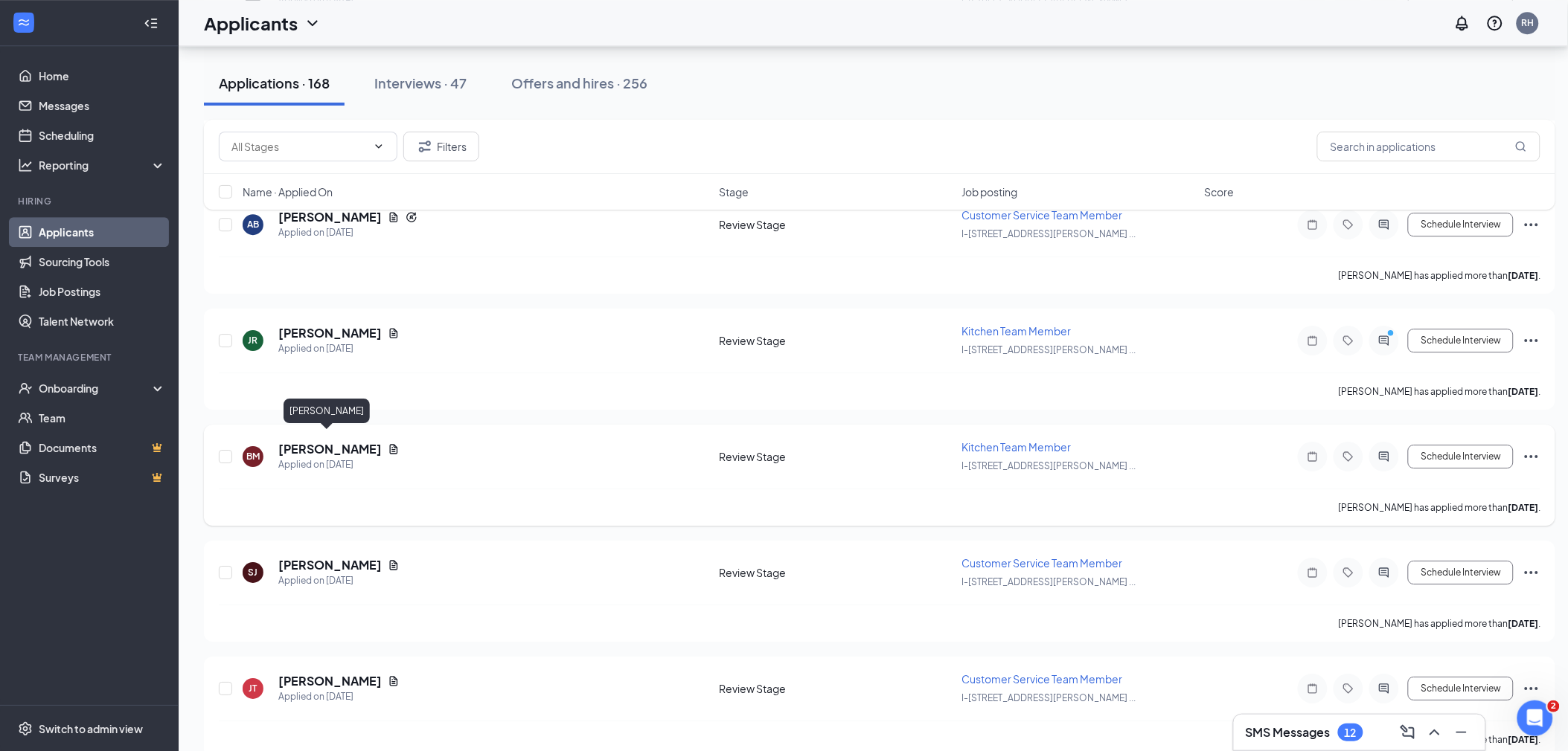
click at [306, 444] on h5 "[PERSON_NAME]" at bounding box center [330, 449] width 104 height 17
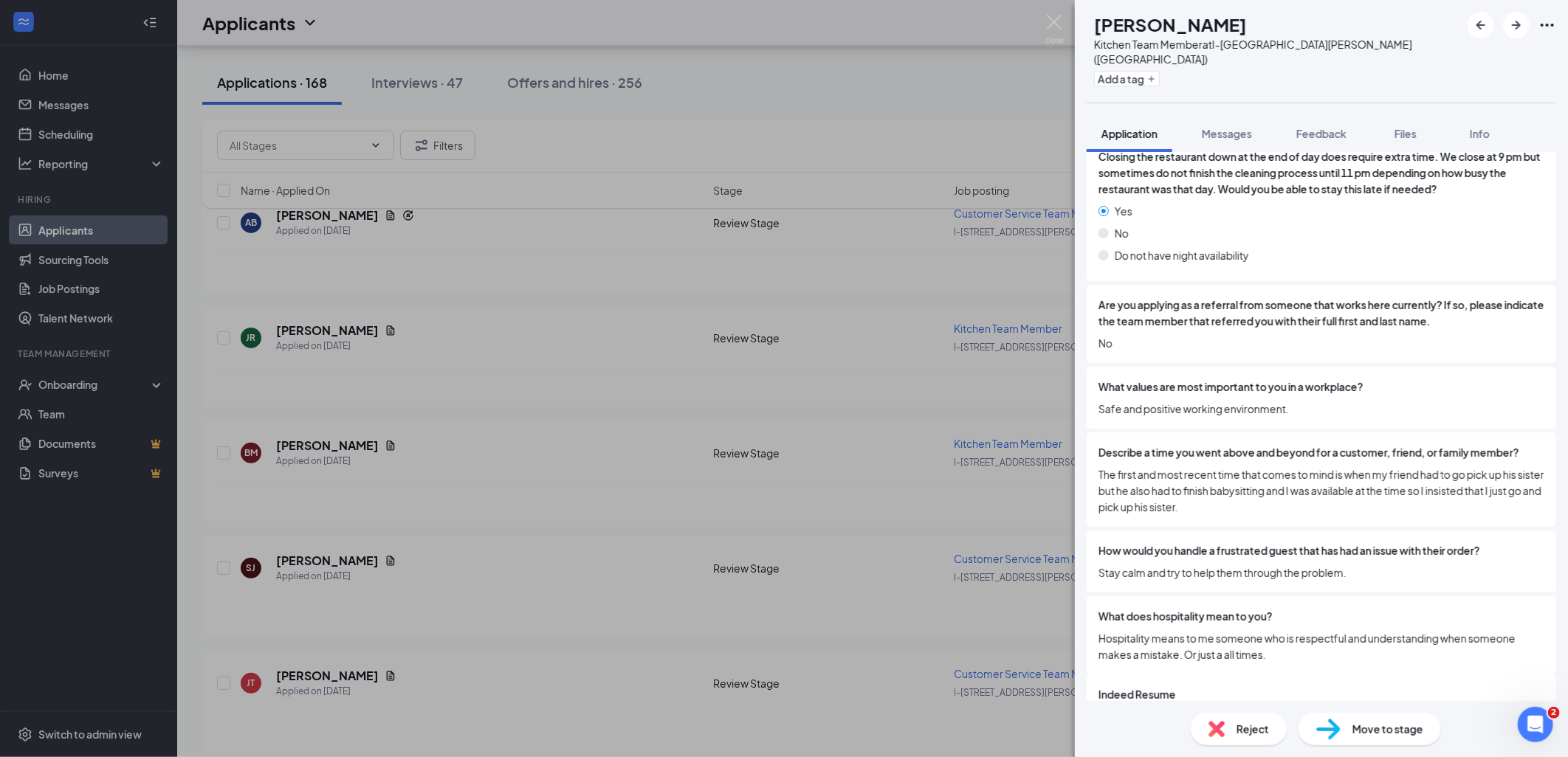
scroll to position [1983, 0]
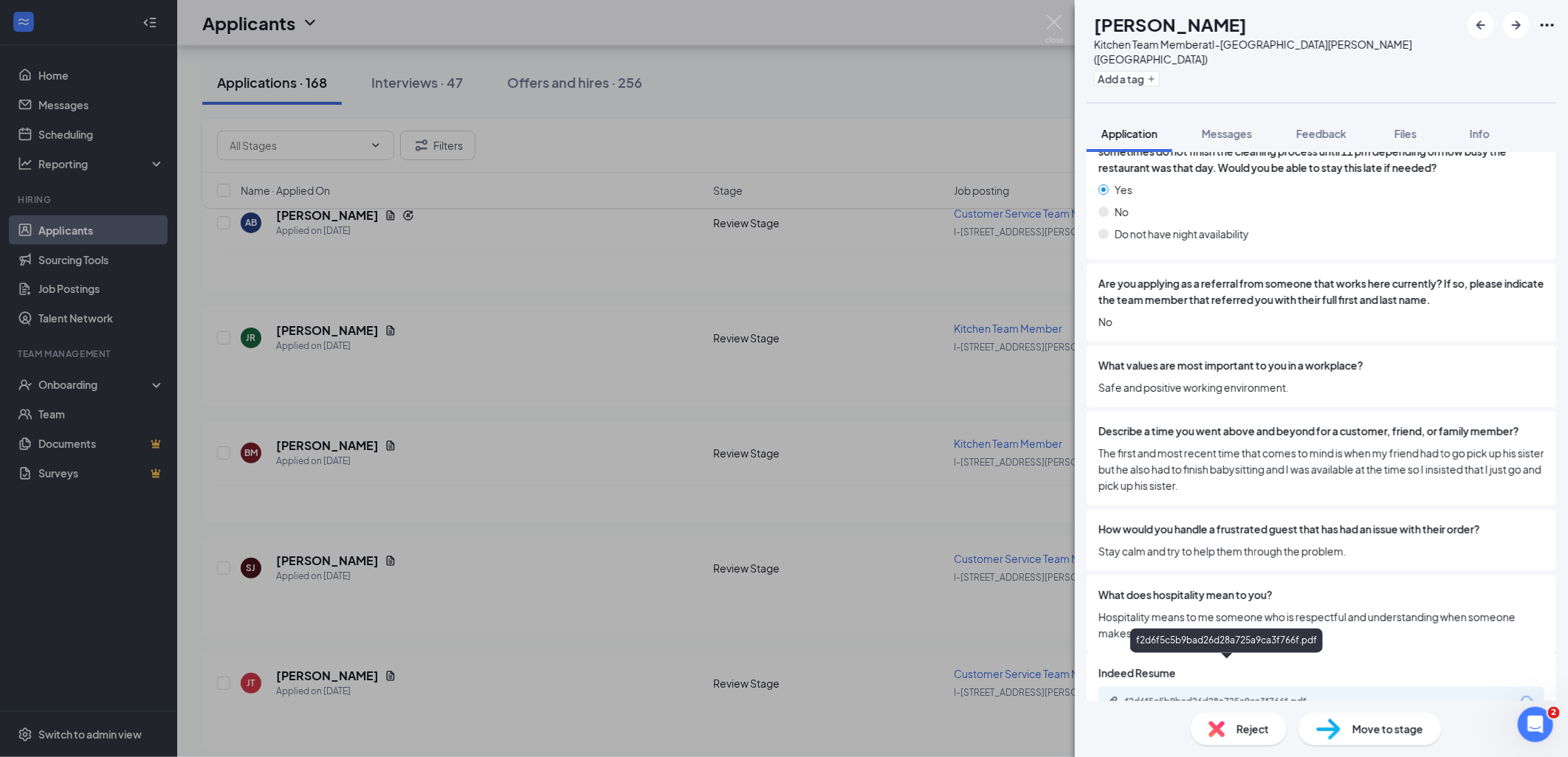
click at [1250, 696] on div "f2d6f5c5b9bad26d28a725a9ca3f766f.pdf" at bounding box center [1228, 701] width 207 height 12
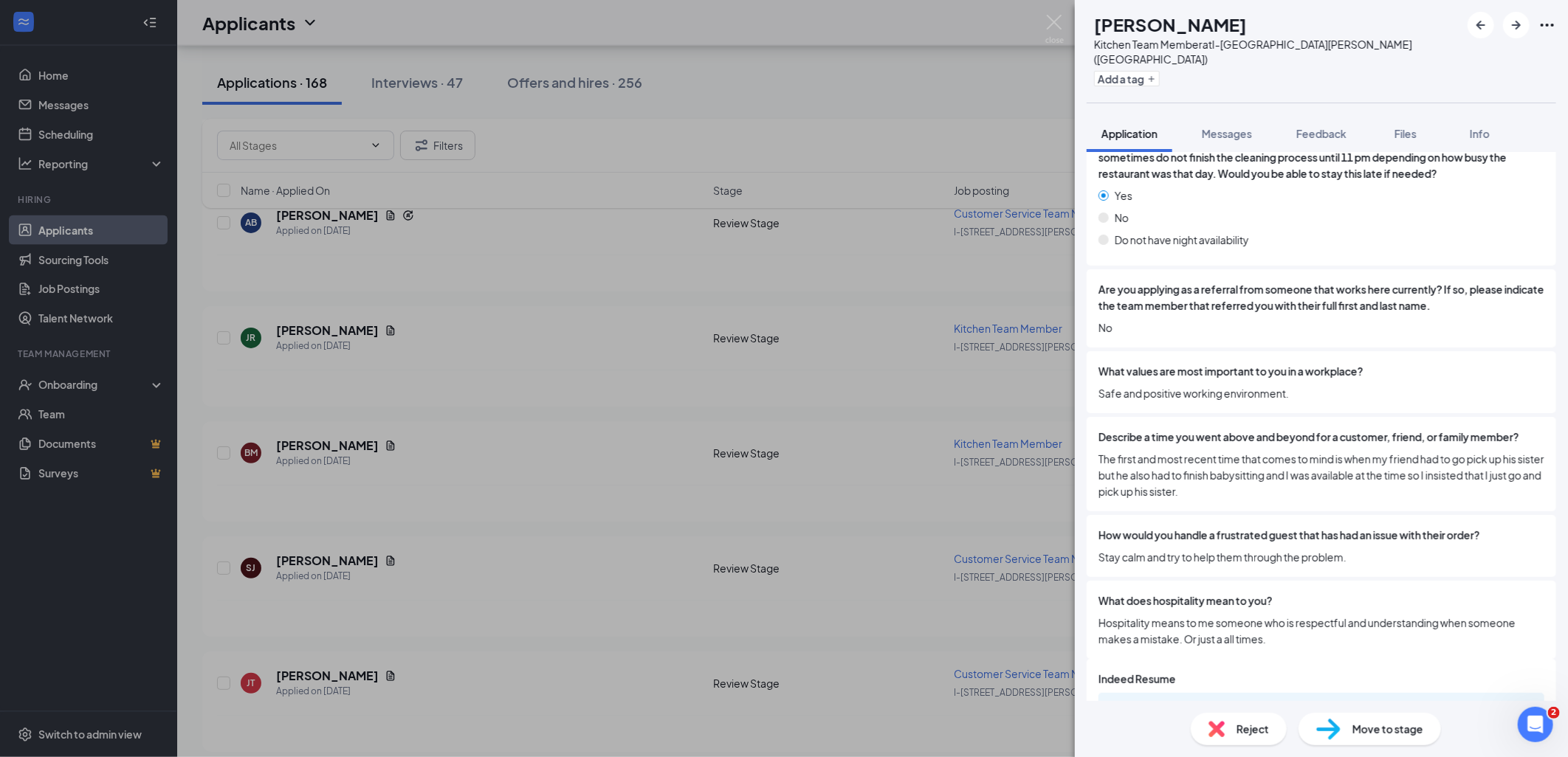
click at [1366, 732] on span "Move to stage" at bounding box center [1387, 729] width 71 height 16
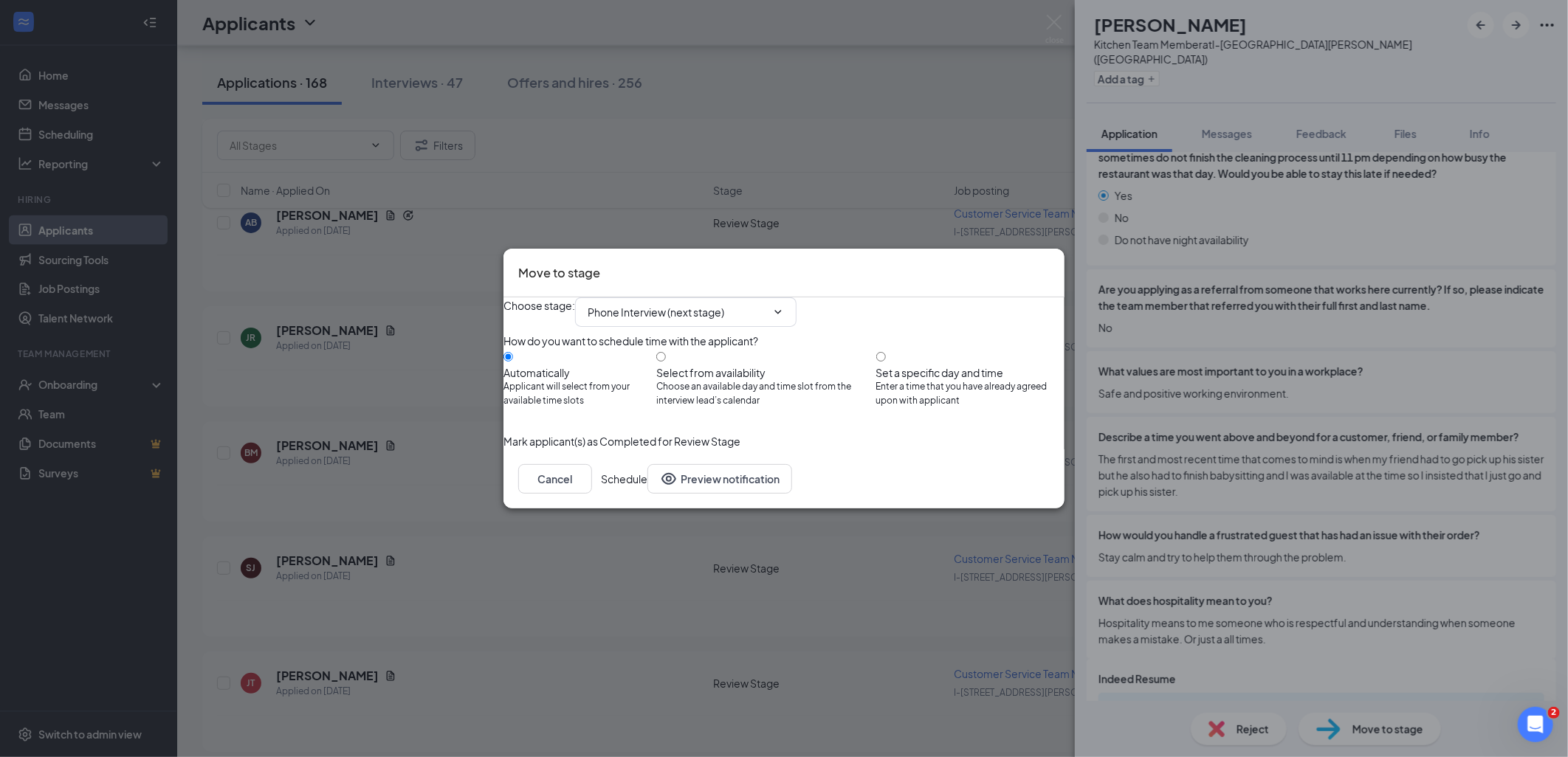
click at [647, 494] on button "Schedule" at bounding box center [623, 479] width 46 height 30
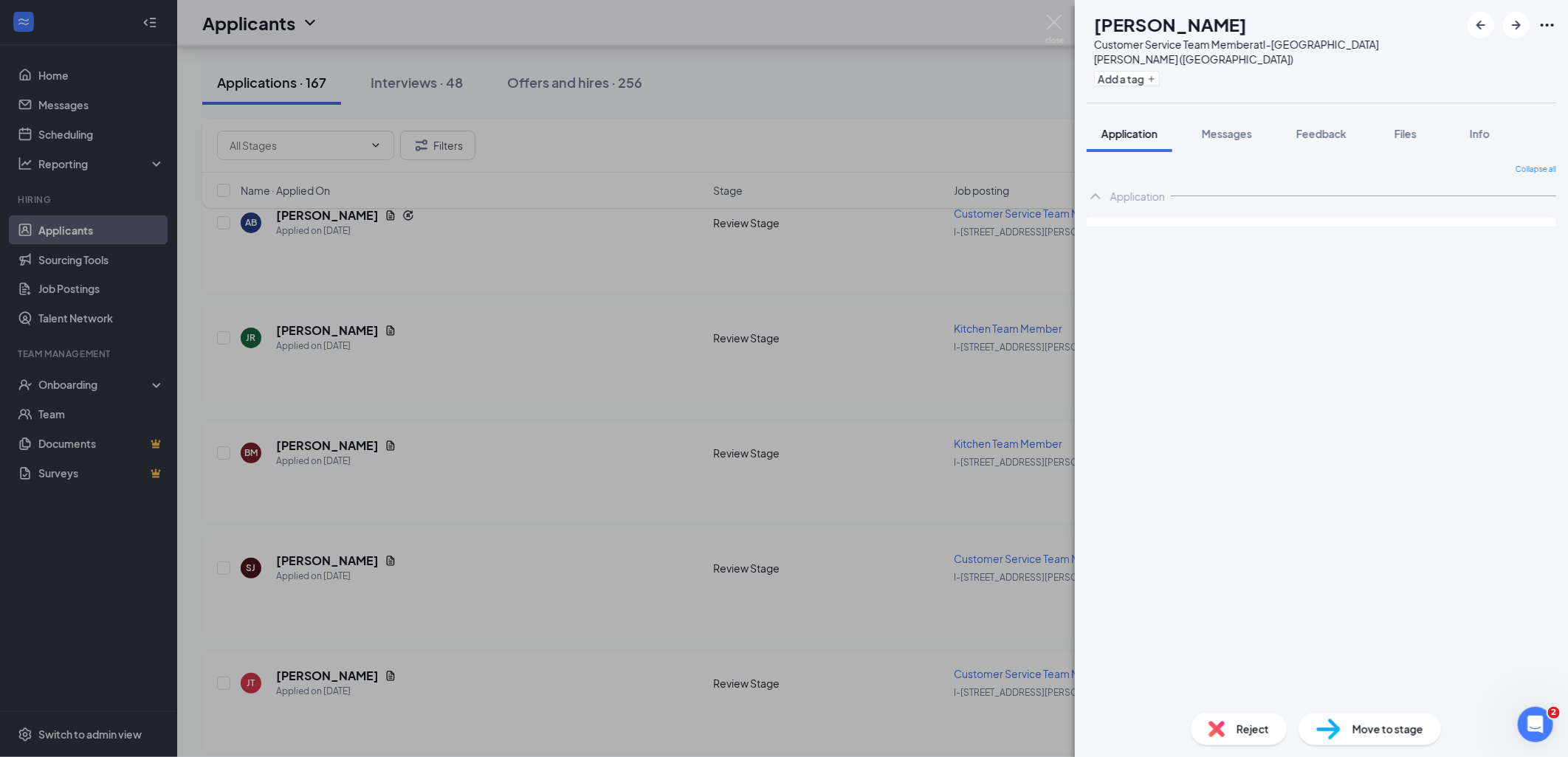
click at [661, 606] on div "SJ [PERSON_NAME] Customer Service Team Member at I-[GEOGRAPHIC_DATA][PERSON_NAM…" at bounding box center [784, 378] width 1568 height 757
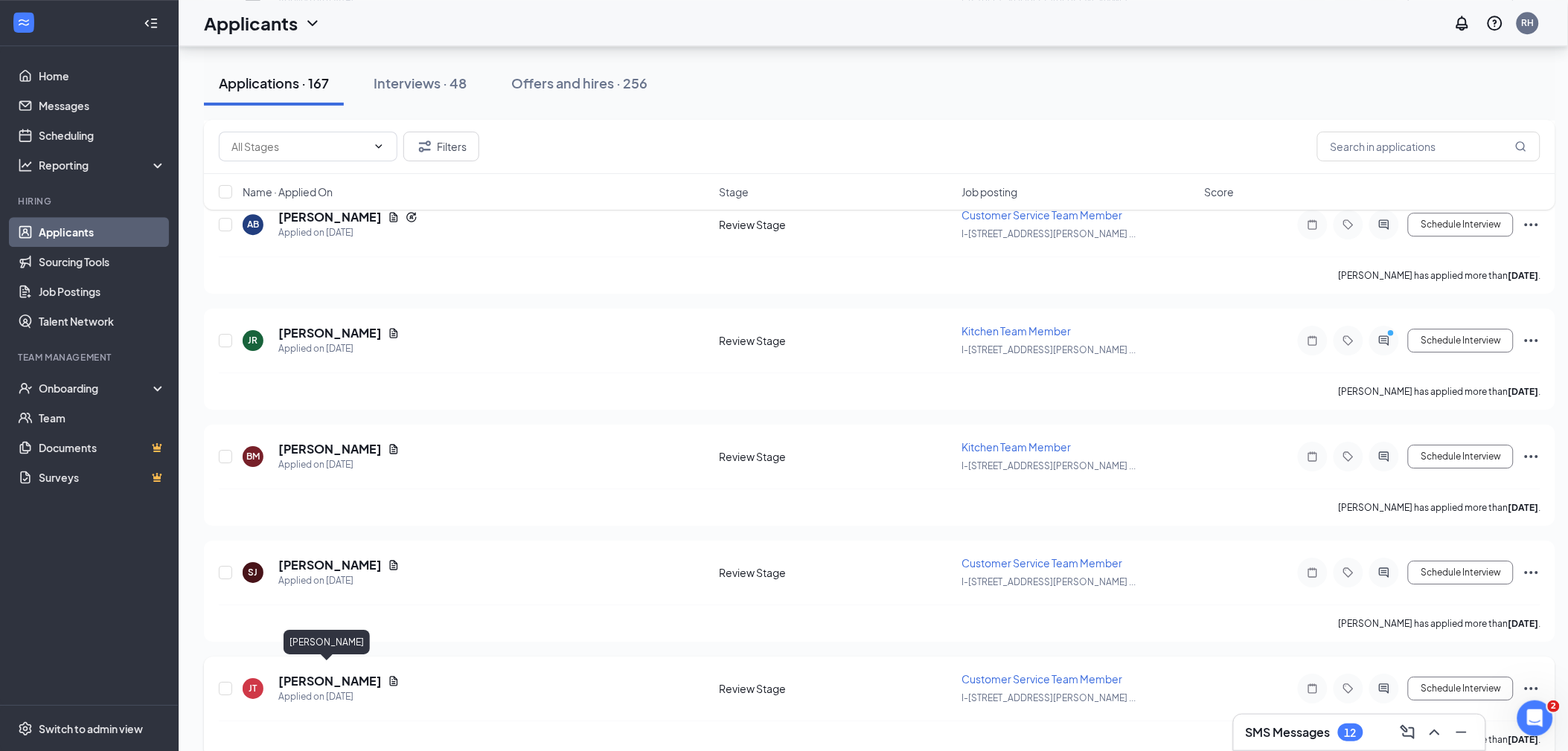
click at [325, 675] on h5 "[PERSON_NAME]" at bounding box center [330, 681] width 104 height 17
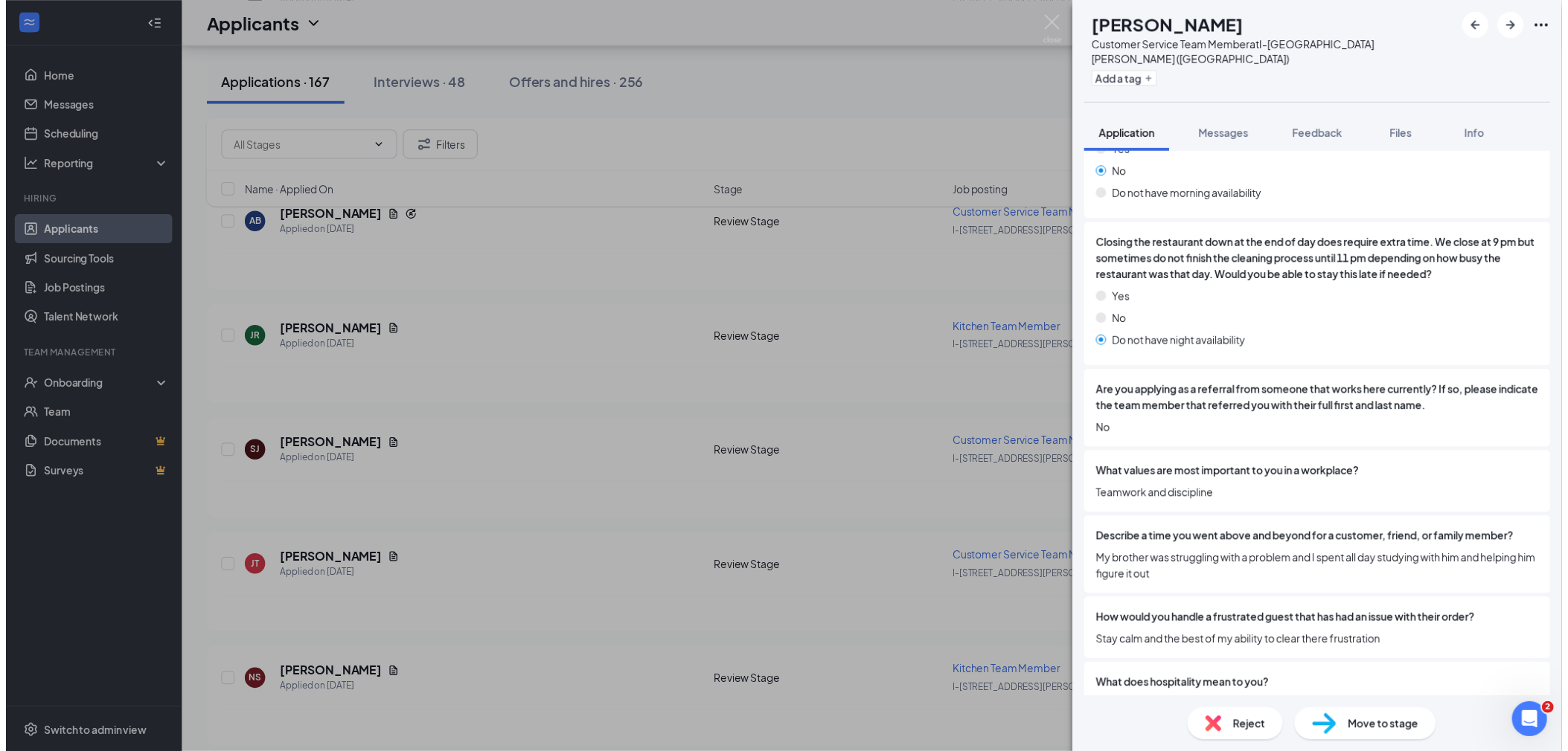
scroll to position [1999, 0]
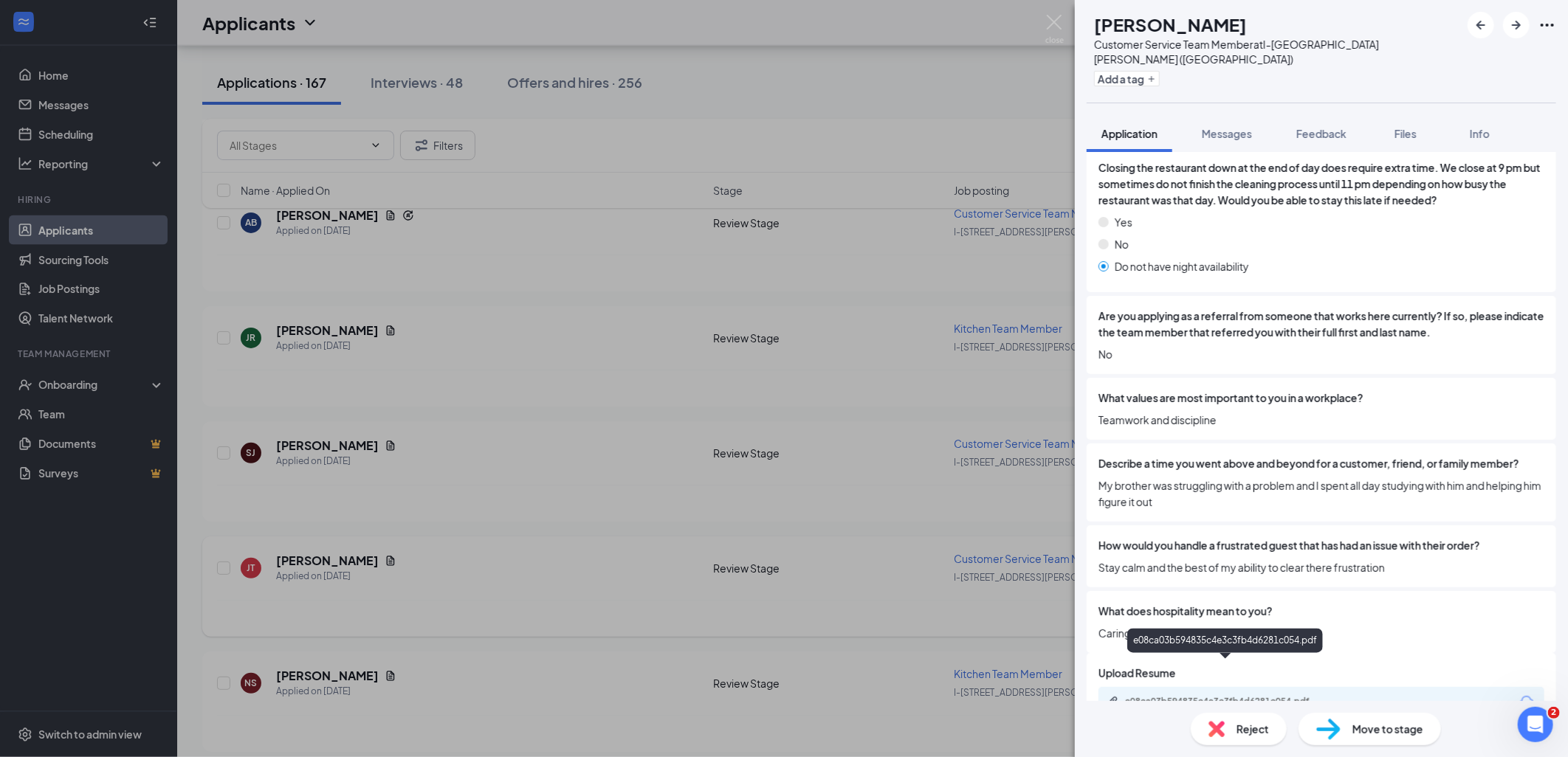
drag, startPoint x: 685, startPoint y: 572, endPoint x: 671, endPoint y: 564, distance: 16.1
click at [683, 572] on div "[PERSON_NAME] Customer Service Team Member at I-[GEOGRAPHIC_DATA][PERSON_NAME] …" at bounding box center [784, 378] width 1568 height 757
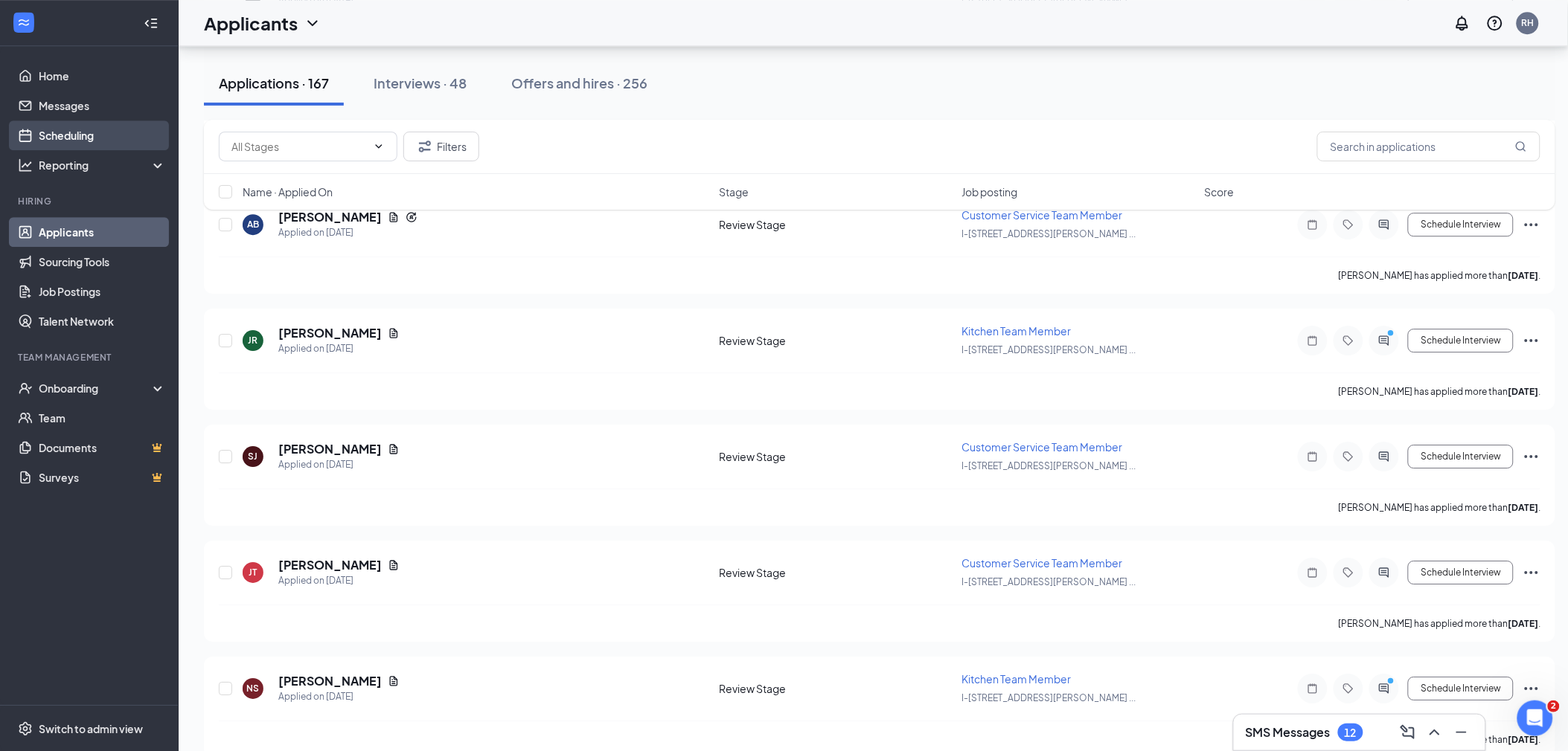
click at [115, 130] on link "Scheduling" at bounding box center [102, 135] width 127 height 30
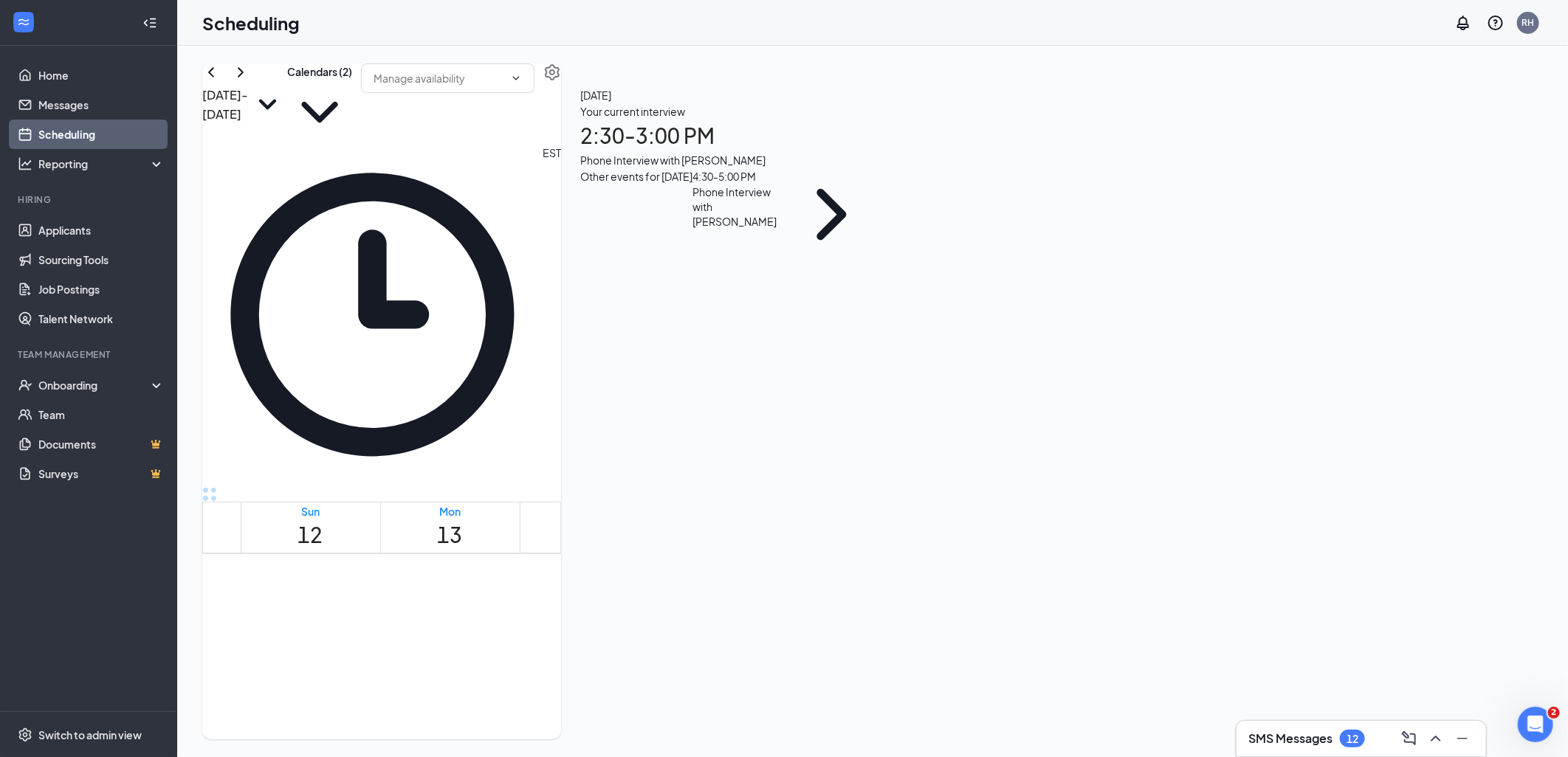
scroll to position [1136, 0]
click at [710, 741] on span "2:30-3:00 PM" at bounding box center [726, 755] width 43 height 30
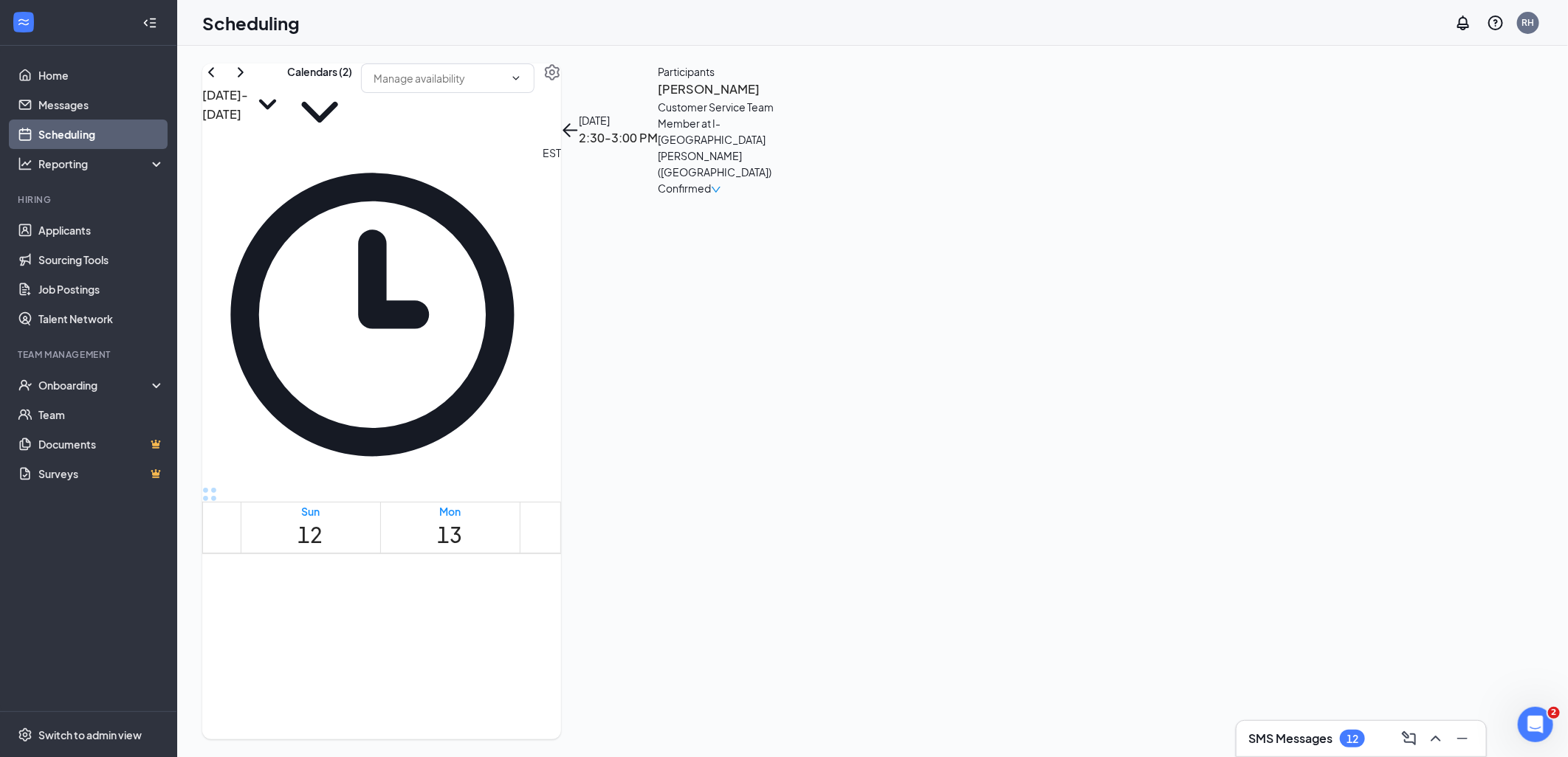
click at [813, 99] on h3 "[PERSON_NAME]" at bounding box center [735, 90] width 155 height 19
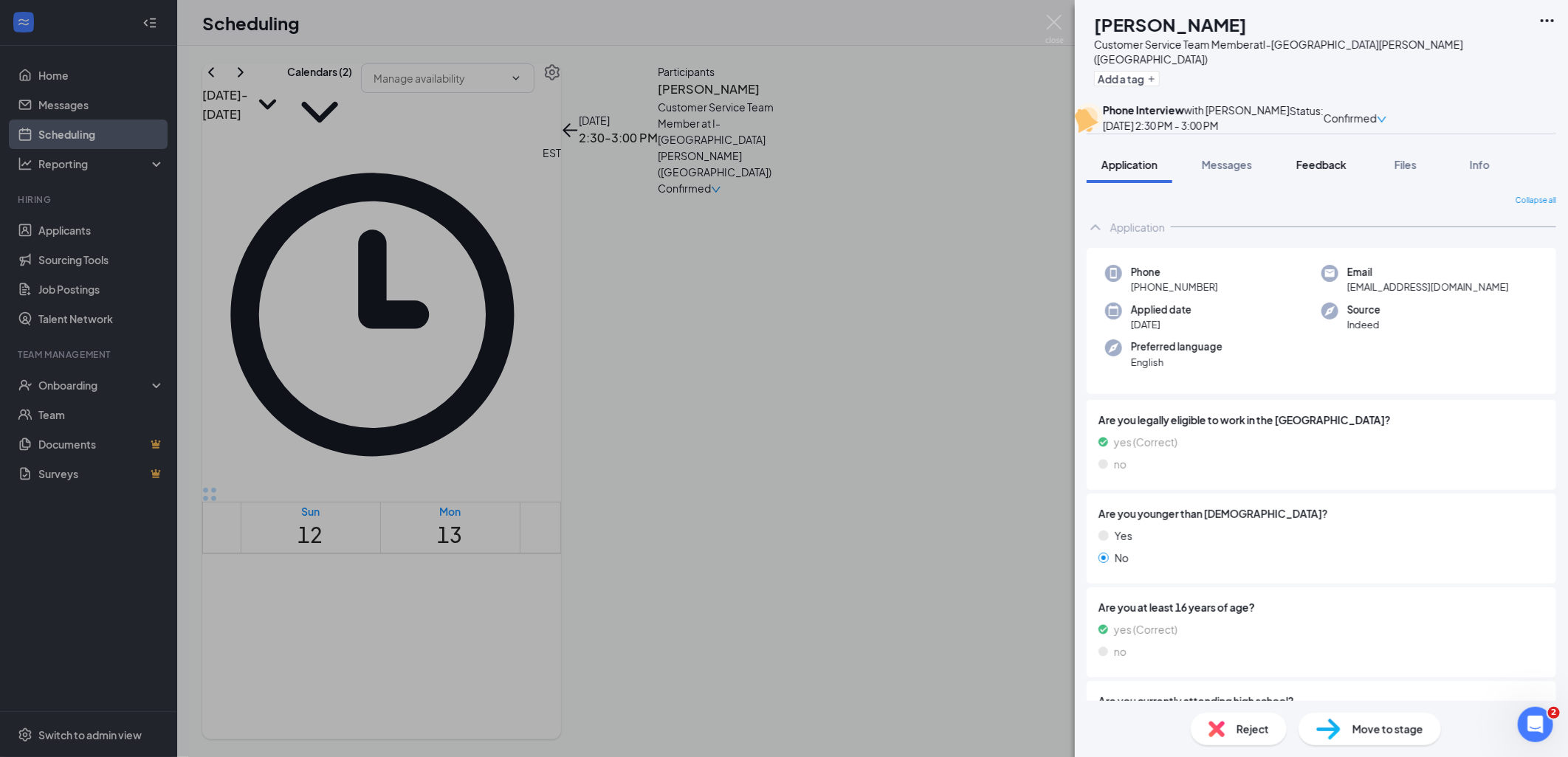
click at [1300, 171] on span "Feedback" at bounding box center [1321, 164] width 50 height 13
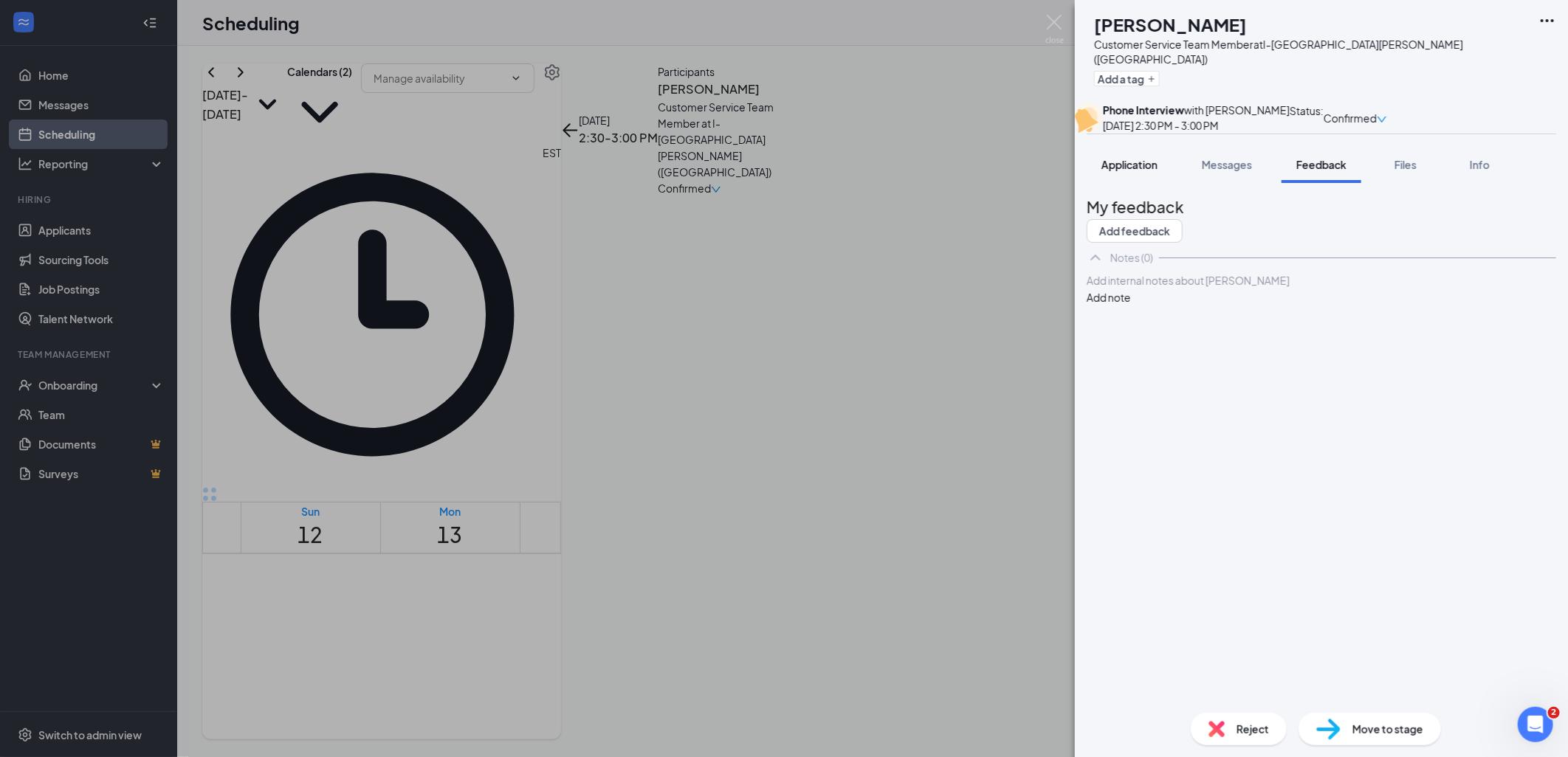
click at [1152, 171] on span "Application" at bounding box center [1128, 164] width 56 height 13
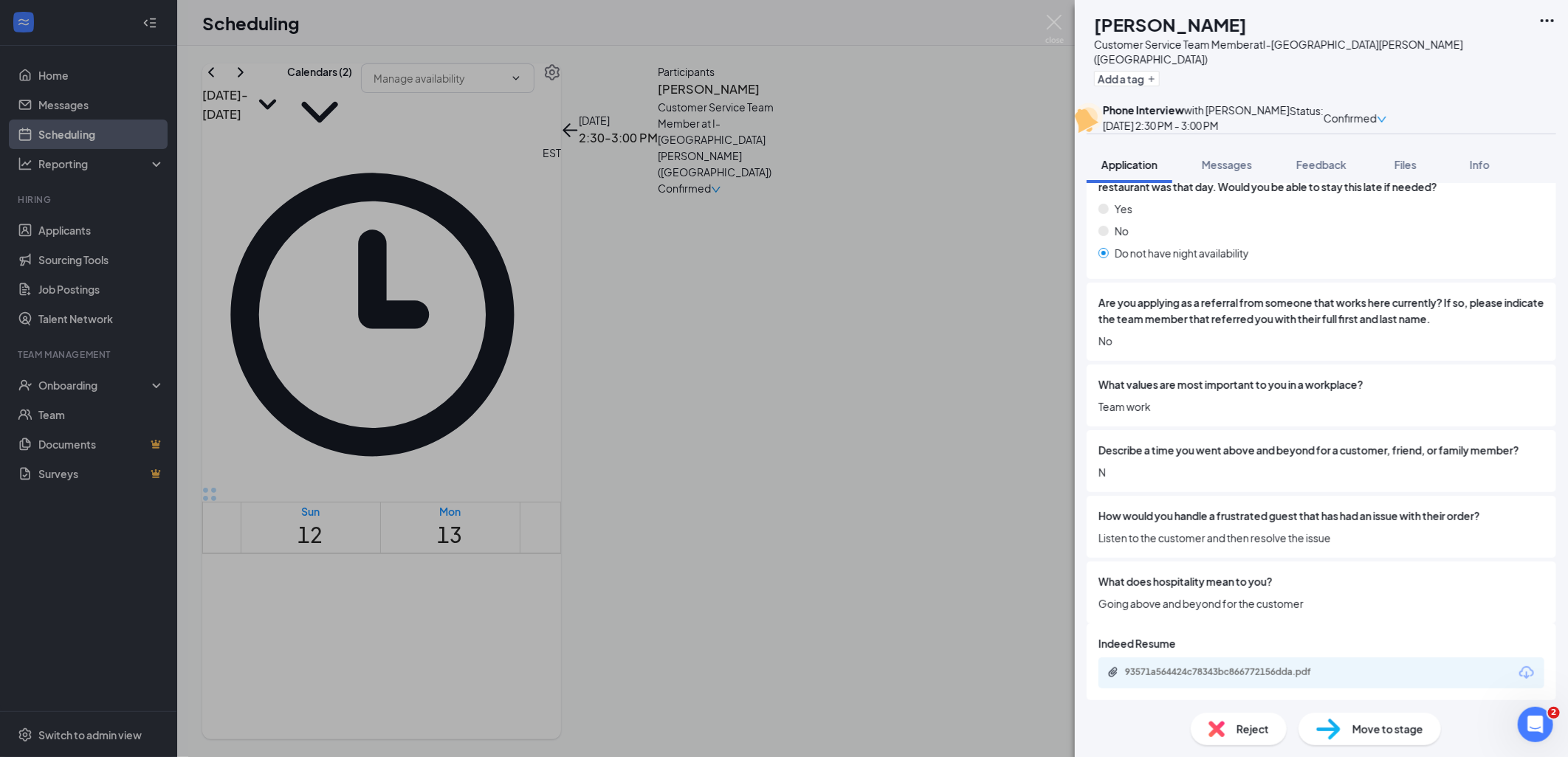
scroll to position [2013, 0]
click at [1153, 667] on div "93571a564424c78343bc866772156dda.pdf" at bounding box center [1228, 670] width 207 height 12
click at [569, 297] on div "KD [PERSON_NAME] Customer Service Team Member at I-[GEOGRAPHIC_DATA][PERSON_NAM…" at bounding box center [784, 378] width 1568 height 757
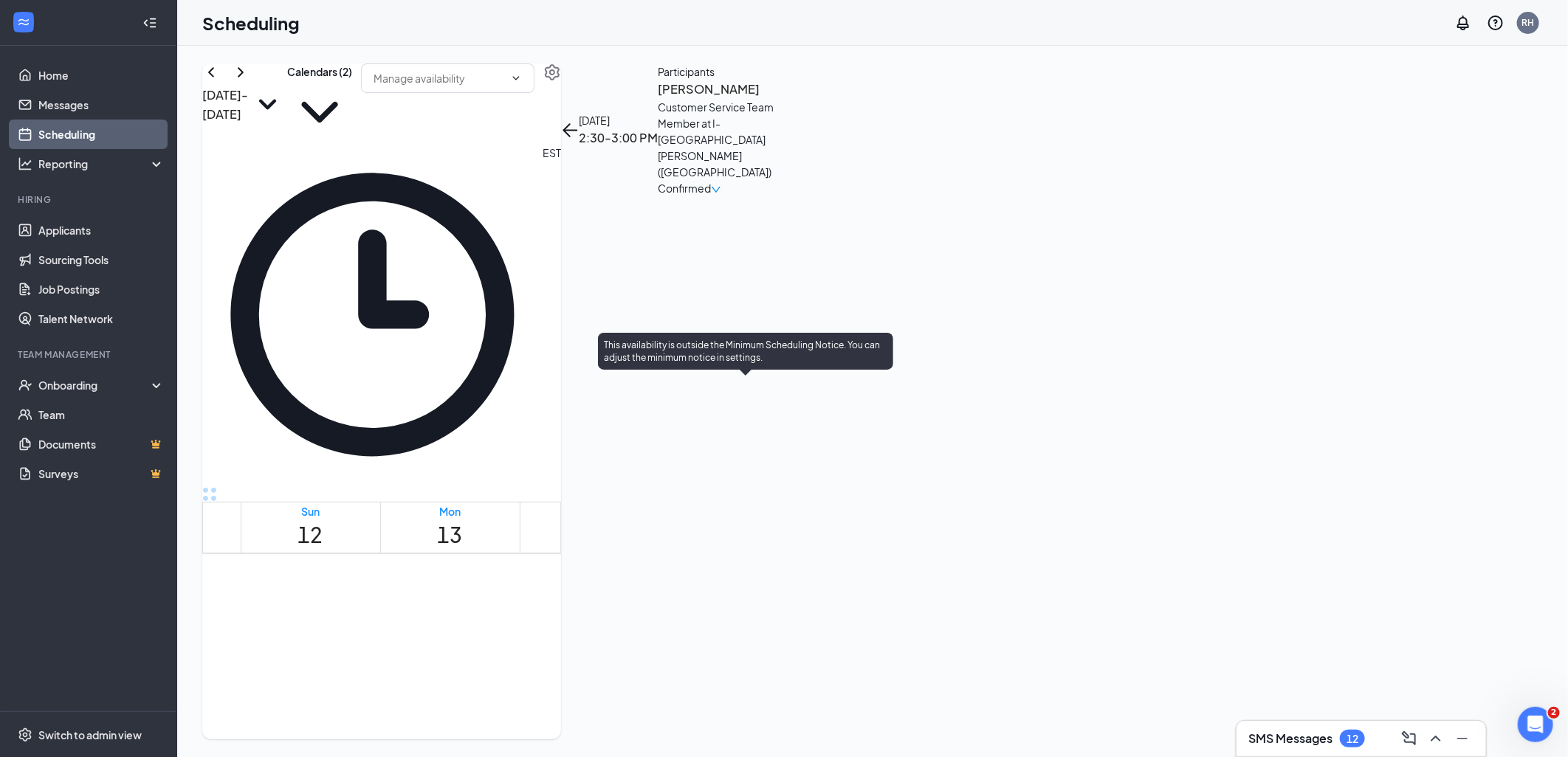
click at [749, 741] on span "4:30-5:00 PM" at bounding box center [770, 755] width 43 height 30
click at [1002, 741] on span "2:00-2:30 PM" at bounding box center [989, 755] width 32 height 30
click at [1141, 741] on span "4:30-5:00 PM" at bounding box center [1164, 748] width 57 height 16
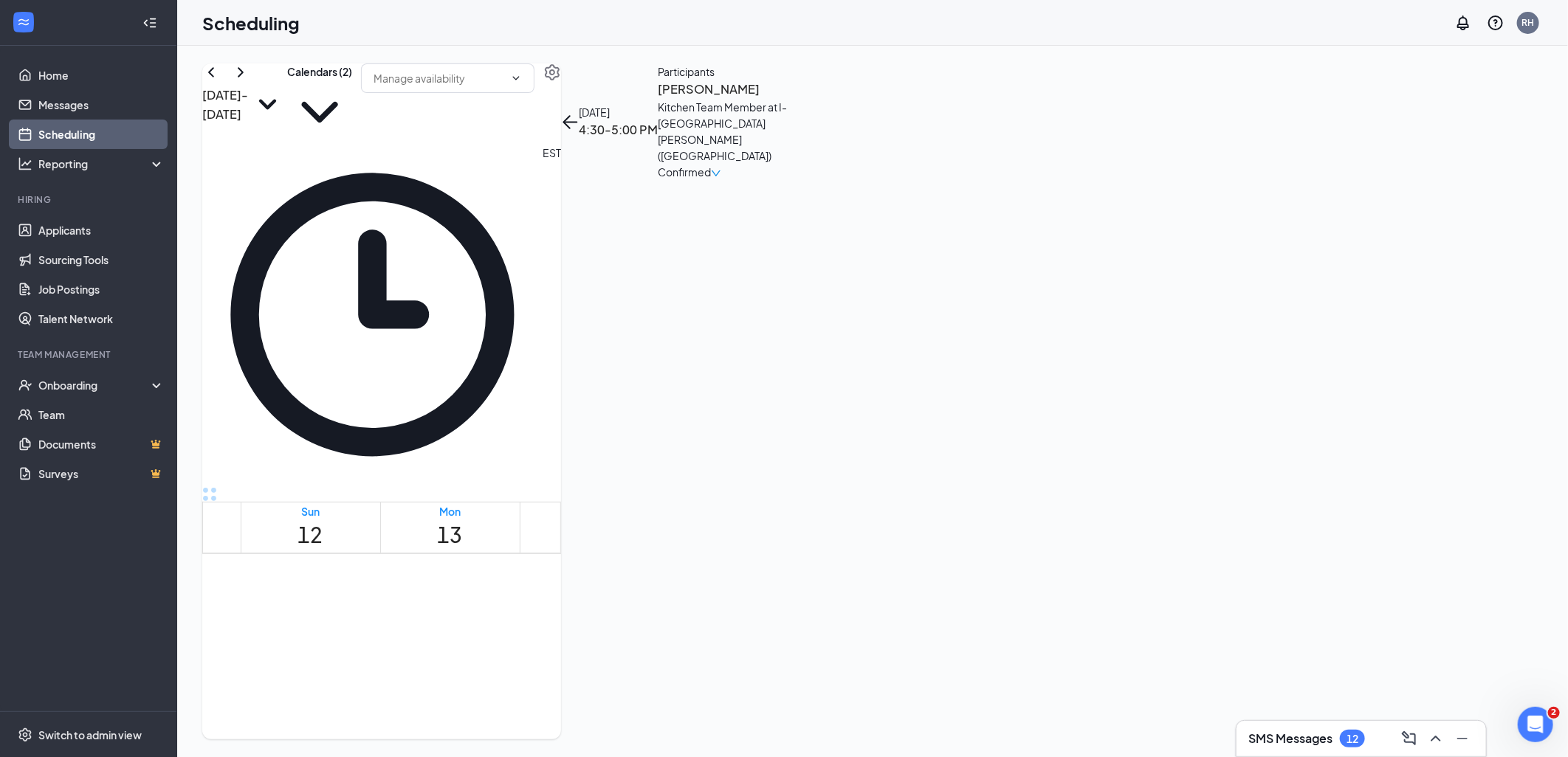
scroll to position [1218, 0]
click at [1292, 740] on h3 "SMS Messages" at bounding box center [1290, 739] width 84 height 16
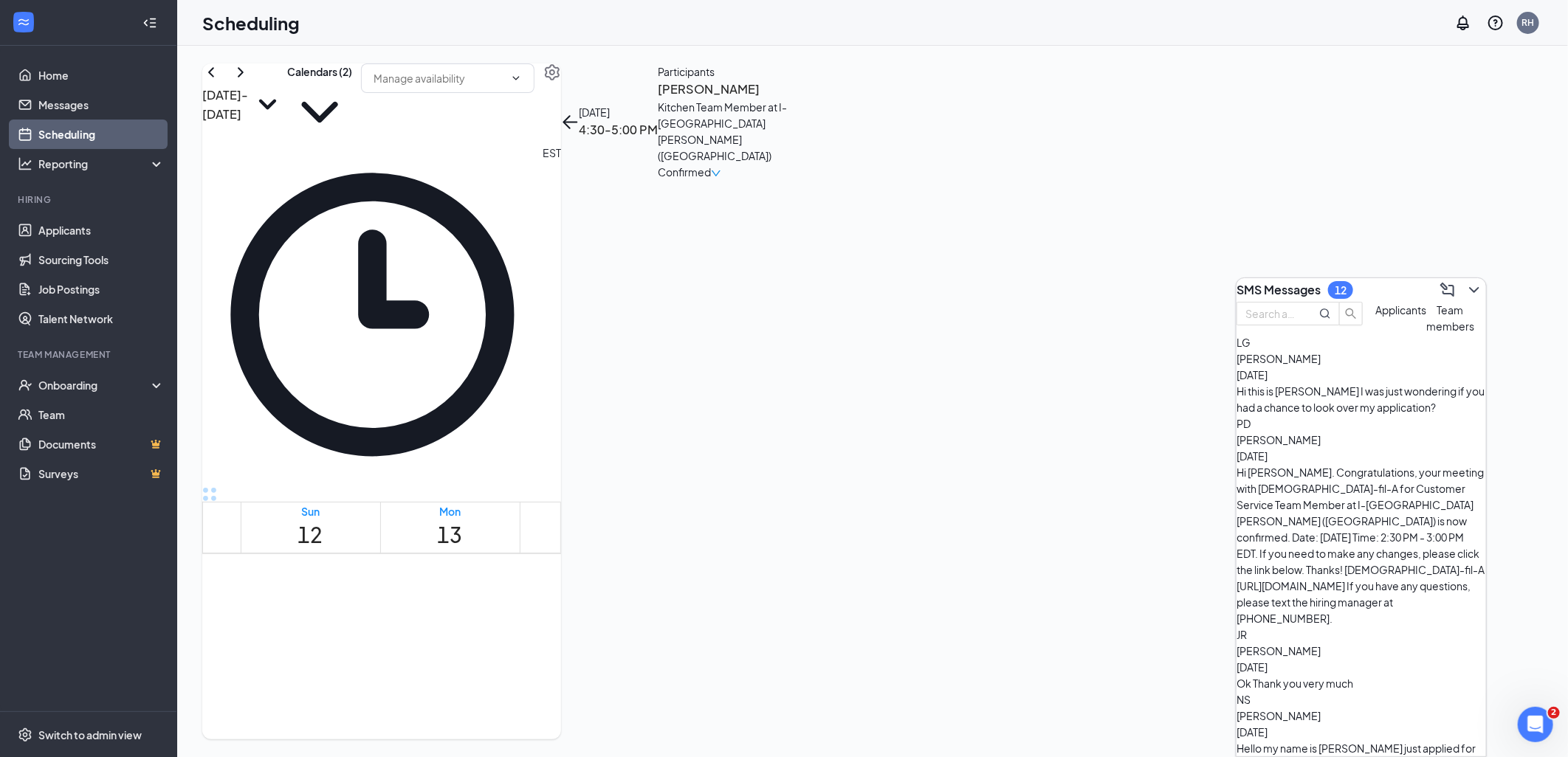
click at [1426, 335] on button "Team members" at bounding box center [1449, 317] width 48 height 32
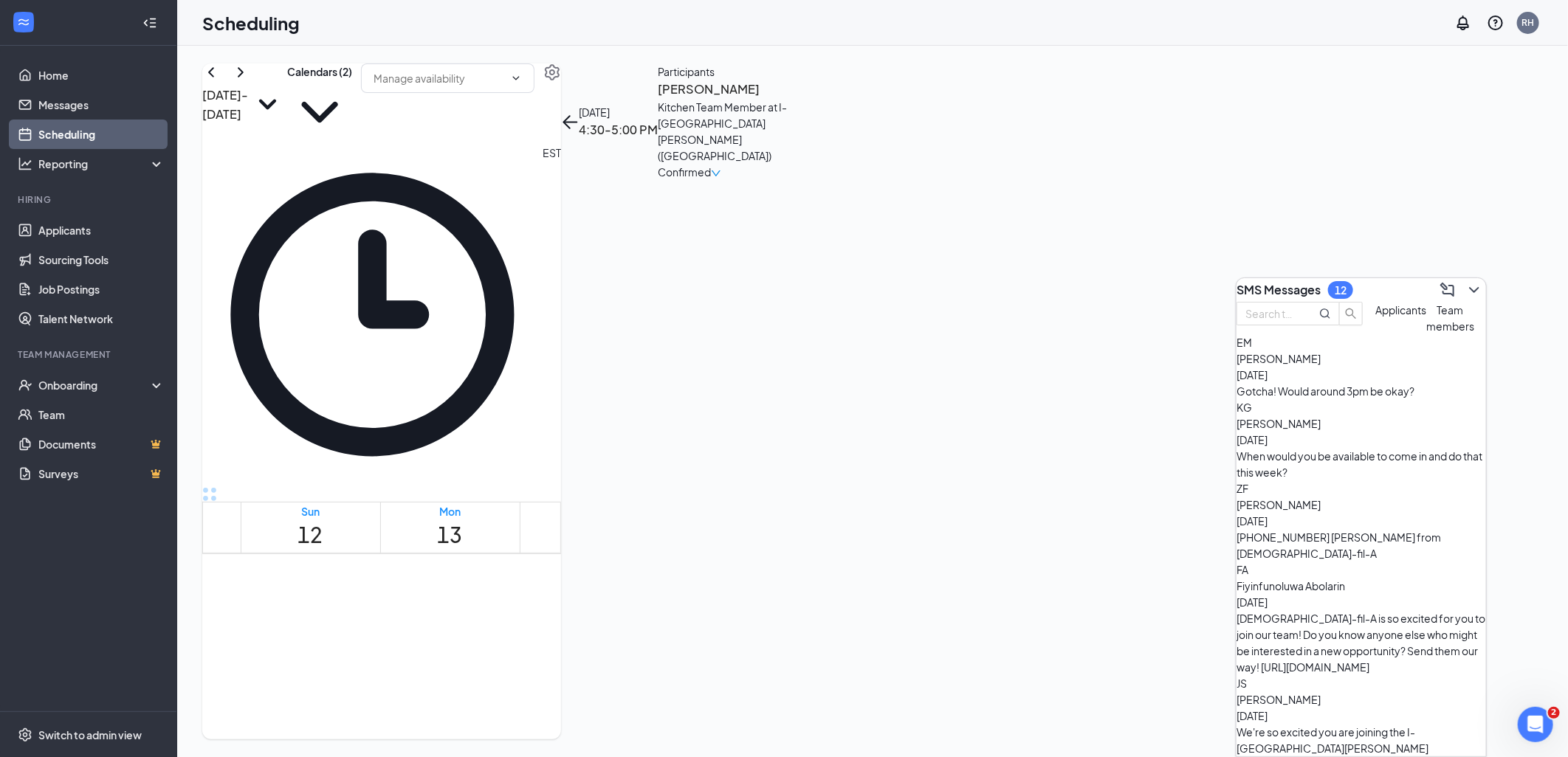
click at [1375, 316] on span "Applicants" at bounding box center [1400, 309] width 51 height 13
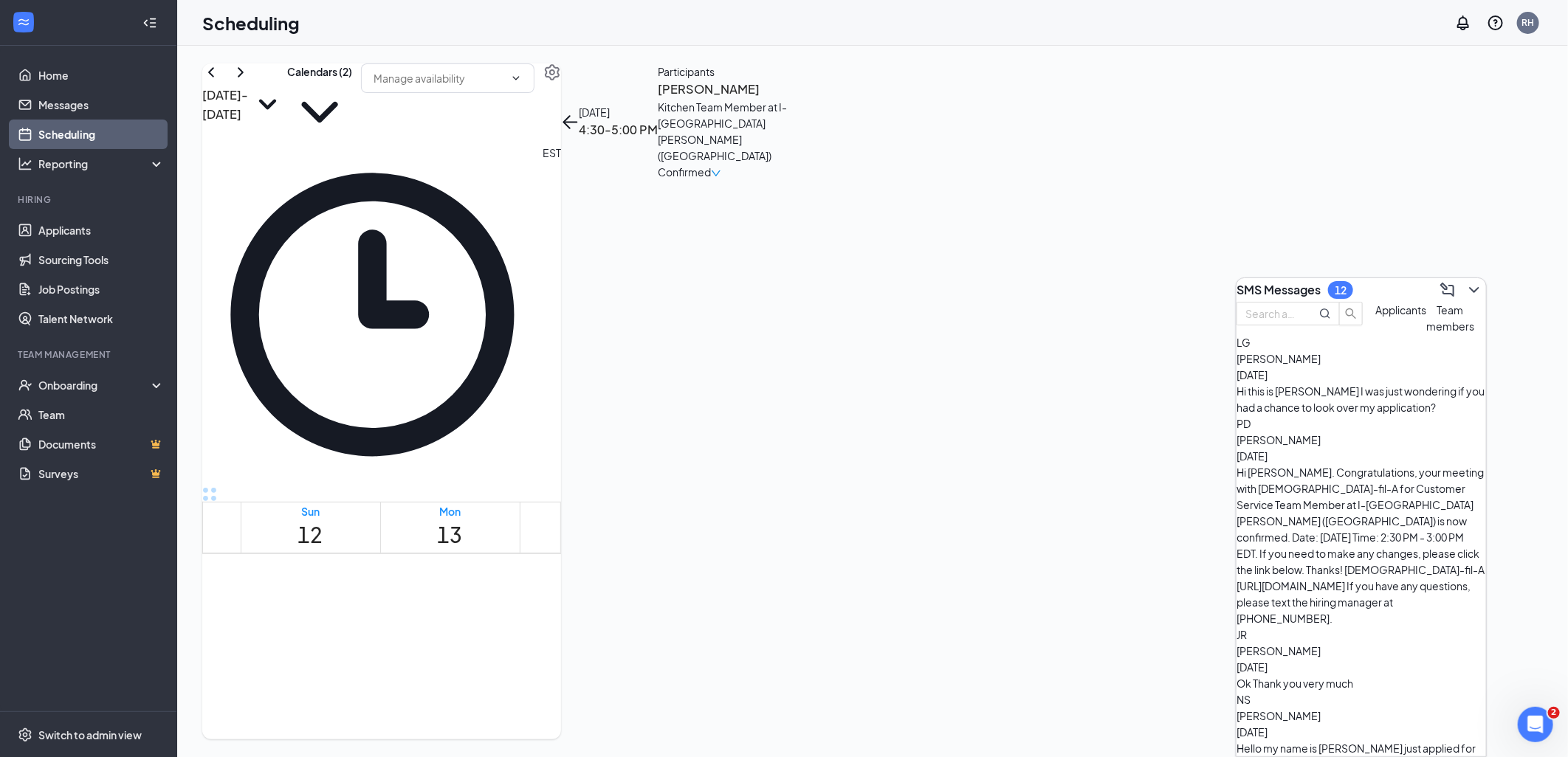
click at [1426, 333] on span "Team members" at bounding box center [1449, 318] width 48 height 30
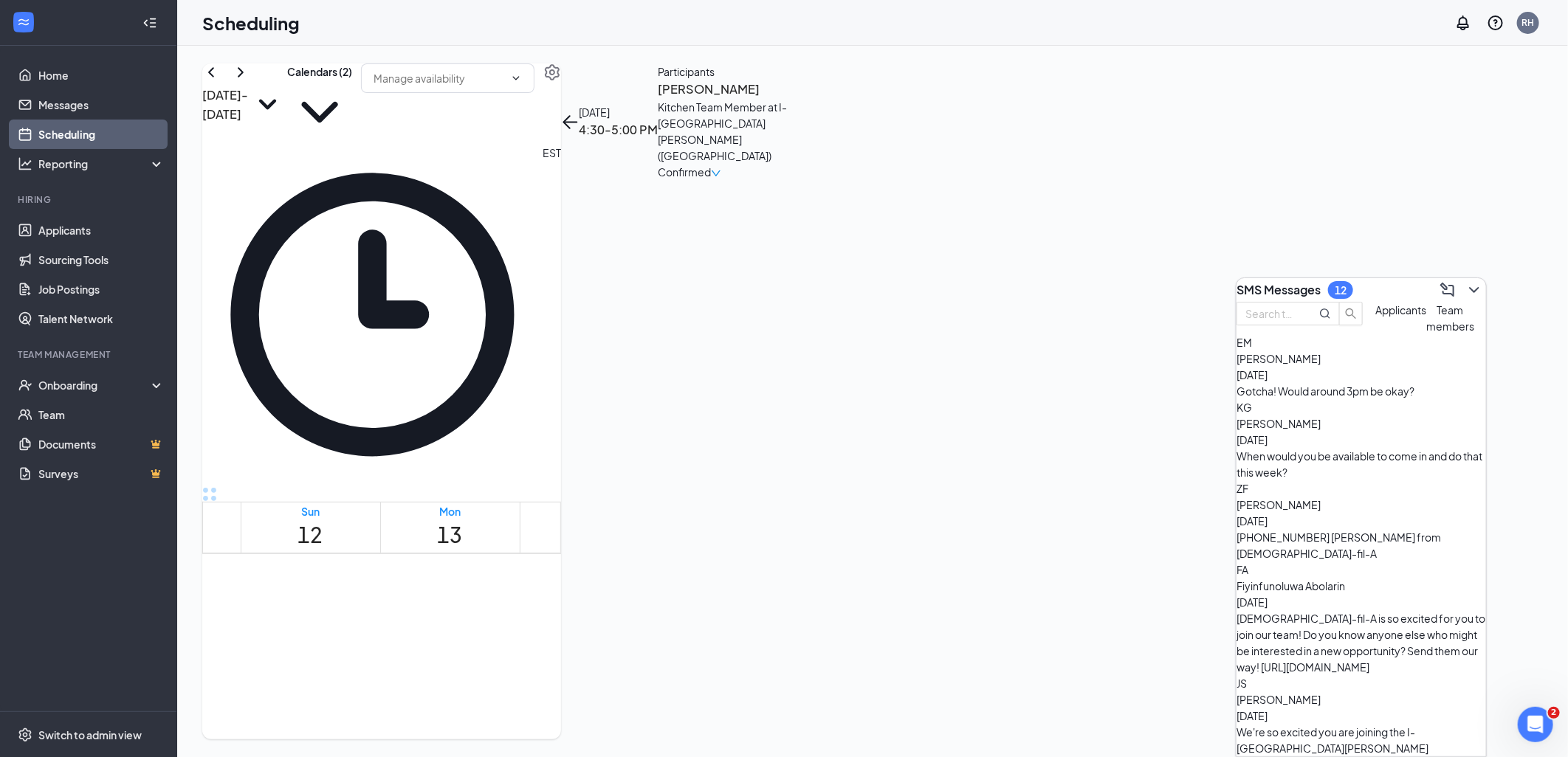
click at [1347, 400] on div "Gotcha! Would around 3pm be okay?" at bounding box center [1361, 391] width 250 height 16
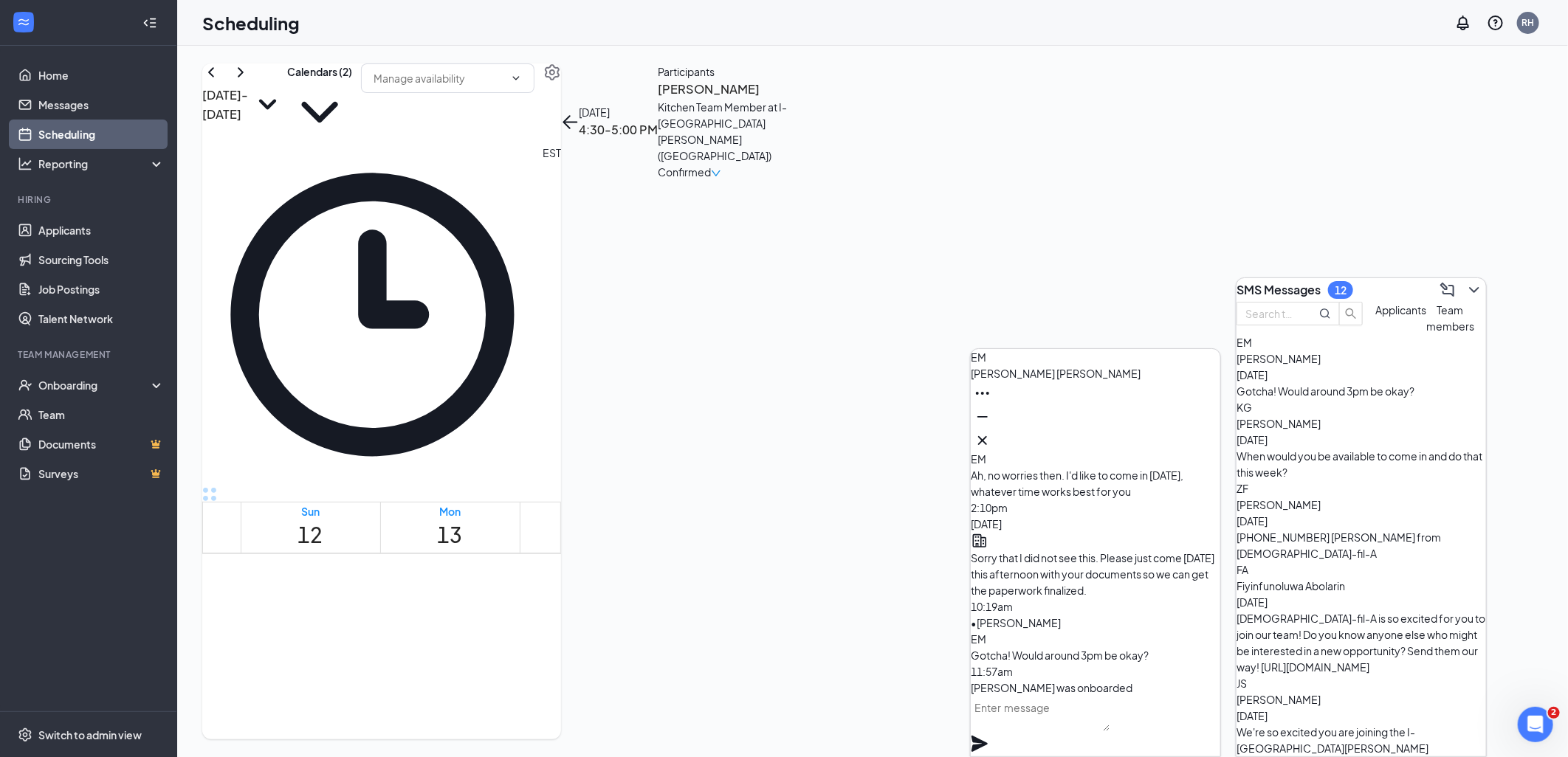
click at [1070, 732] on textarea at bounding box center [1040, 713] width 140 height 35
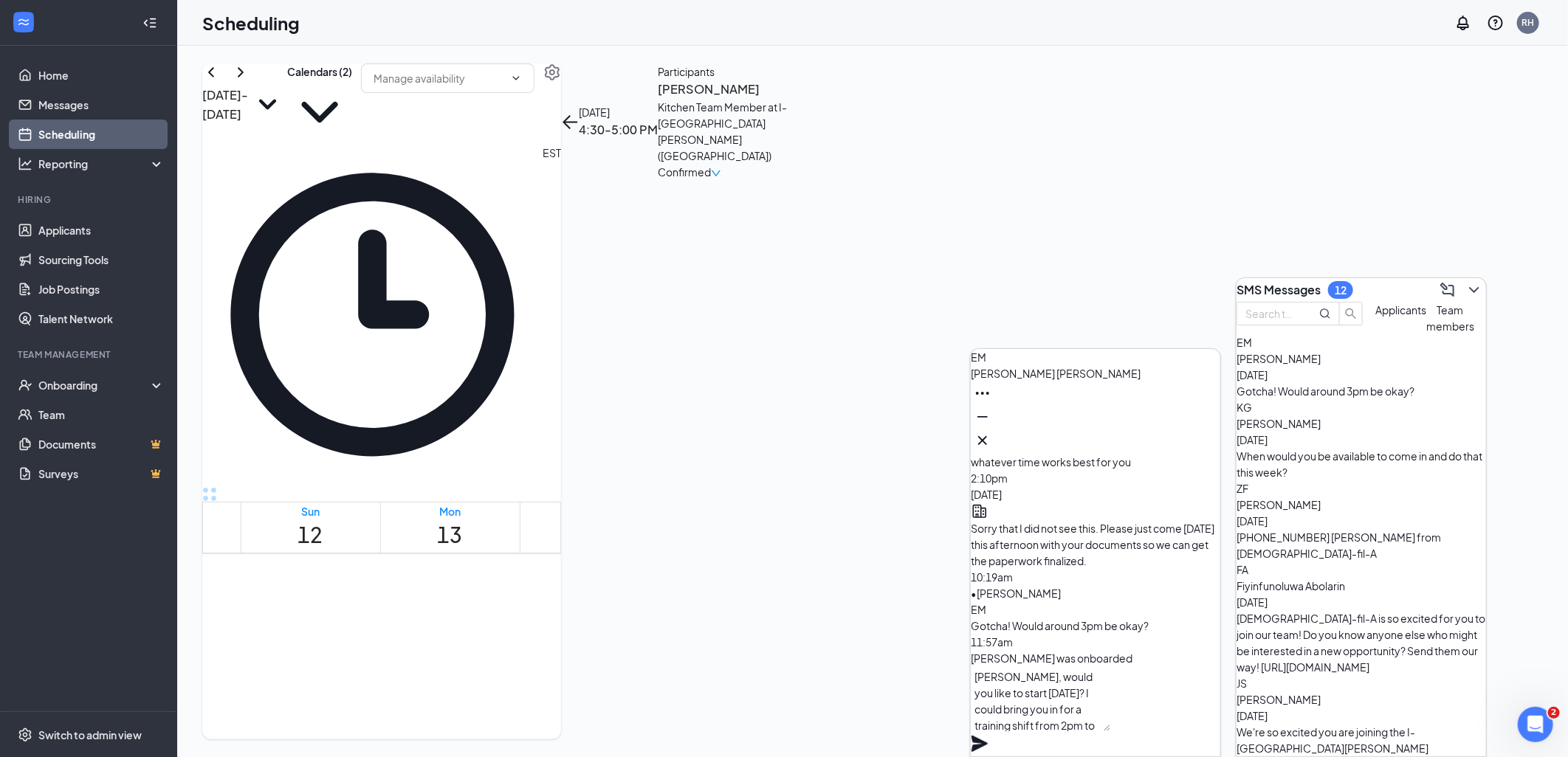
type textarea "[PERSON_NAME], would you like to start [DATE]? I could bring you in for a train…"
click at [988, 736] on icon "Plane" at bounding box center [979, 744] width 16 height 16
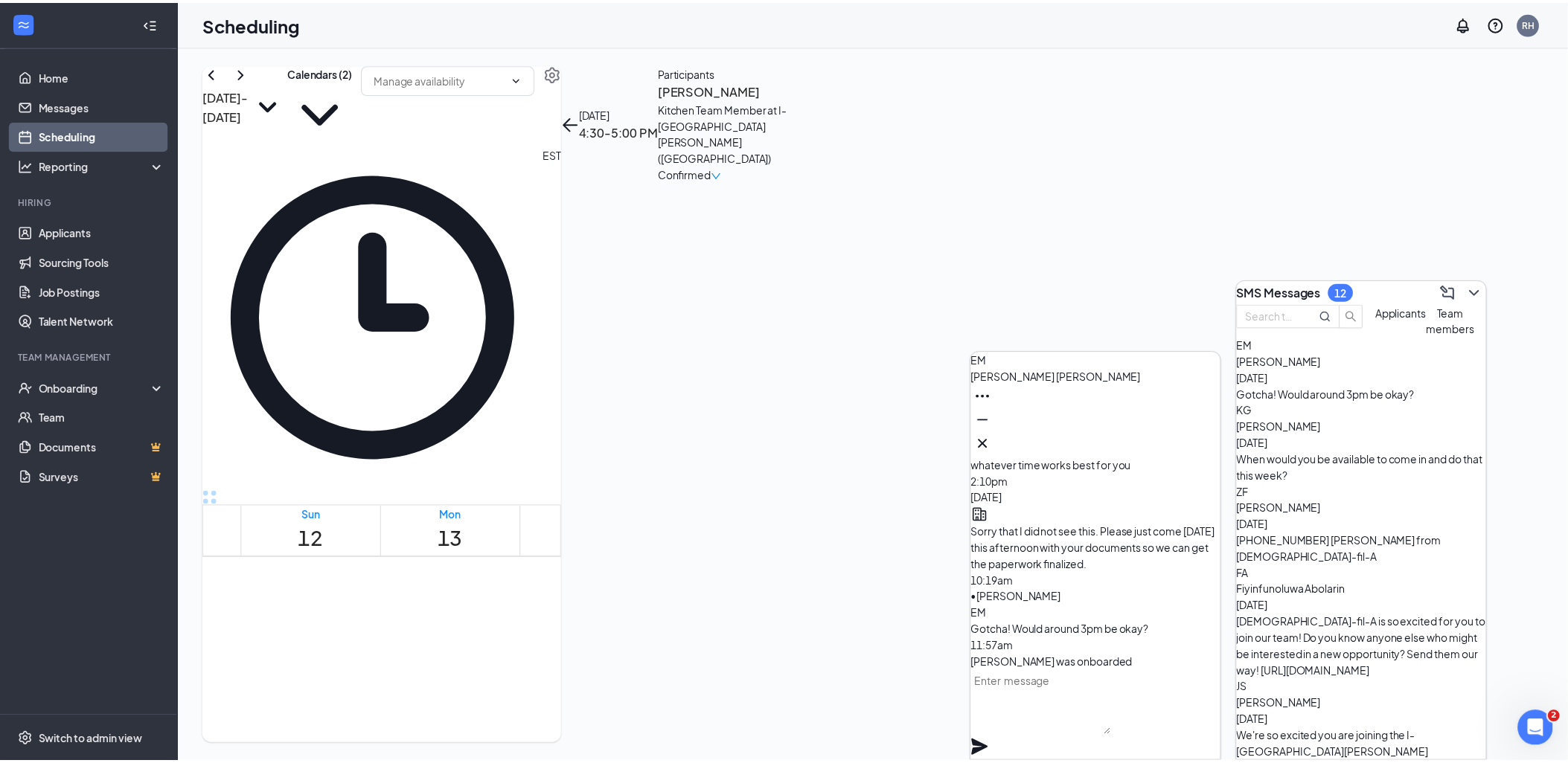
scroll to position [0, 0]
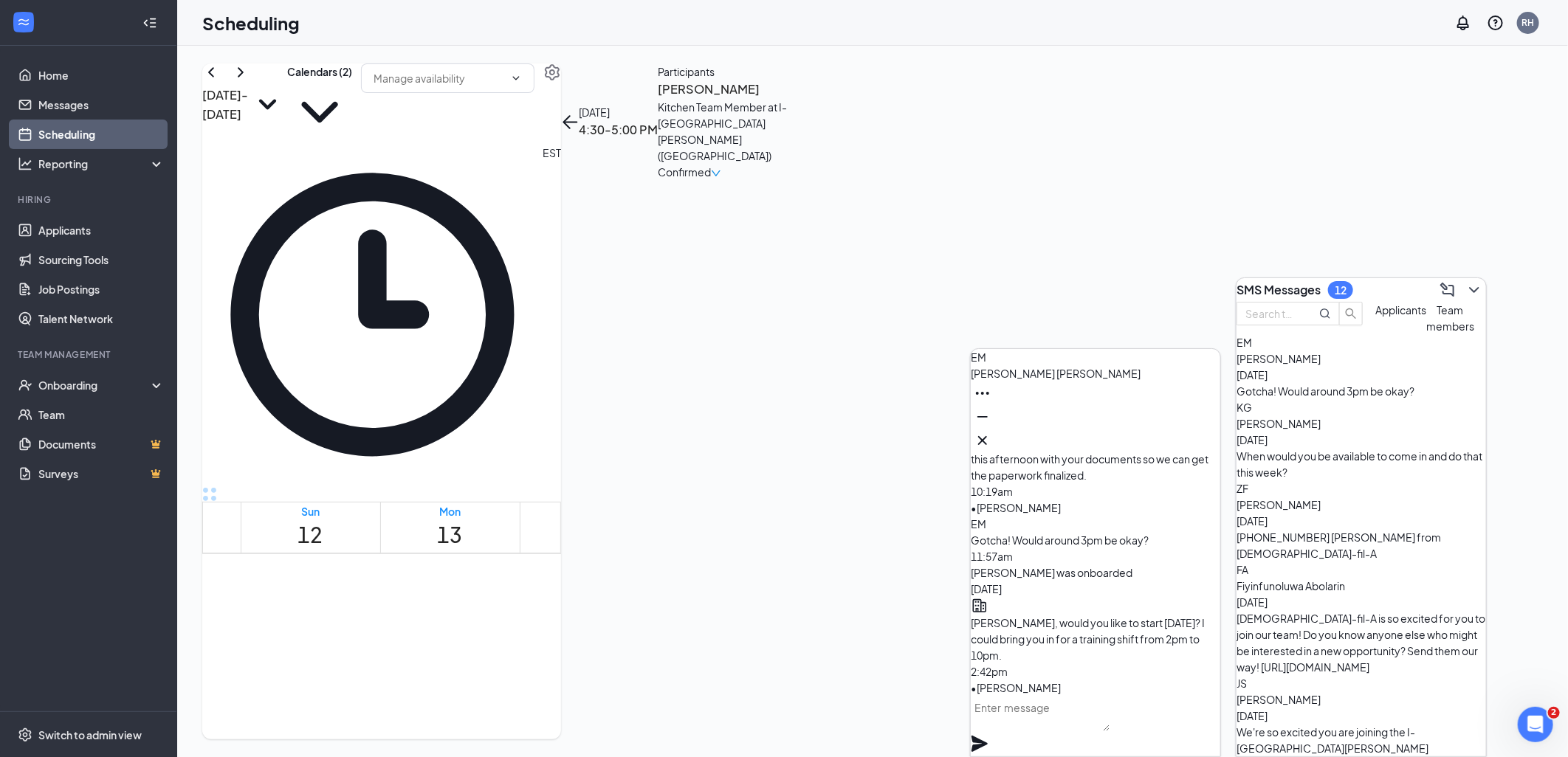
click at [1321, 506] on span "[PERSON_NAME]" at bounding box center [1277, 504] width 84 height 13
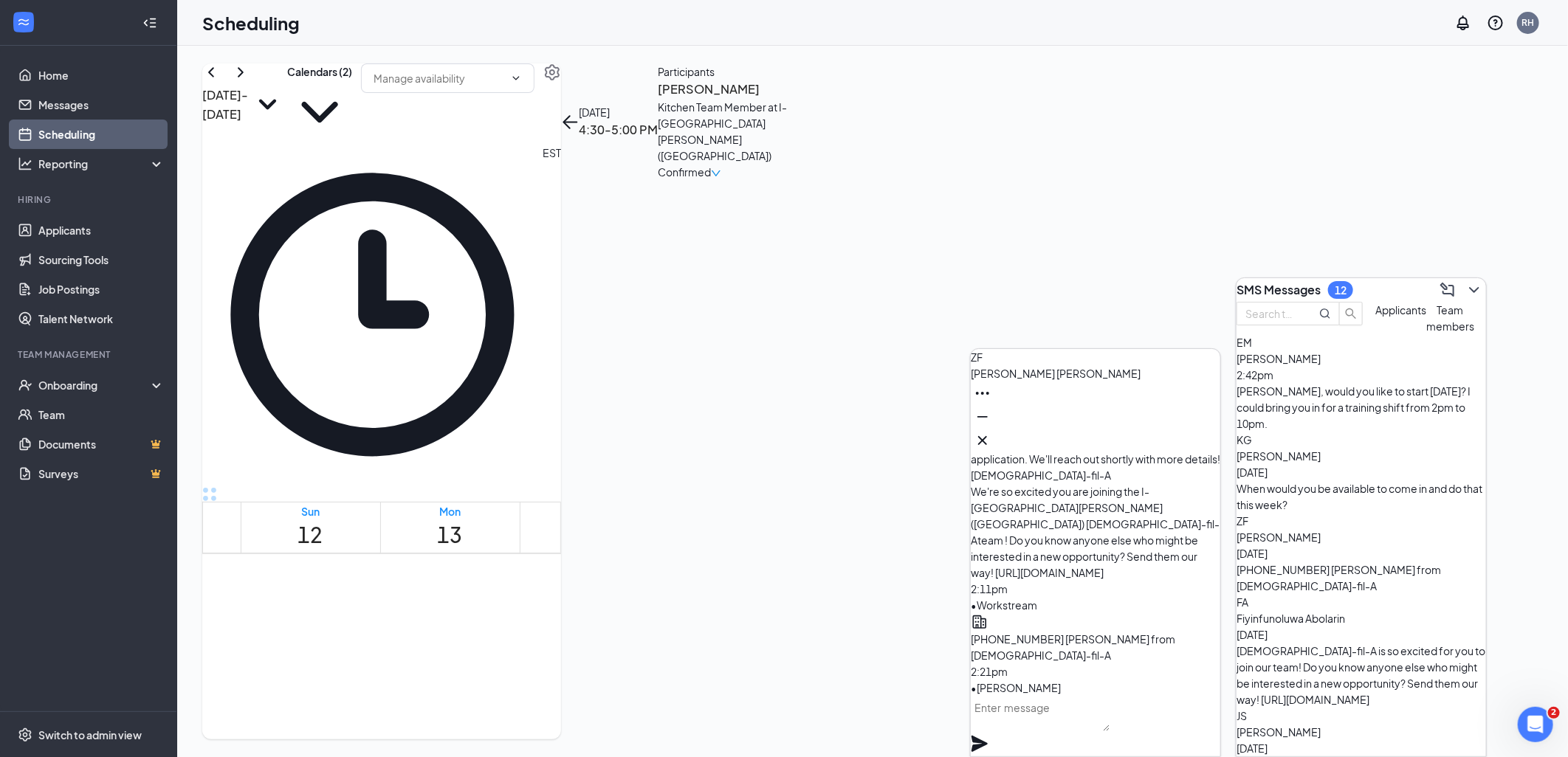
click at [1321, 531] on span "[PERSON_NAME]" at bounding box center [1277, 537] width 84 height 13
click at [1471, 288] on button at bounding box center [1474, 290] width 24 height 24
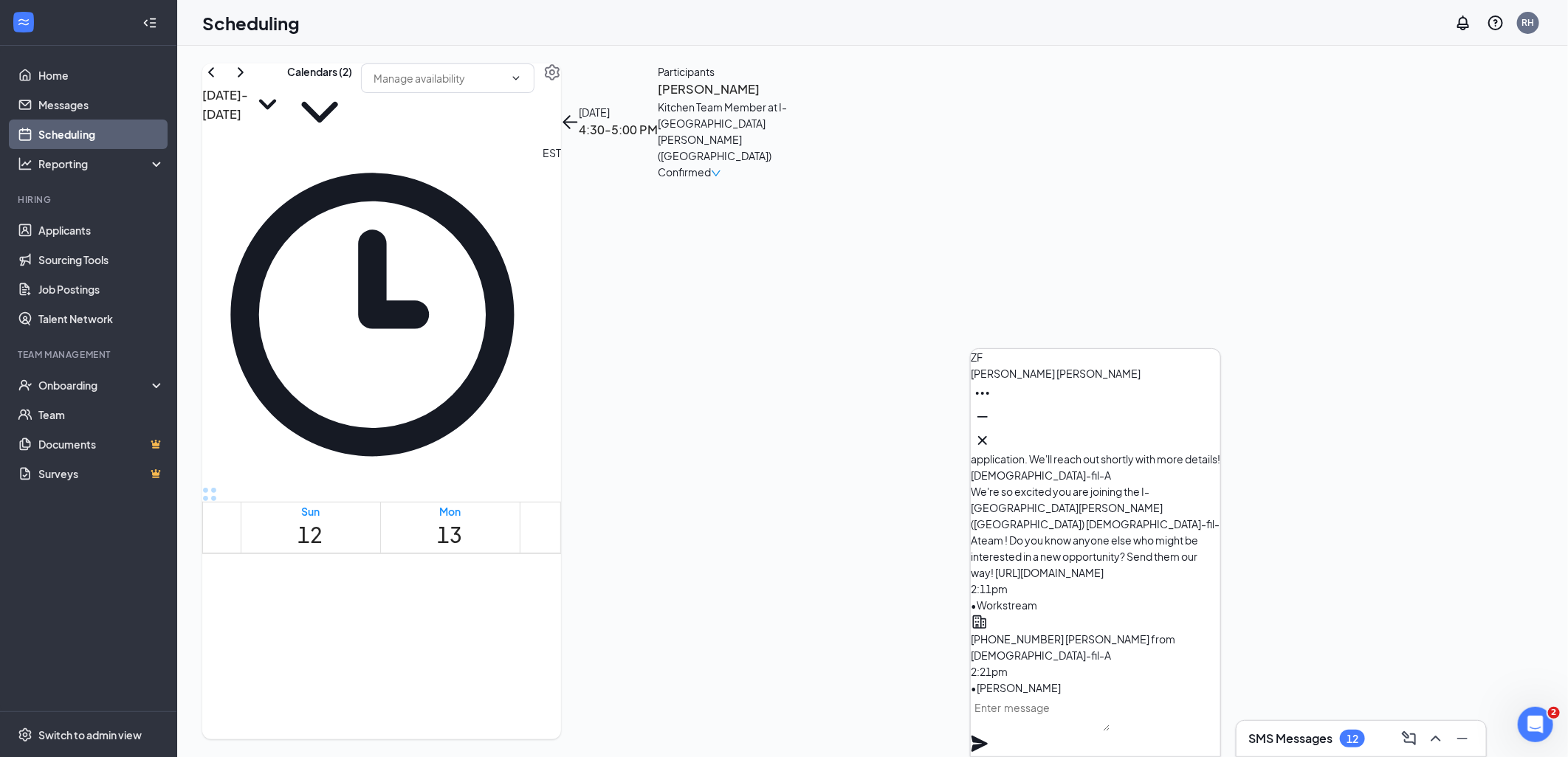
click at [1208, 430] on div "ZF [PERSON_NAME]" at bounding box center [1095, 401] width 250 height 104
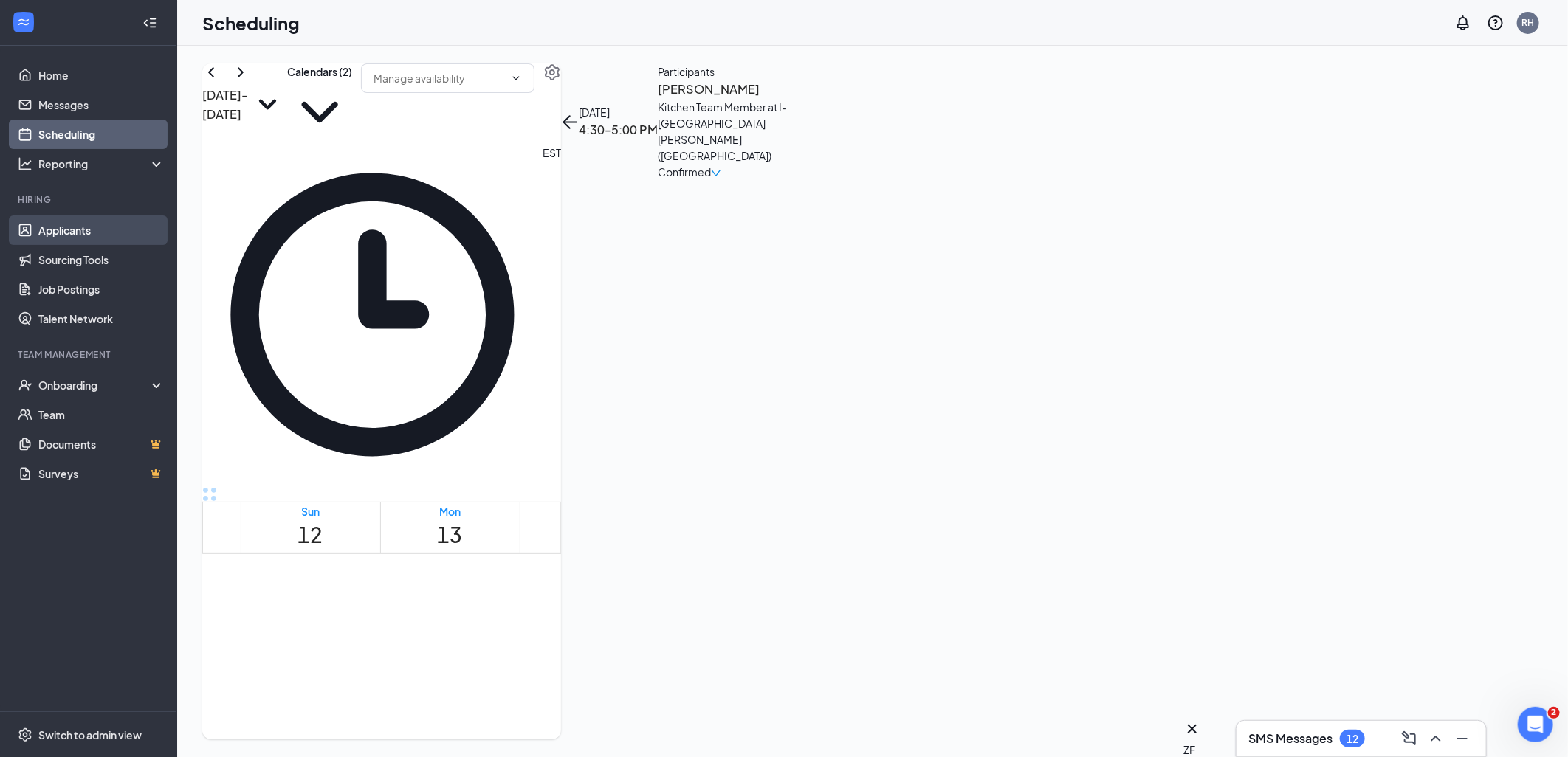
click at [79, 225] on link "Applicants" at bounding box center [101, 230] width 126 height 30
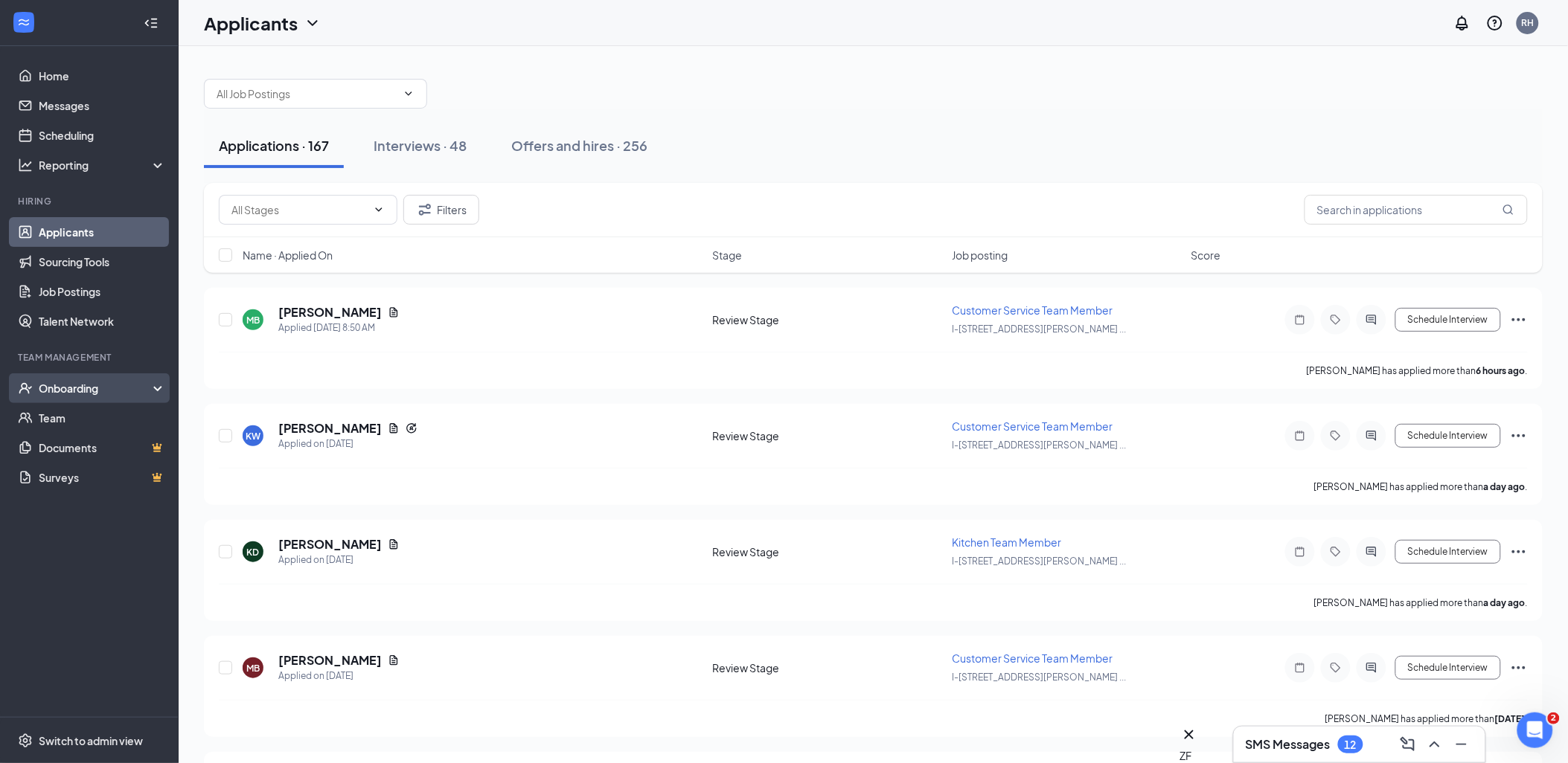
click at [87, 384] on div "Onboarding" at bounding box center [96, 388] width 115 height 15
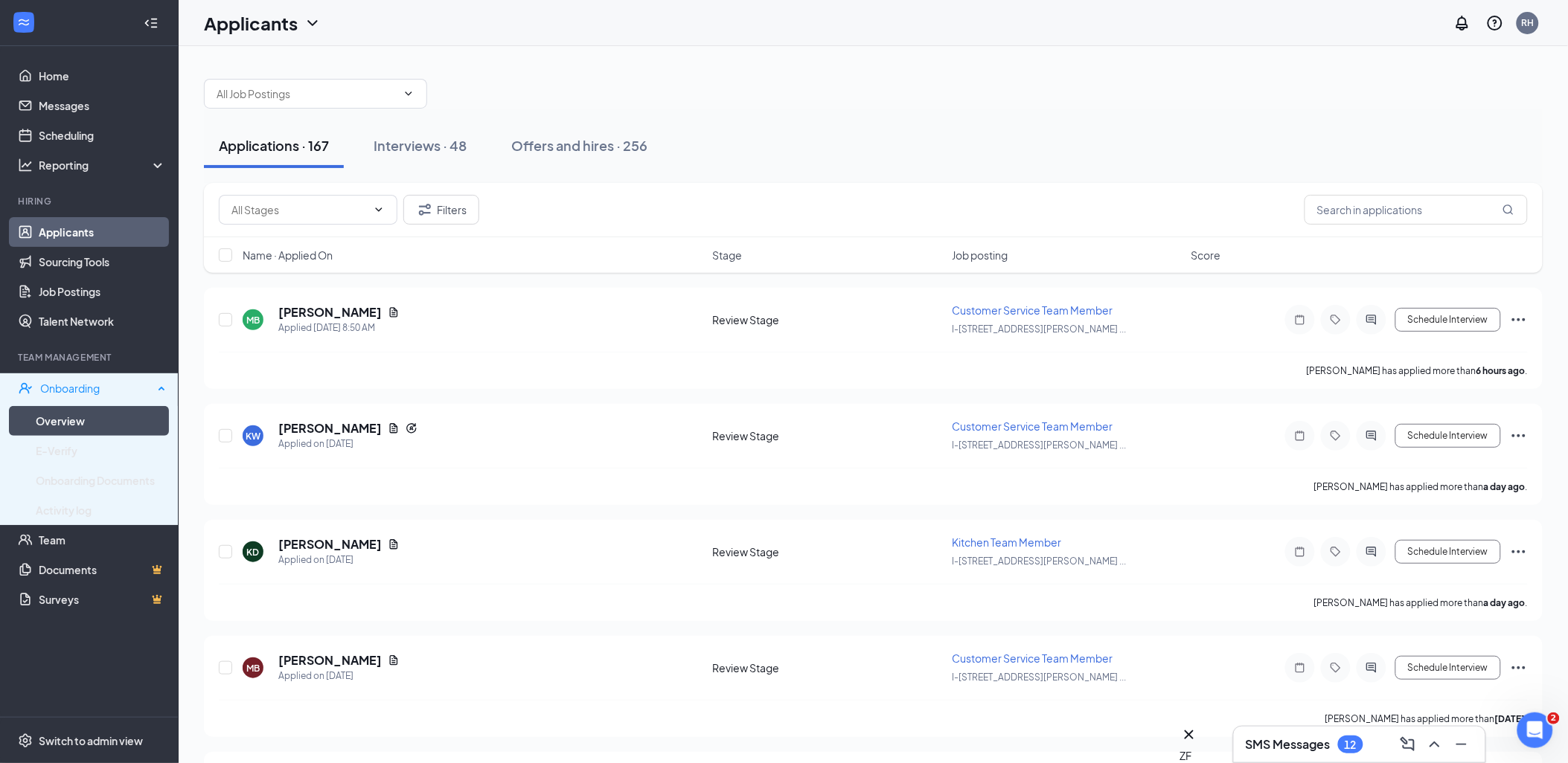
click at [78, 403] on div "Onboarding" at bounding box center [89, 389] width 179 height 30
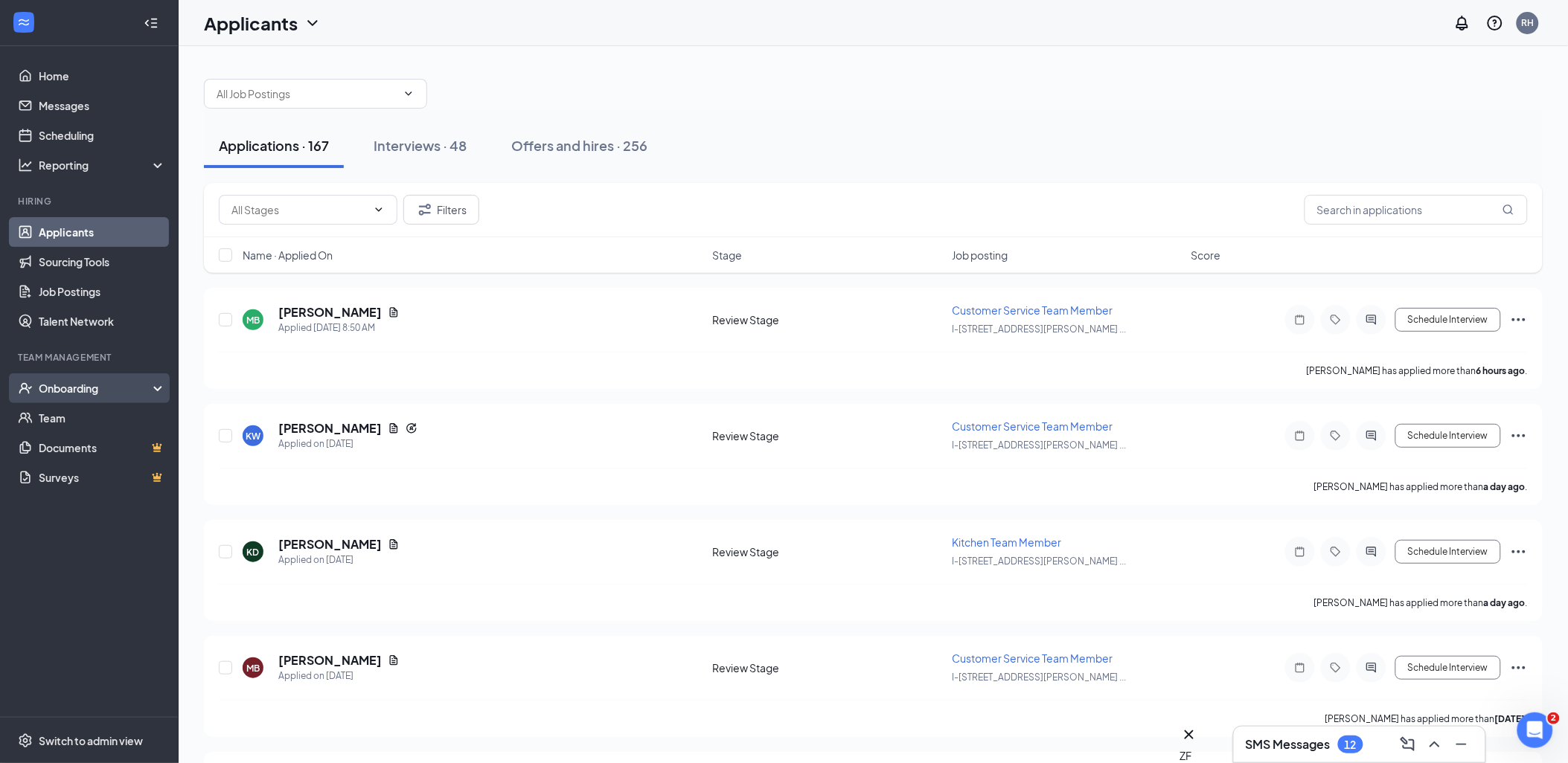
click at [77, 407] on link "Team" at bounding box center [102, 418] width 127 height 30
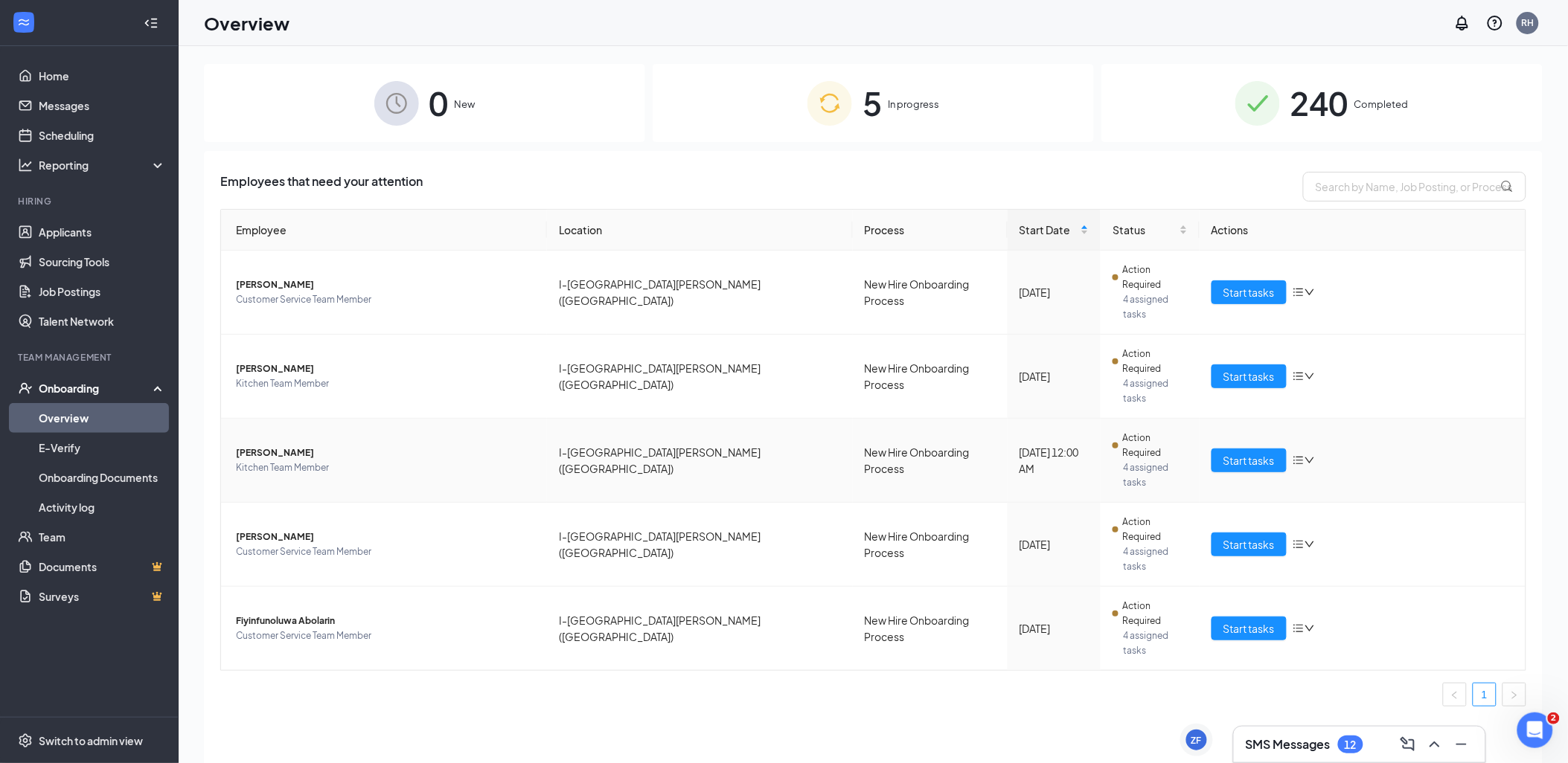
click at [299, 446] on span "[PERSON_NAME]" at bounding box center [385, 453] width 299 height 15
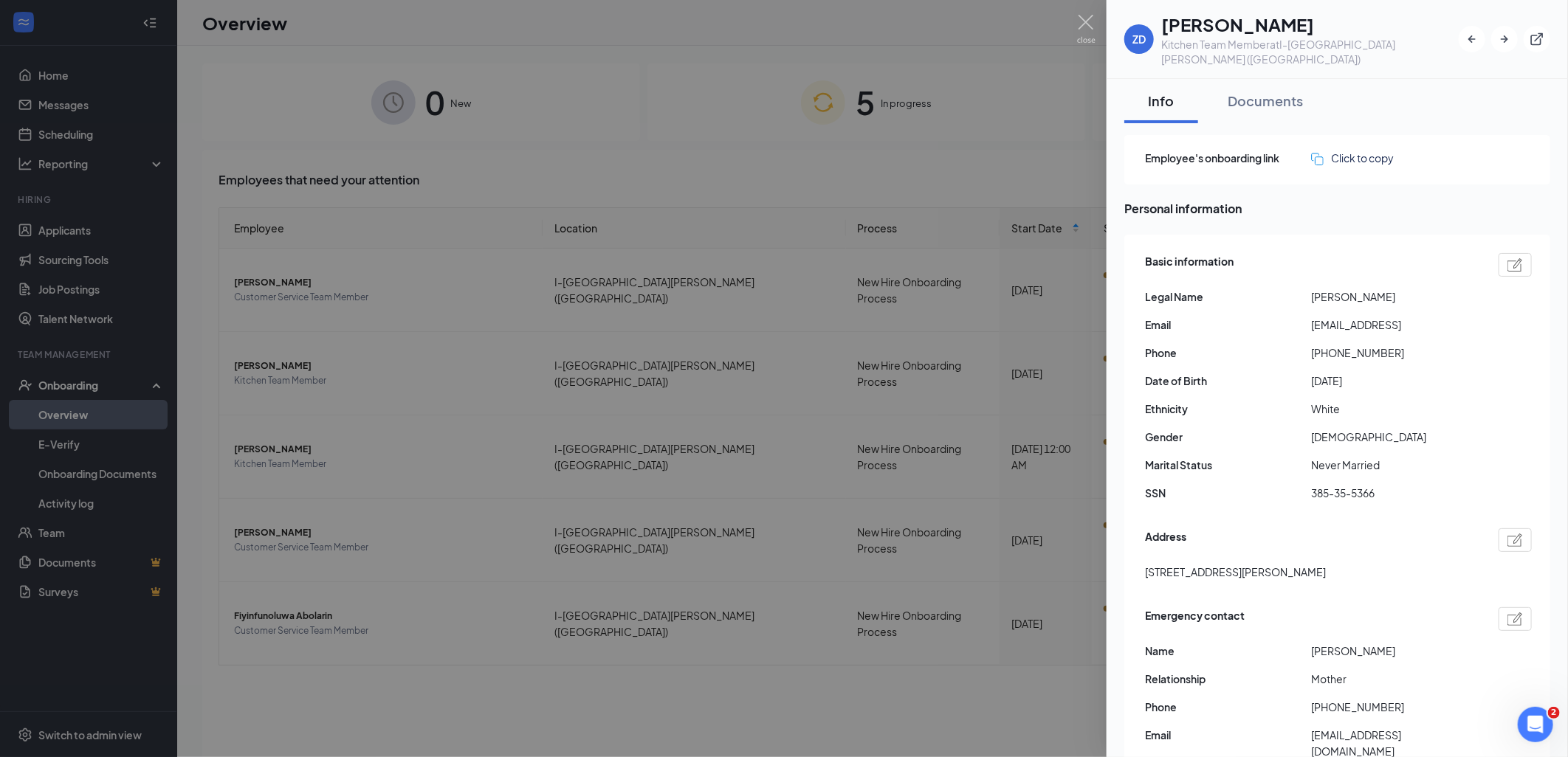
click at [1002, 379] on div at bounding box center [784, 378] width 1568 height 757
